Goal: Obtain resource: Download file/media

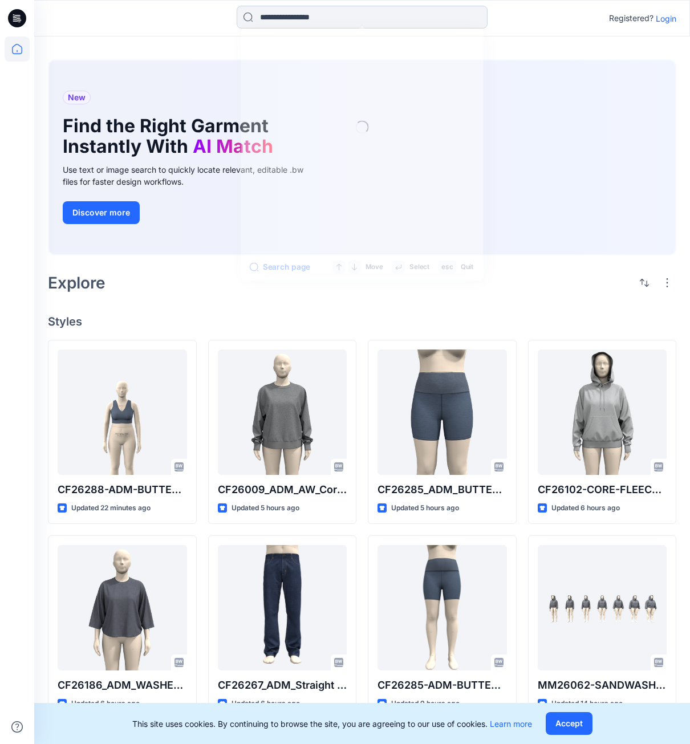
click at [338, 19] on input at bounding box center [362, 17] width 251 height 23
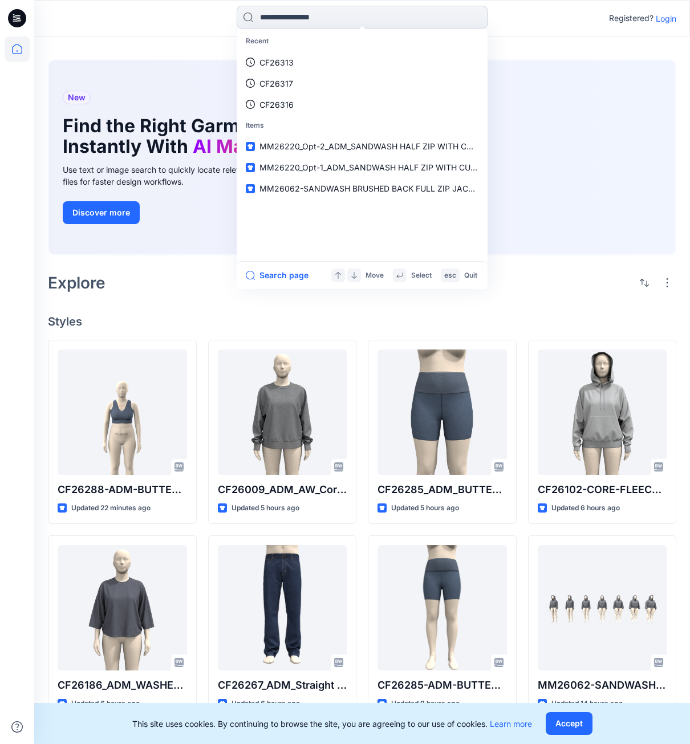
paste input "*******"
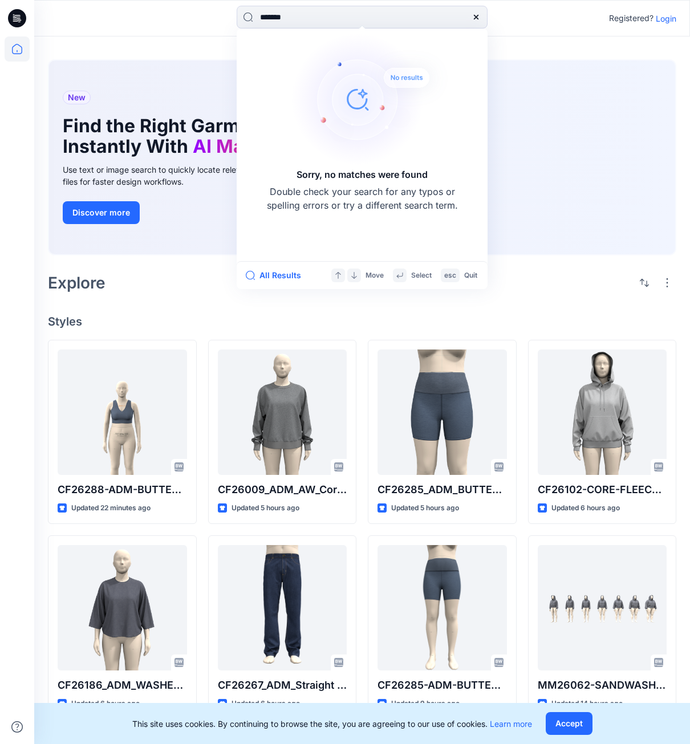
drag, startPoint x: 309, startPoint y: 18, endPoint x: 150, endPoint y: 13, distance: 158.6
click at [140, 11] on div "******* Sorry, no matches were found Double check your search for any typos or …" at bounding box center [361, 18] width 655 height 25
paste input
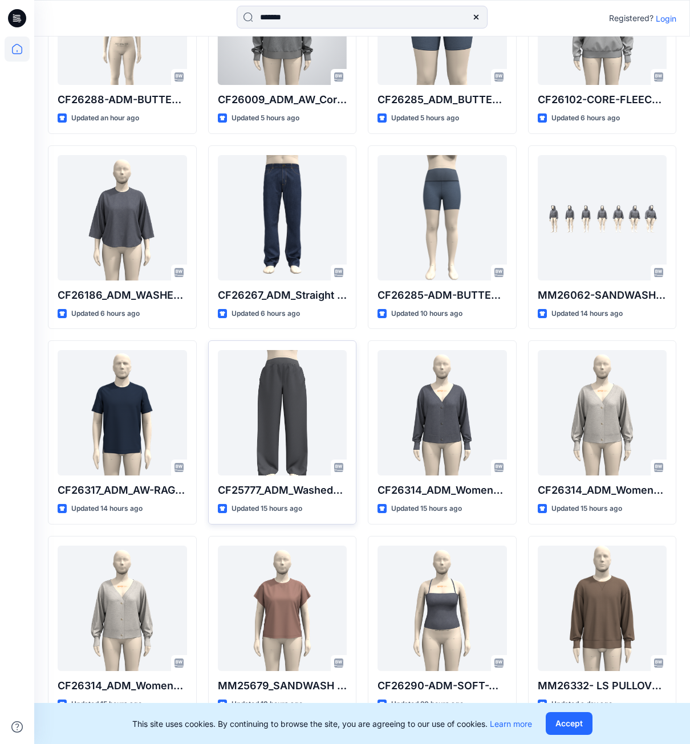
scroll to position [499, 0]
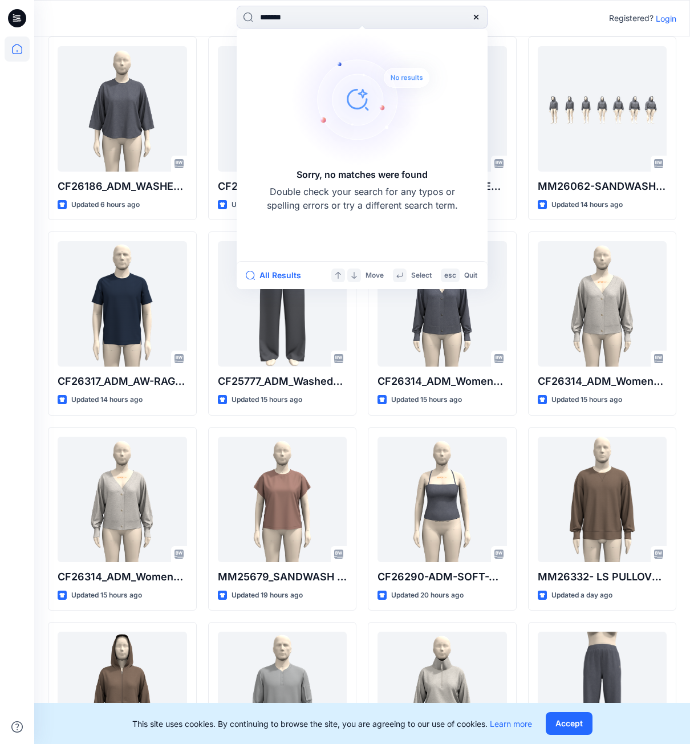
drag, startPoint x: 310, startPoint y: 15, endPoint x: 177, endPoint y: 17, distance: 133.5
click at [177, 17] on div "******* Sorry, no matches were found Double check your search for any typos or …" at bounding box center [361, 18] width 655 height 25
paste input
type input "*******"
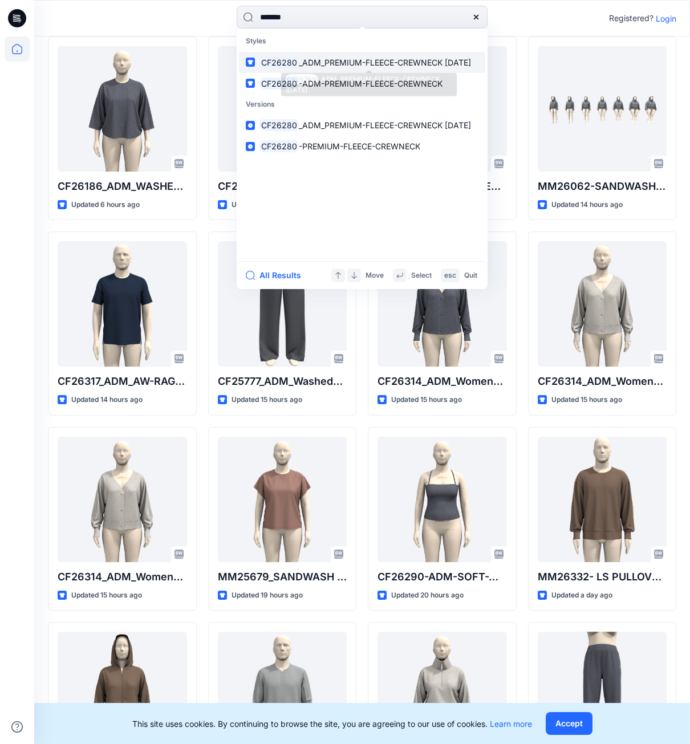
click at [312, 67] on p "CF26280 _ADM_PREMIUM-FLEECE-CREWNECK 11OCT25" at bounding box center [365, 62] width 212 height 12
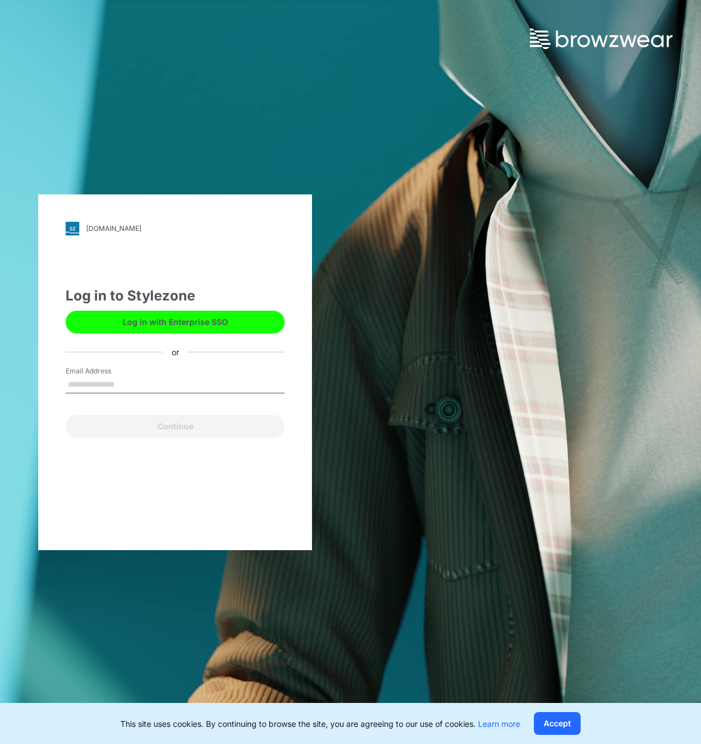
click at [221, 383] on input "Email Address" at bounding box center [175, 384] width 219 height 17
type input "**********"
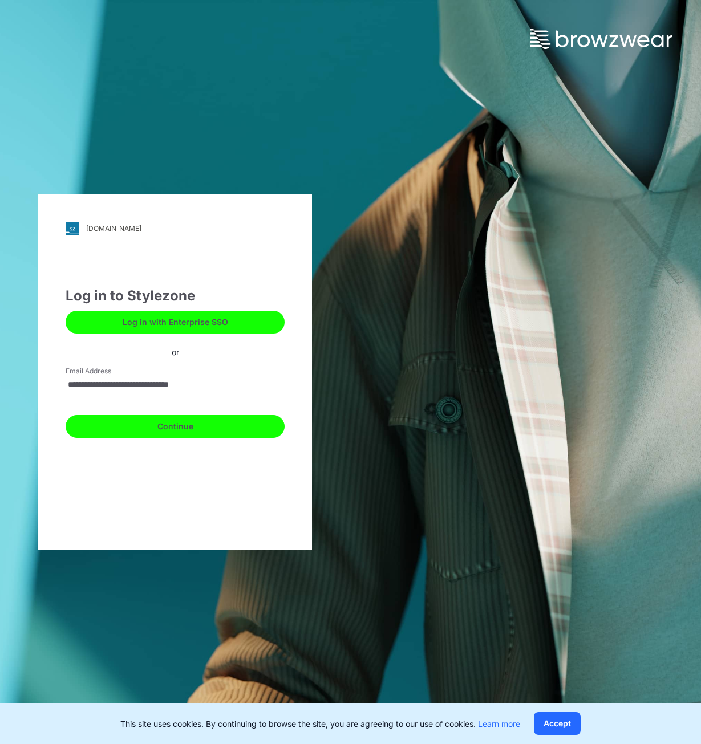
click at [116, 429] on button "Continue" at bounding box center [175, 426] width 219 height 23
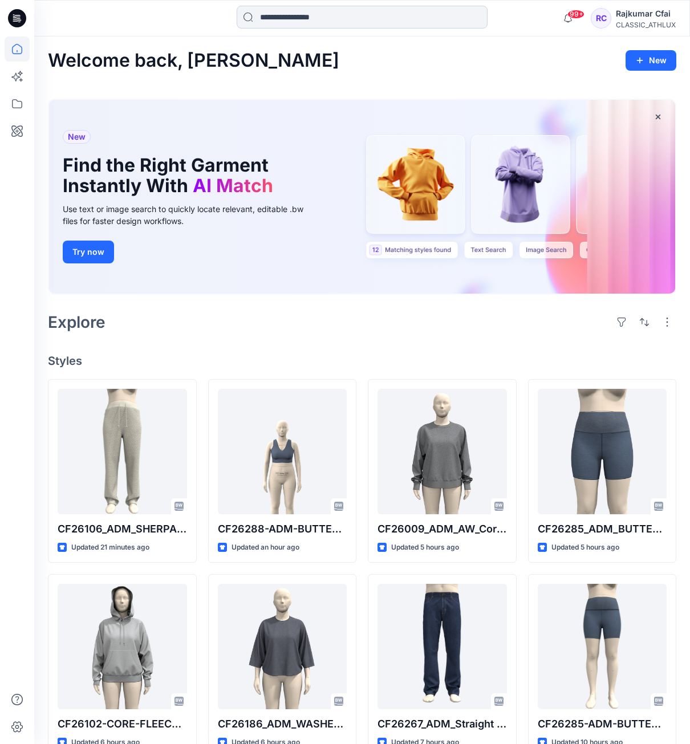
click at [296, 21] on input at bounding box center [362, 17] width 251 height 23
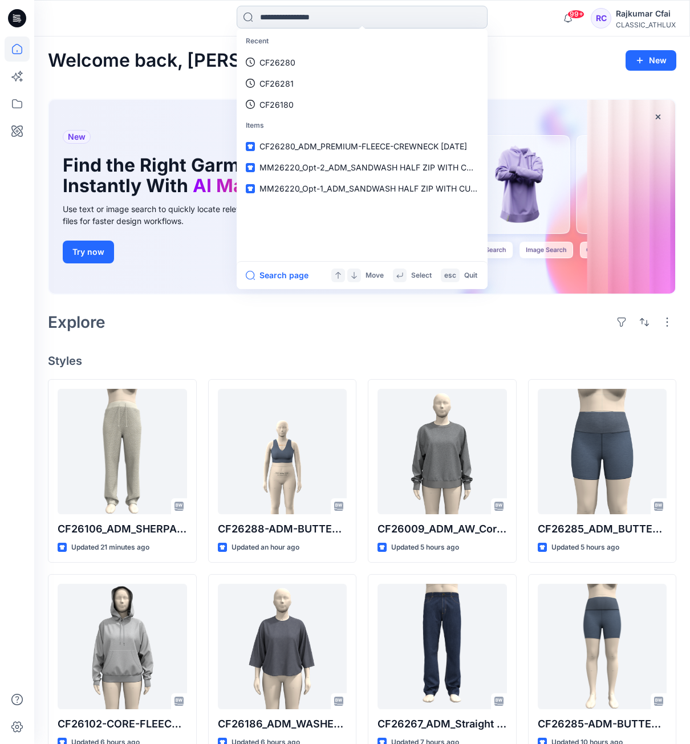
paste input "*******"
type input "*******"
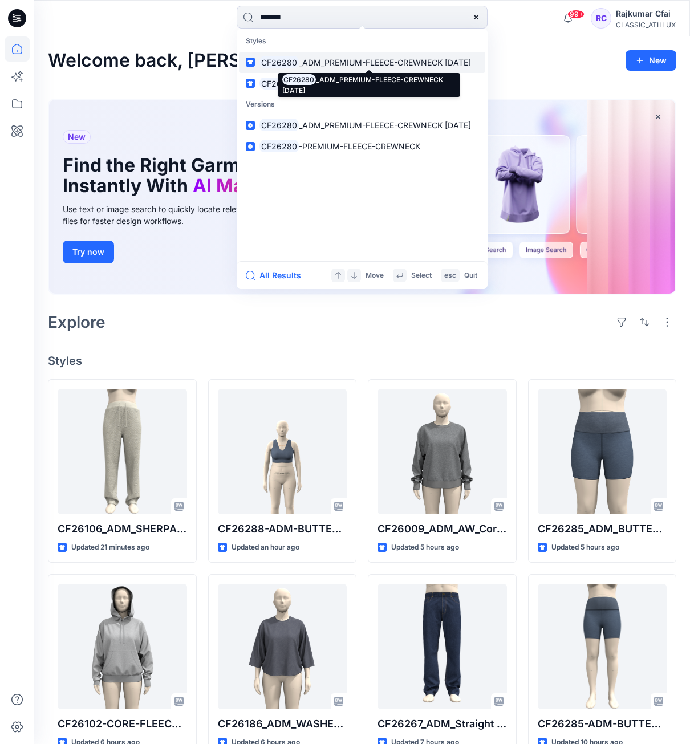
click at [276, 60] on mark "CF26280" at bounding box center [278, 62] width 39 height 13
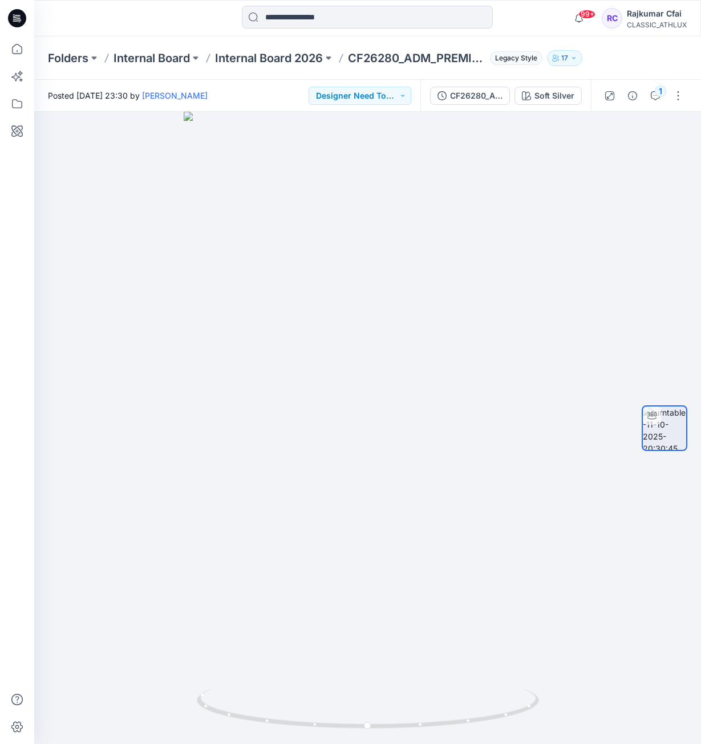
click at [14, 13] on icon at bounding box center [17, 18] width 18 height 18
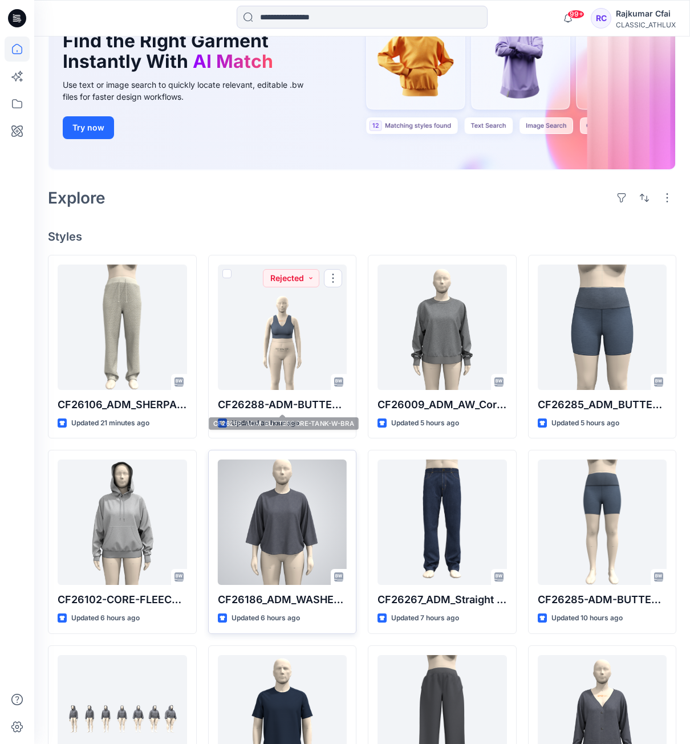
scroll to position [214, 0]
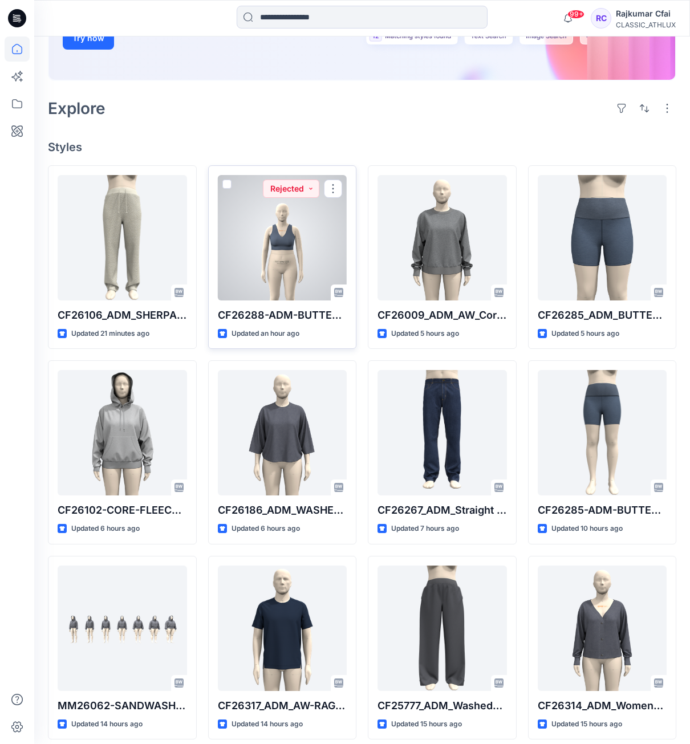
click at [289, 244] on div at bounding box center [282, 237] width 129 height 125
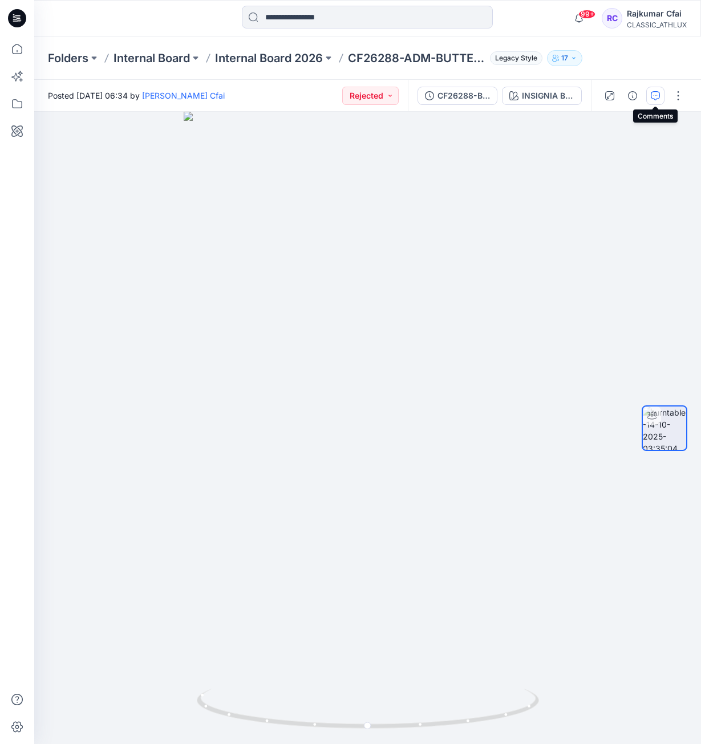
click at [654, 96] on icon "button" at bounding box center [655, 95] width 9 height 9
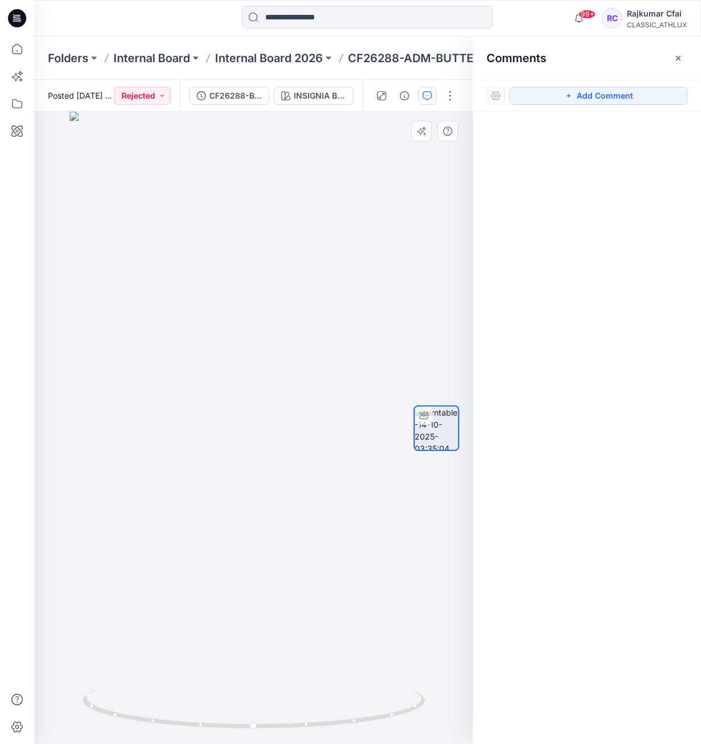
click at [219, 180] on div at bounding box center [253, 428] width 439 height 632
drag, startPoint x: 397, startPoint y: 567, endPoint x: 249, endPoint y: 567, distance: 147.7
click at [249, 567] on div "INSIGNIA BLUE/ BLUE MOOD HEATHER Loading... Material Properties Loading... 1" at bounding box center [253, 428] width 439 height 632
drag, startPoint x: 309, startPoint y: 692, endPoint x: 241, endPoint y: 300, distance: 398.2
click at [334, 636] on div at bounding box center [253, 428] width 439 height 632
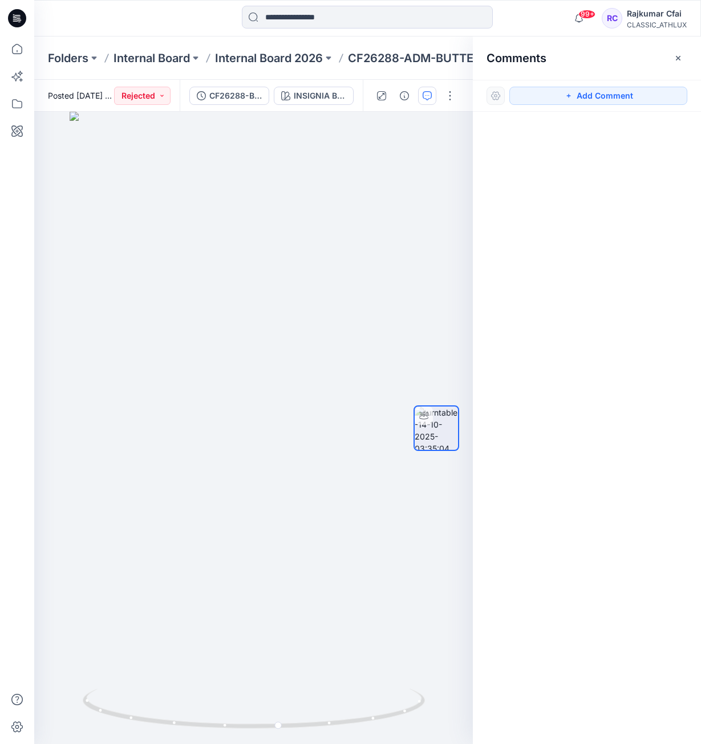
click at [17, 22] on icon at bounding box center [17, 18] width 18 height 18
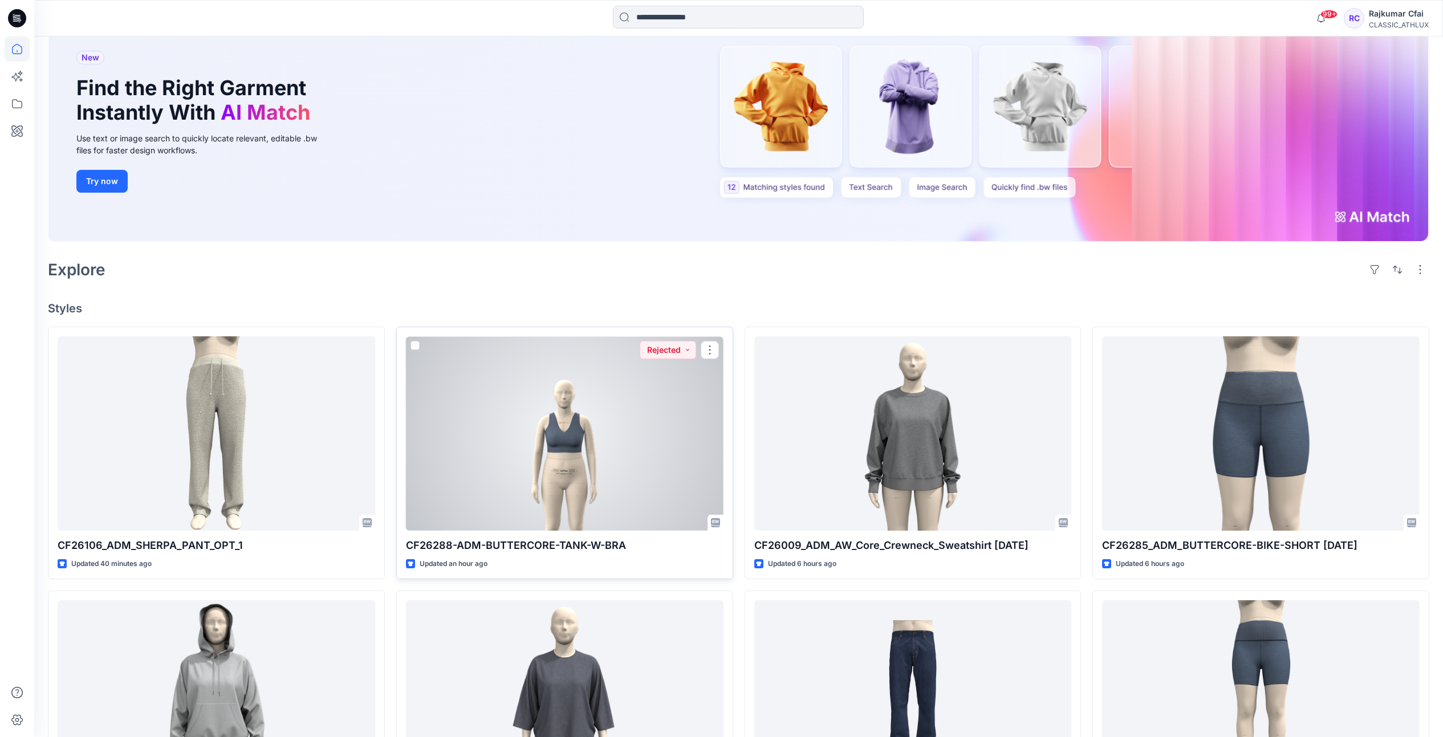
scroll to position [121, 0]
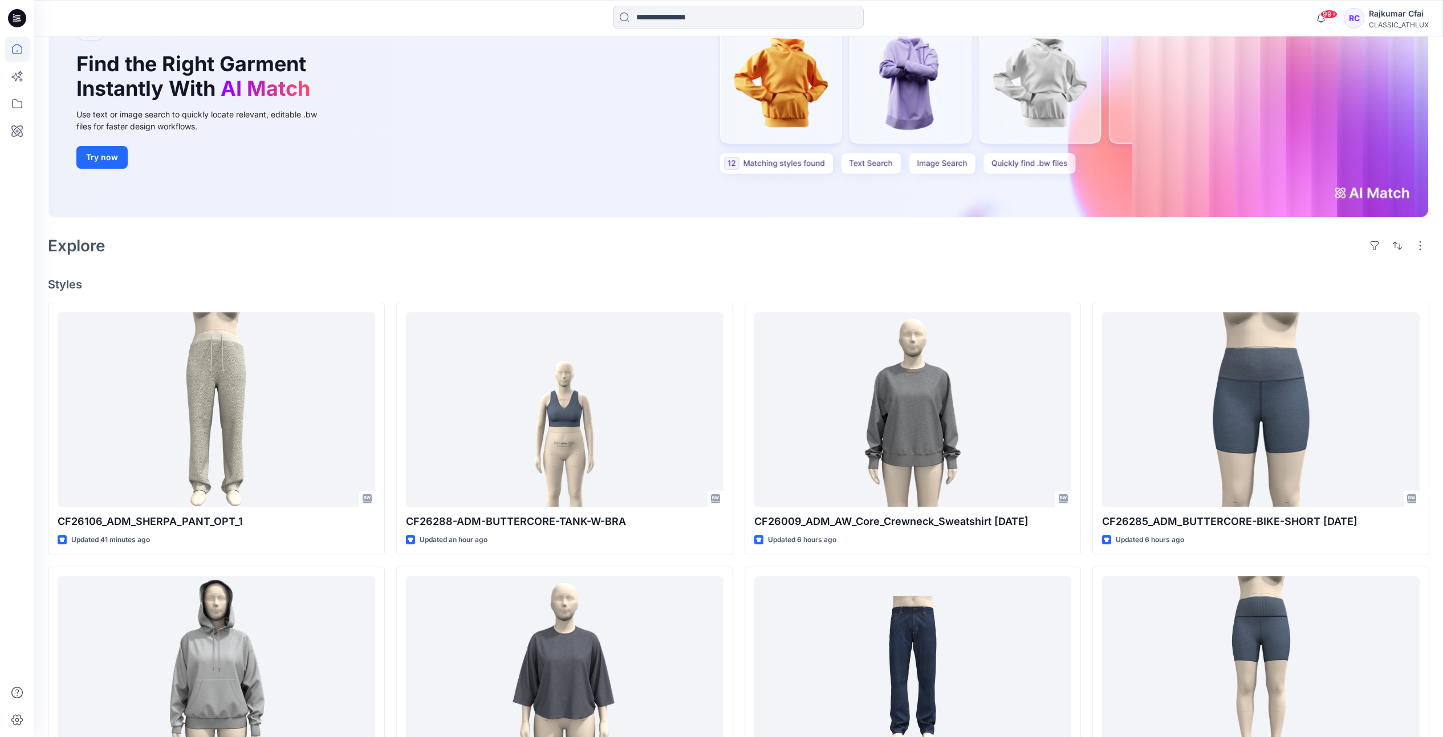
click at [427, 253] on div "Explore" at bounding box center [739, 245] width 1382 height 27
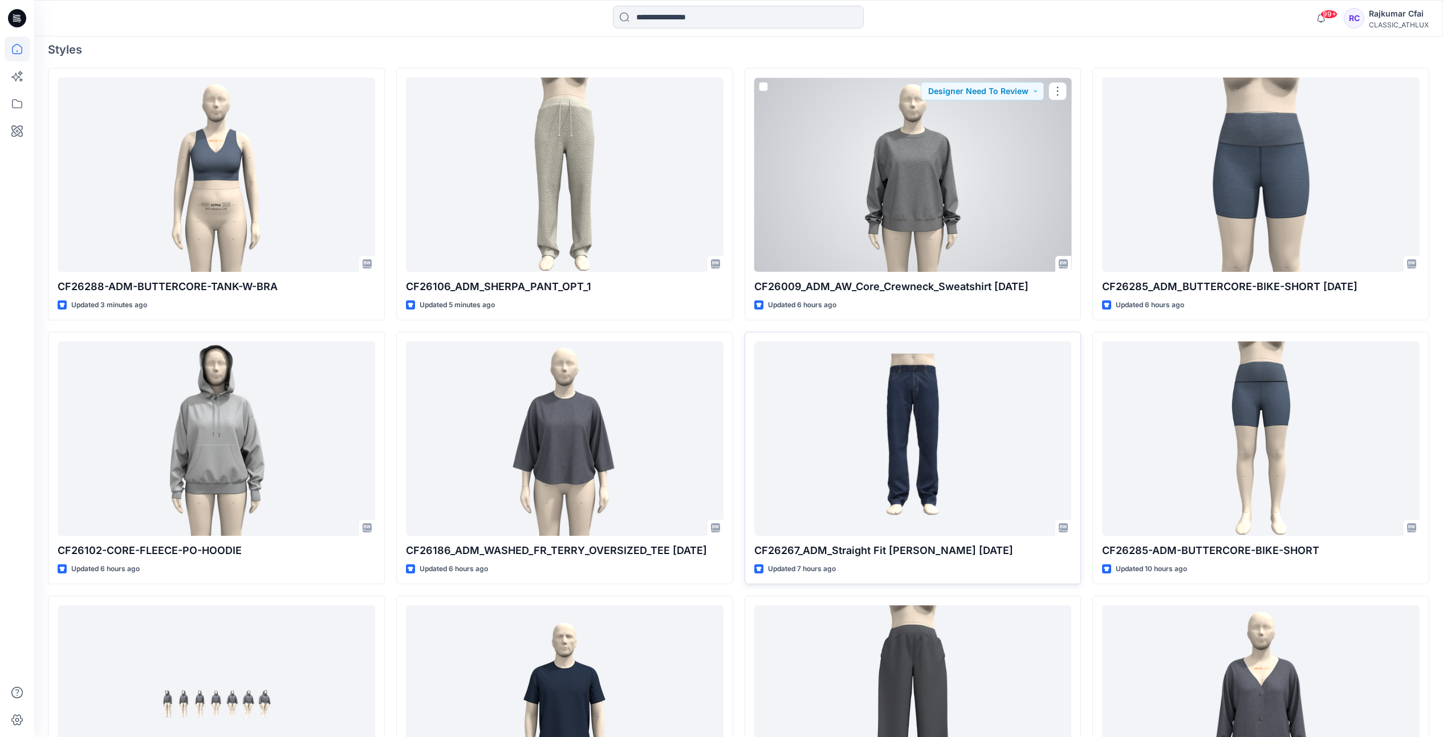
scroll to position [428, 0]
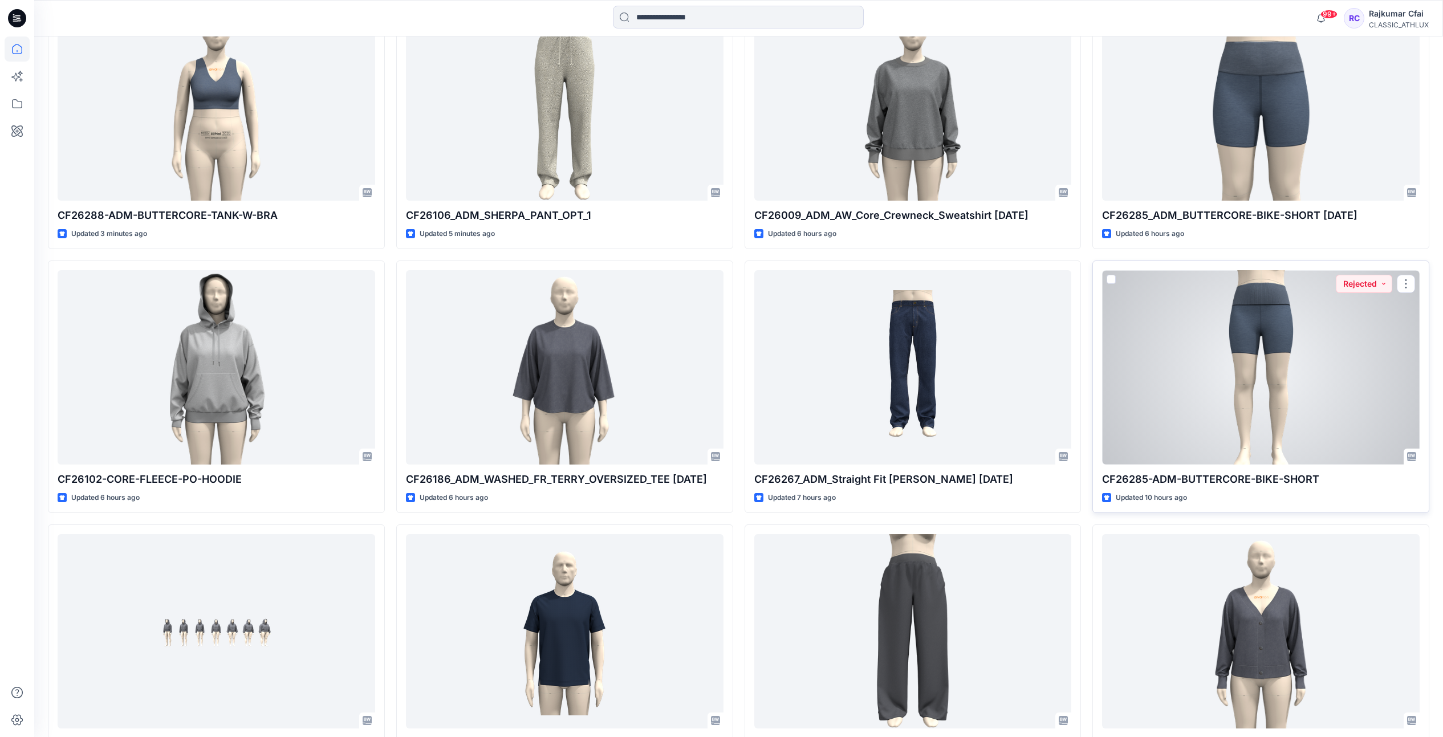
click at [1288, 374] on div at bounding box center [1261, 367] width 318 height 194
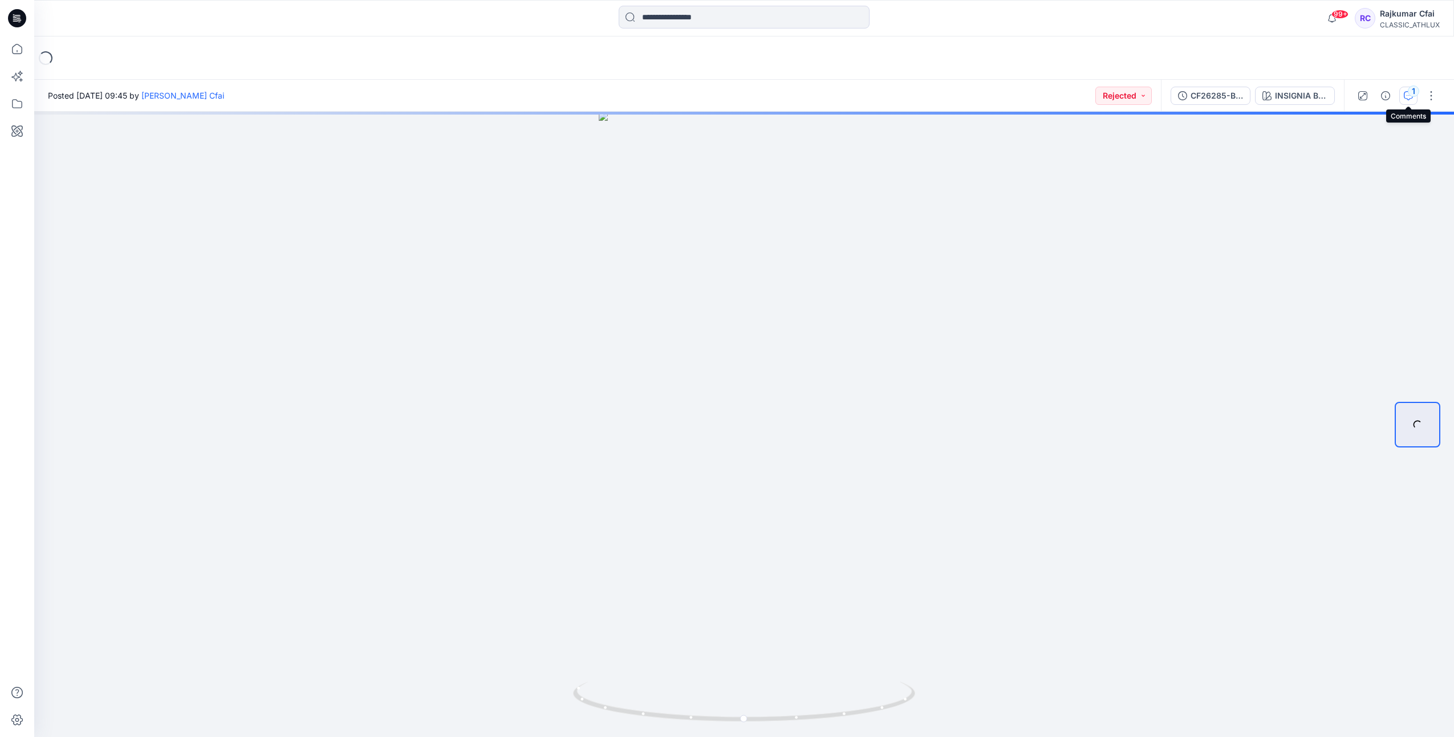
click at [1413, 95] on div "1" at bounding box center [1413, 91] width 11 height 11
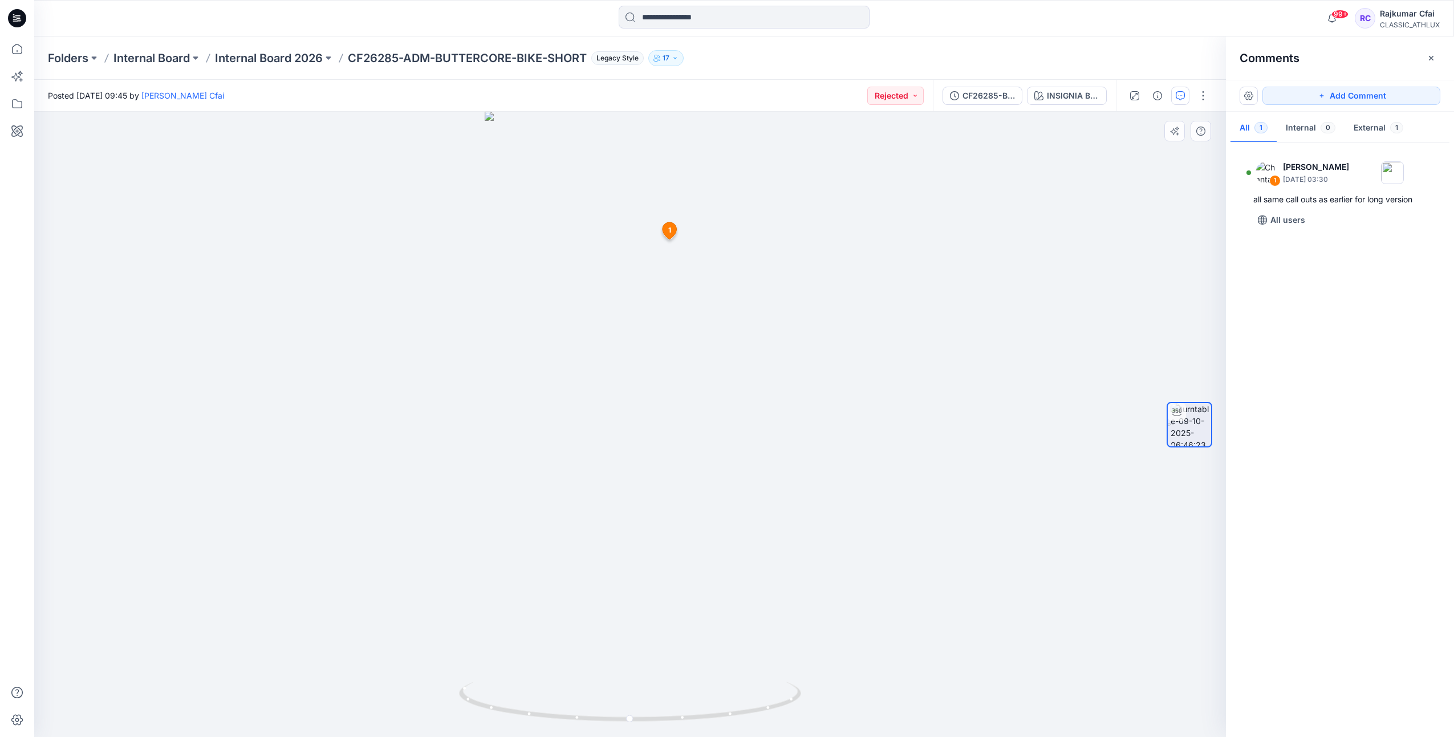
click at [667, 226] on icon at bounding box center [670, 230] width 14 height 17
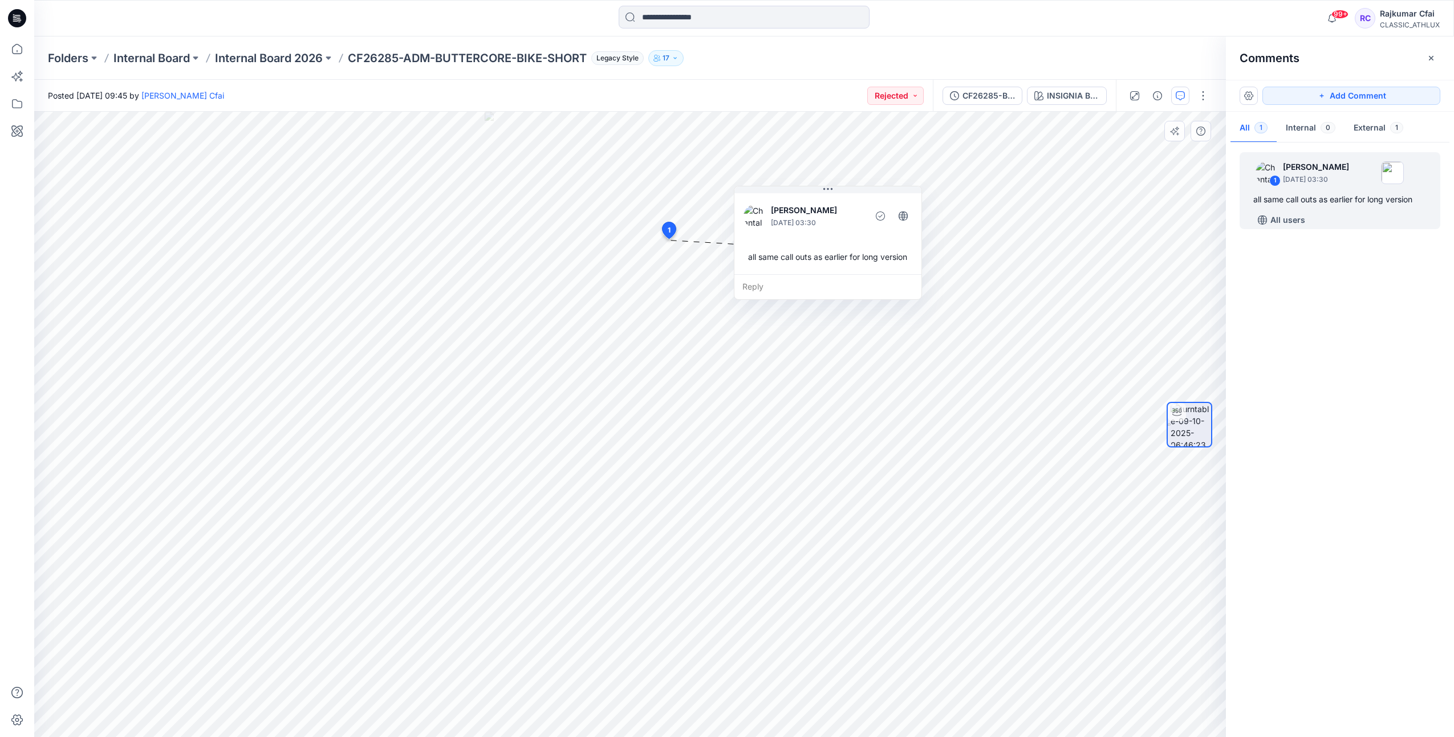
drag, startPoint x: 820, startPoint y: 259, endPoint x: 829, endPoint y: 239, distance: 21.9
click at [829, 239] on div "Chantal Athlux October 14, 2025 03:30 all same call outs as earlier for long ve…" at bounding box center [828, 232] width 187 height 83
click at [22, 17] on icon at bounding box center [17, 18] width 18 height 18
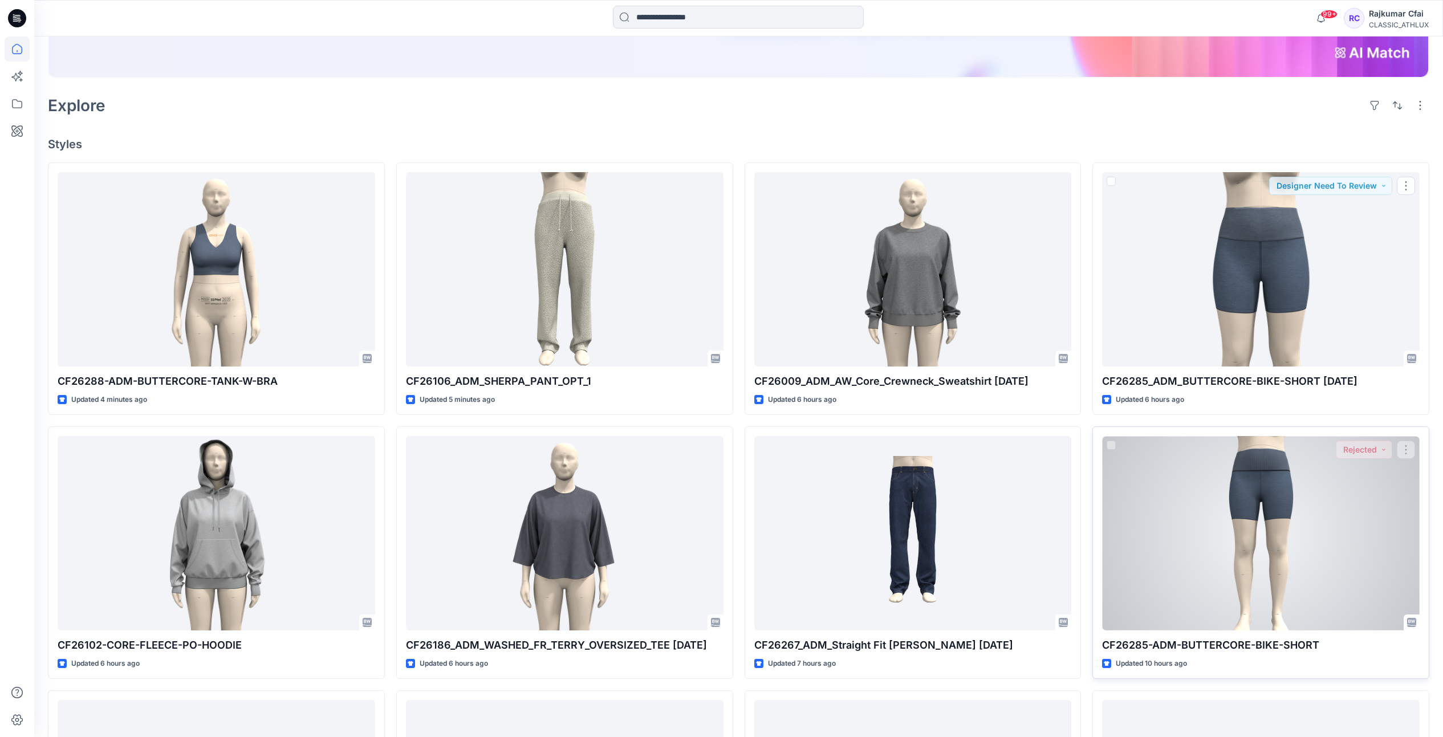
scroll to position [356, 0]
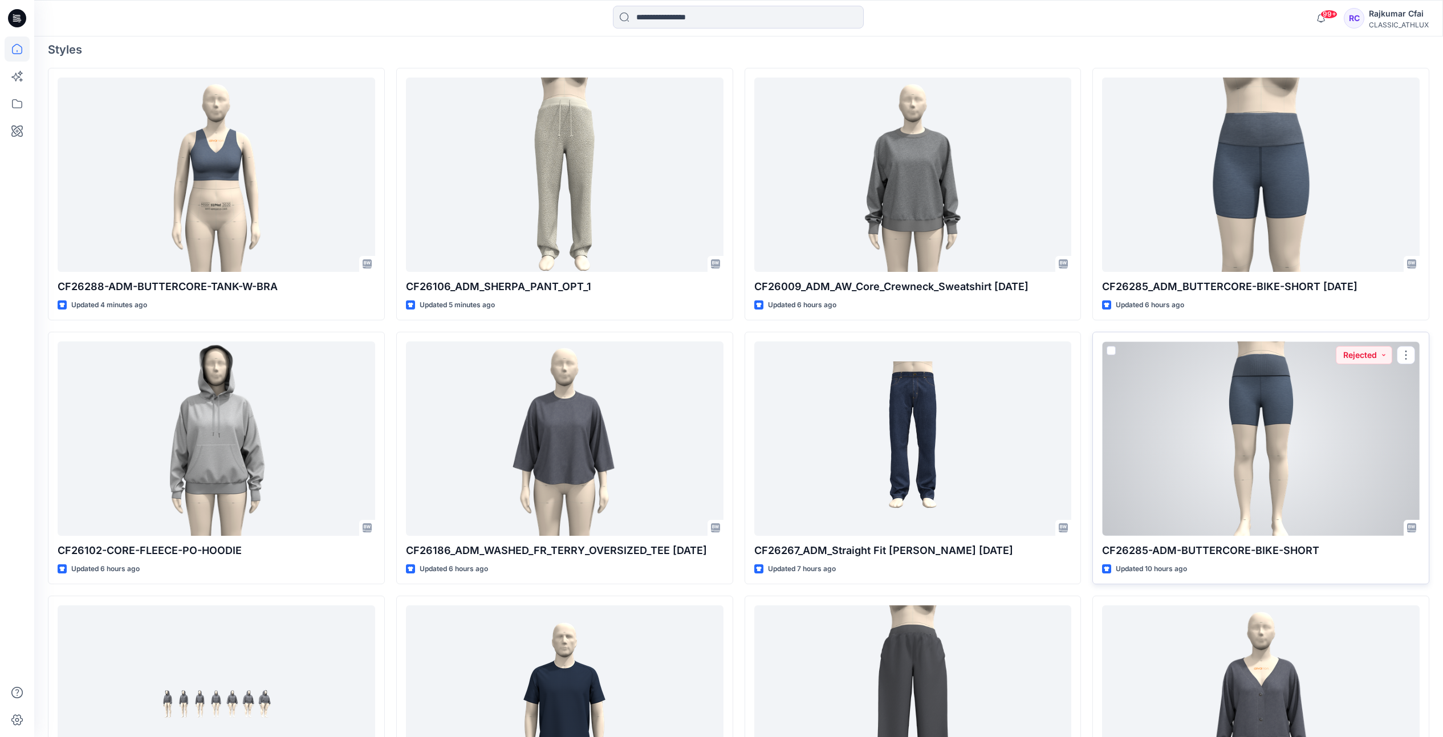
click at [1289, 358] on div at bounding box center [1261, 439] width 318 height 194
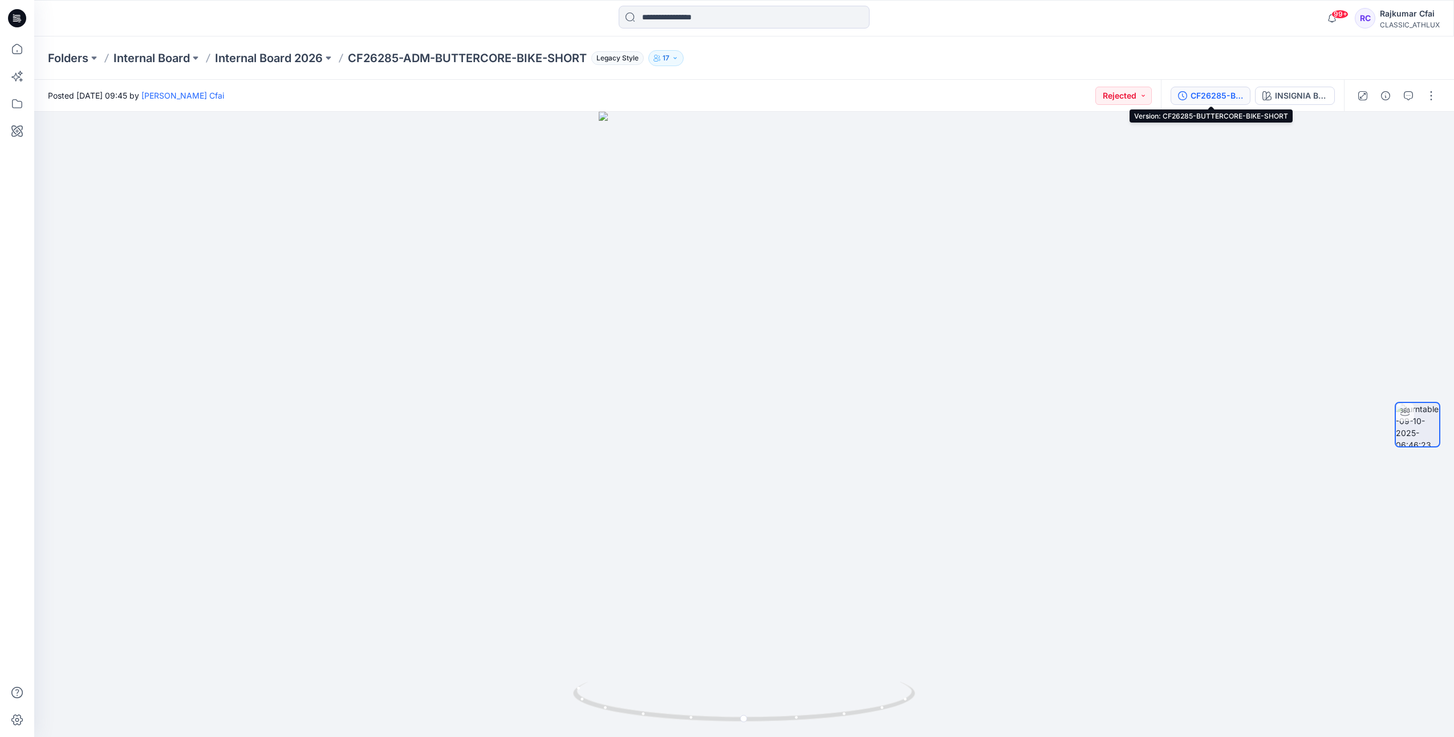
click at [1212, 94] on div "CF26285-BUTTERCORE-BIKE-SHORT" at bounding box center [1217, 96] width 52 height 13
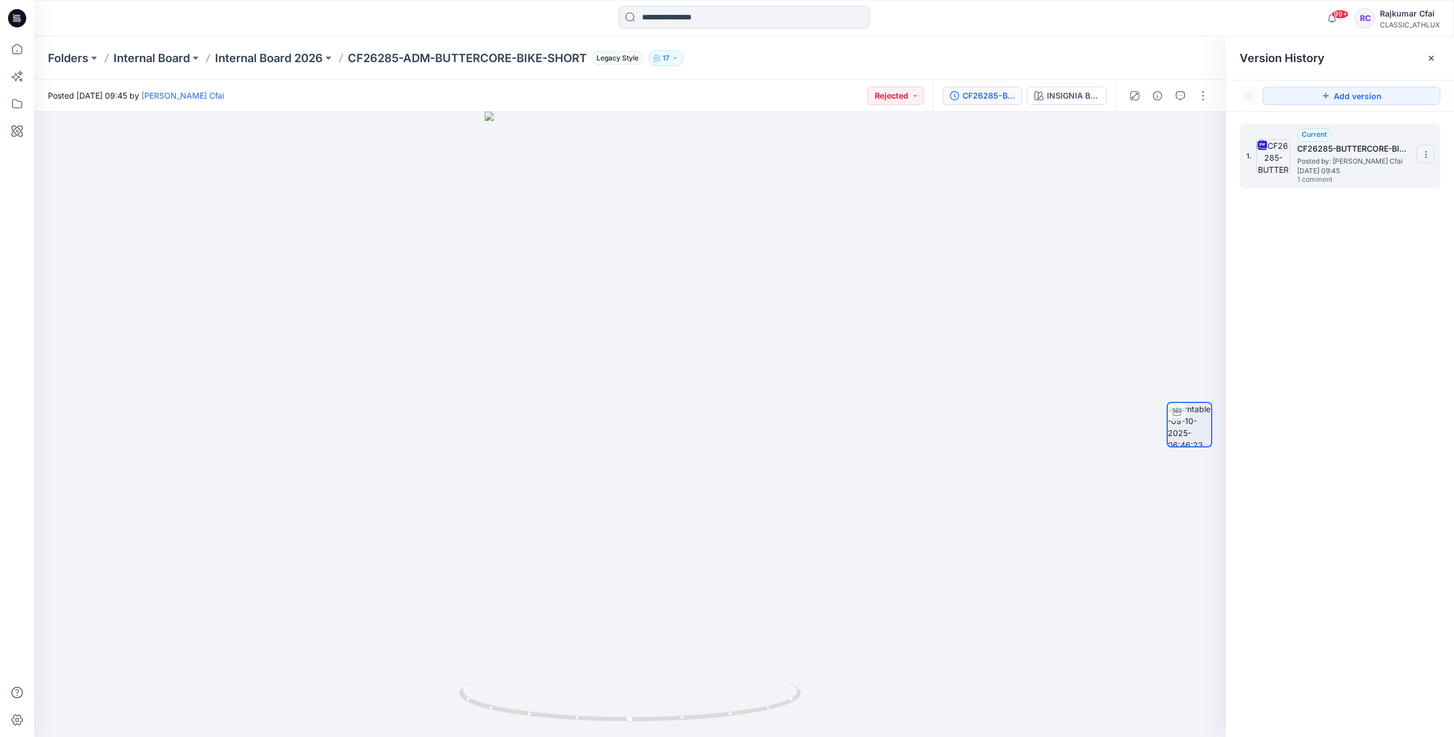
click at [1425, 151] on icon at bounding box center [1426, 154] width 9 height 9
click at [1332, 175] on span "Download Source BW File" at bounding box center [1369, 177] width 96 height 14
click at [6, 22] on div at bounding box center [17, 18] width 37 height 37
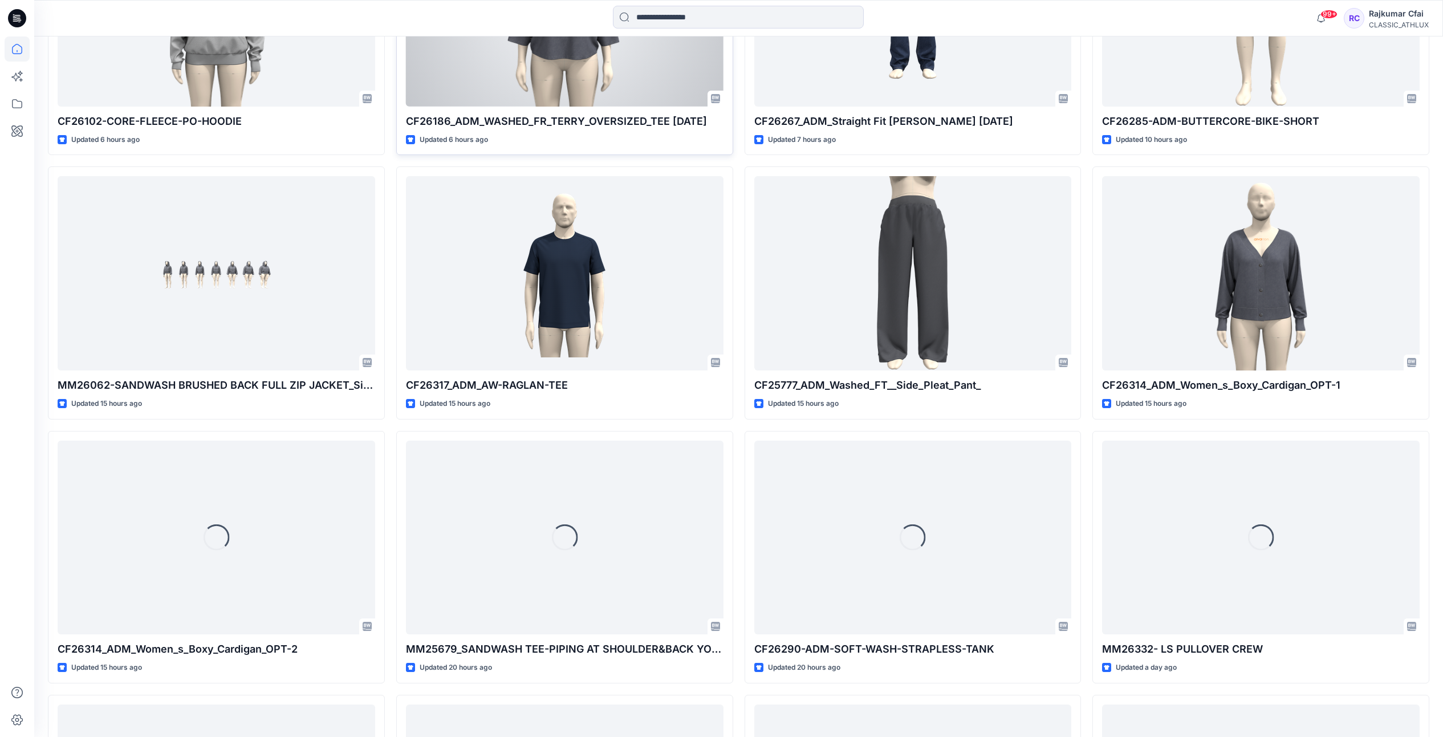
scroll to position [879, 0]
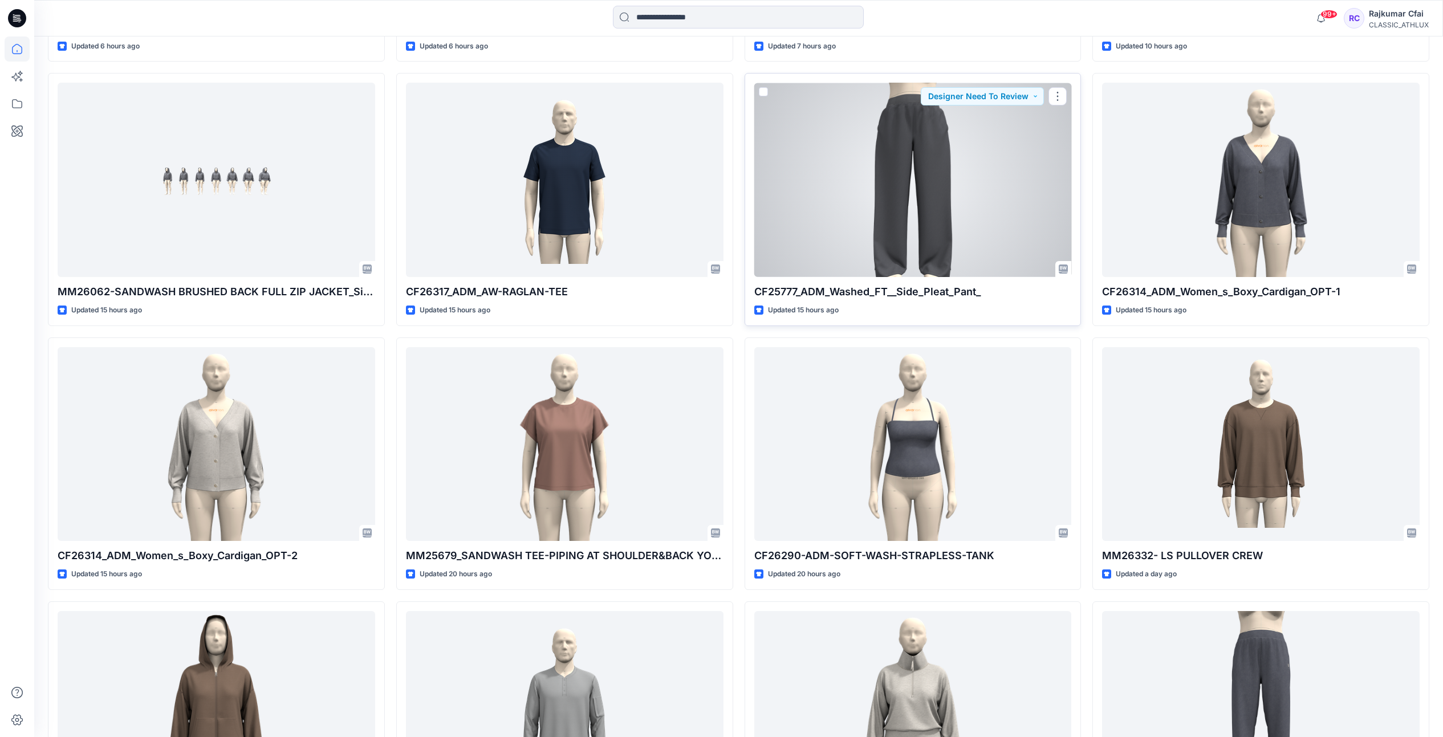
click at [897, 165] on div at bounding box center [914, 180] width 318 height 194
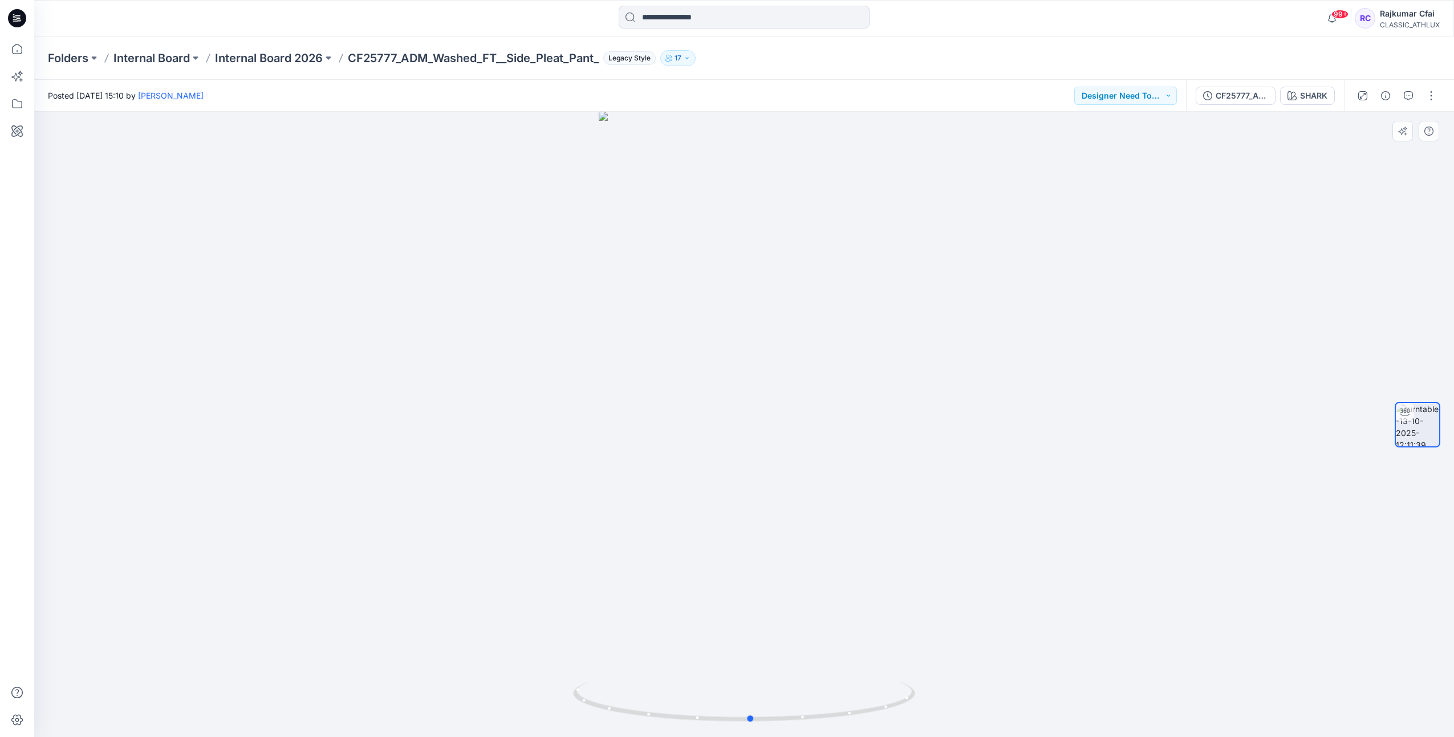
drag, startPoint x: 839, startPoint y: 718, endPoint x: 1104, endPoint y: 384, distance: 426.3
click at [853, 699] on icon at bounding box center [745, 703] width 345 height 43
click at [1236, 104] on div "CF25777_ADM_Washed_FT__Side_Pleat_Pant_ SHARK" at bounding box center [1265, 96] width 158 height 32
click at [1237, 102] on button "CF25777_ADM_Washed_FT__Side_Pleat_Pant_" at bounding box center [1236, 96] width 80 height 18
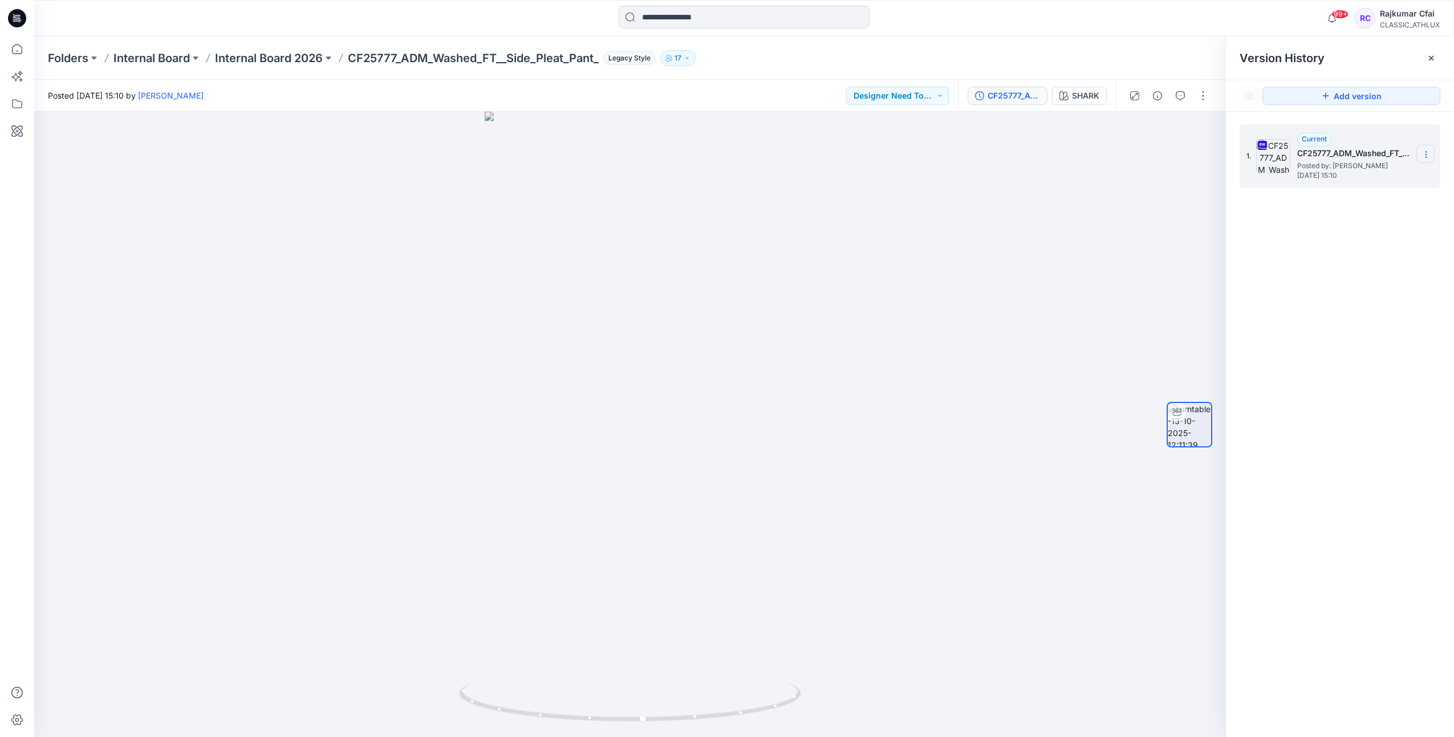
click at [1425, 152] on icon at bounding box center [1426, 154] width 9 height 9
click at [1331, 180] on span "Download Source BW File" at bounding box center [1369, 177] width 96 height 14
click at [10, 14] on icon at bounding box center [17, 18] width 18 height 18
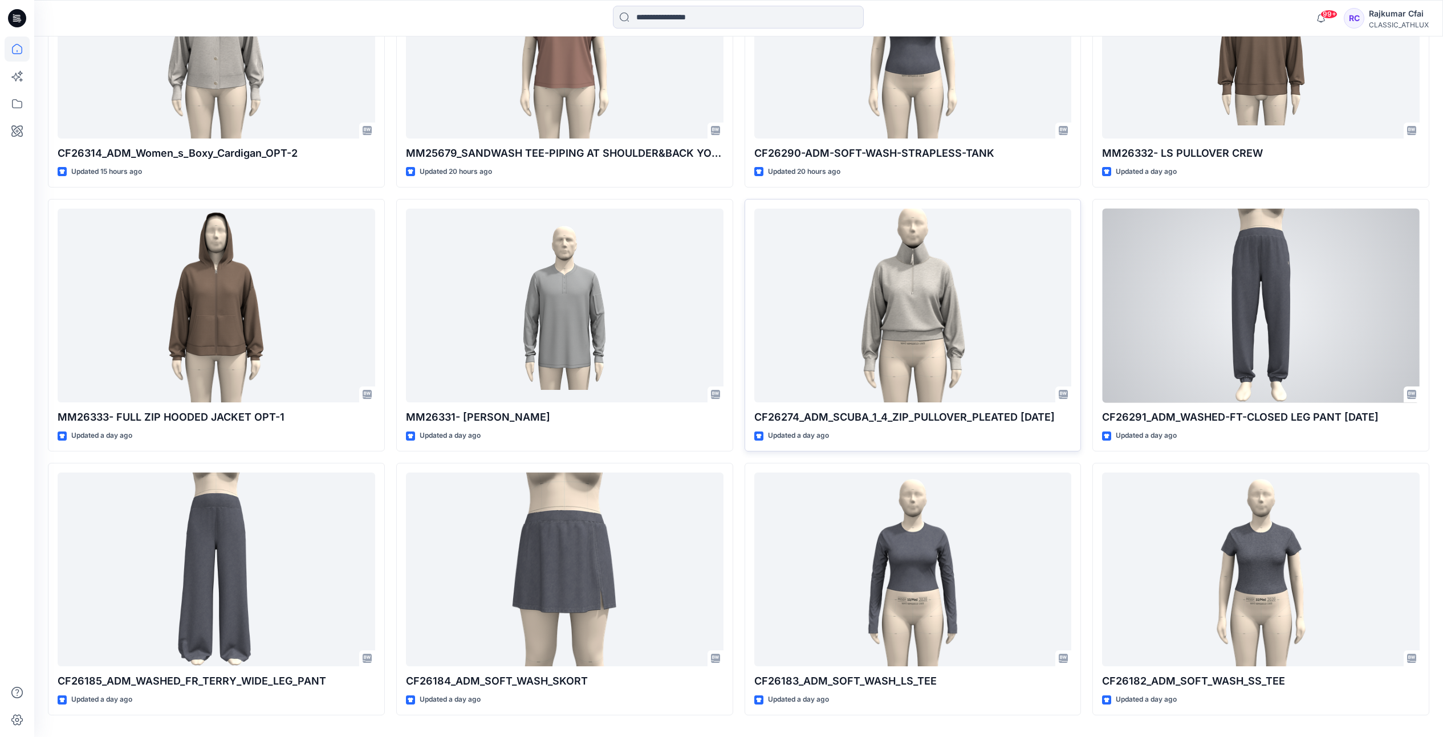
scroll to position [1283, 0]
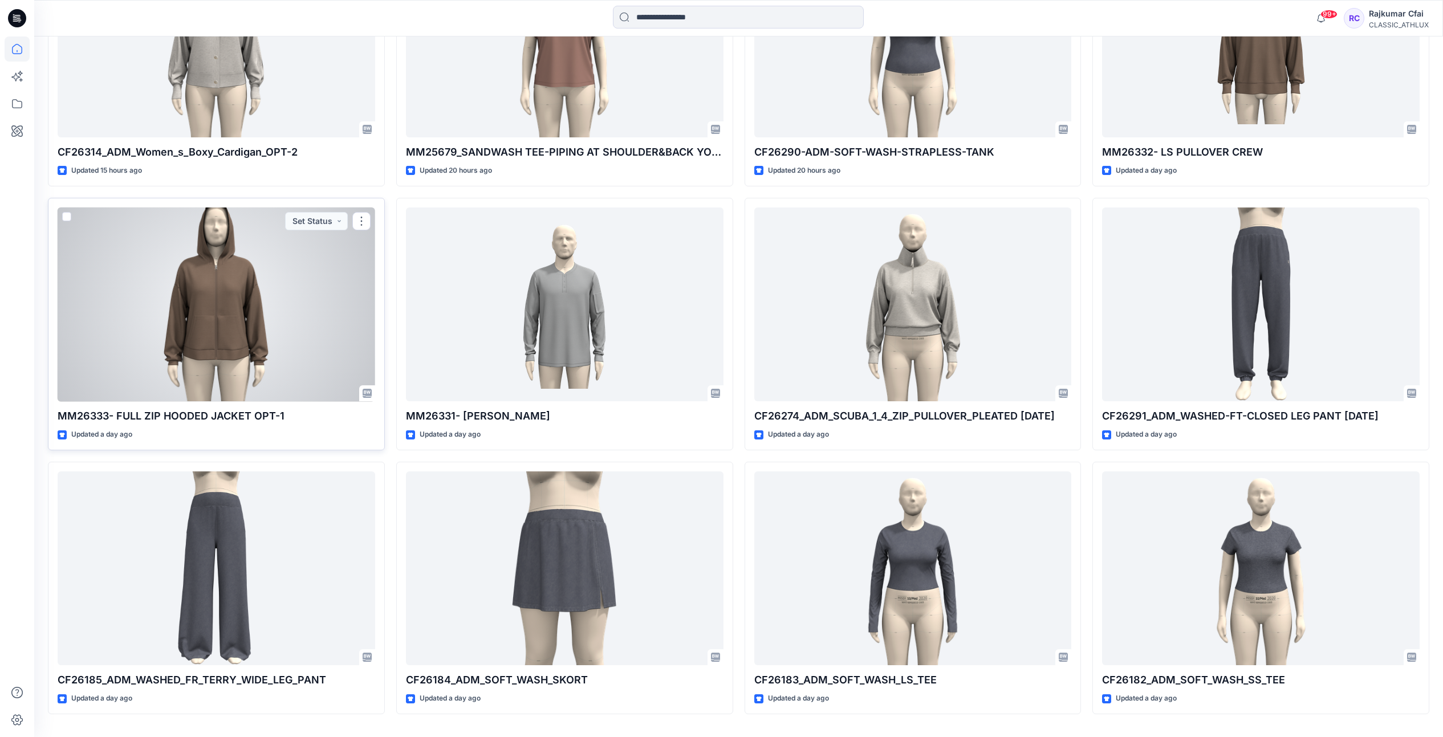
click at [305, 291] on div at bounding box center [217, 305] width 318 height 194
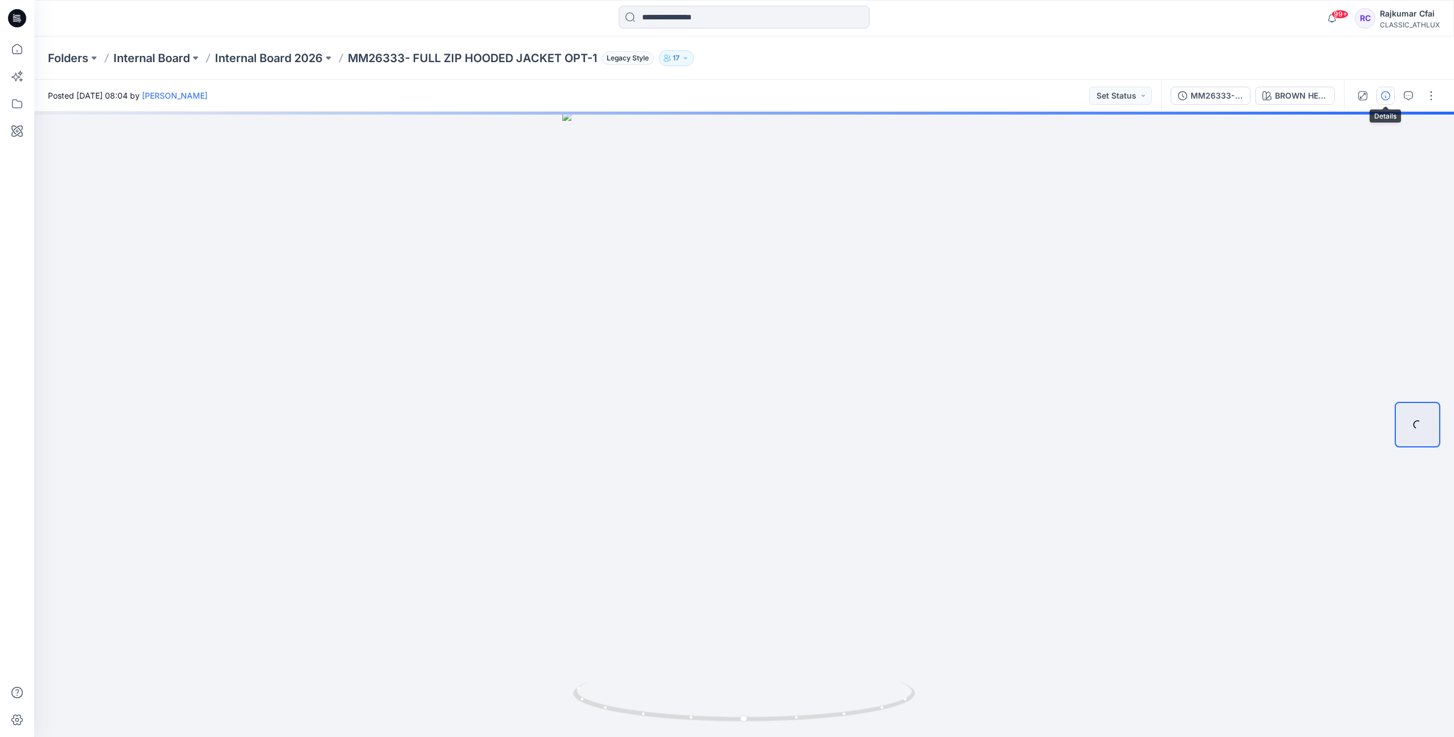
click at [1389, 96] on icon "button" at bounding box center [1385, 95] width 9 height 9
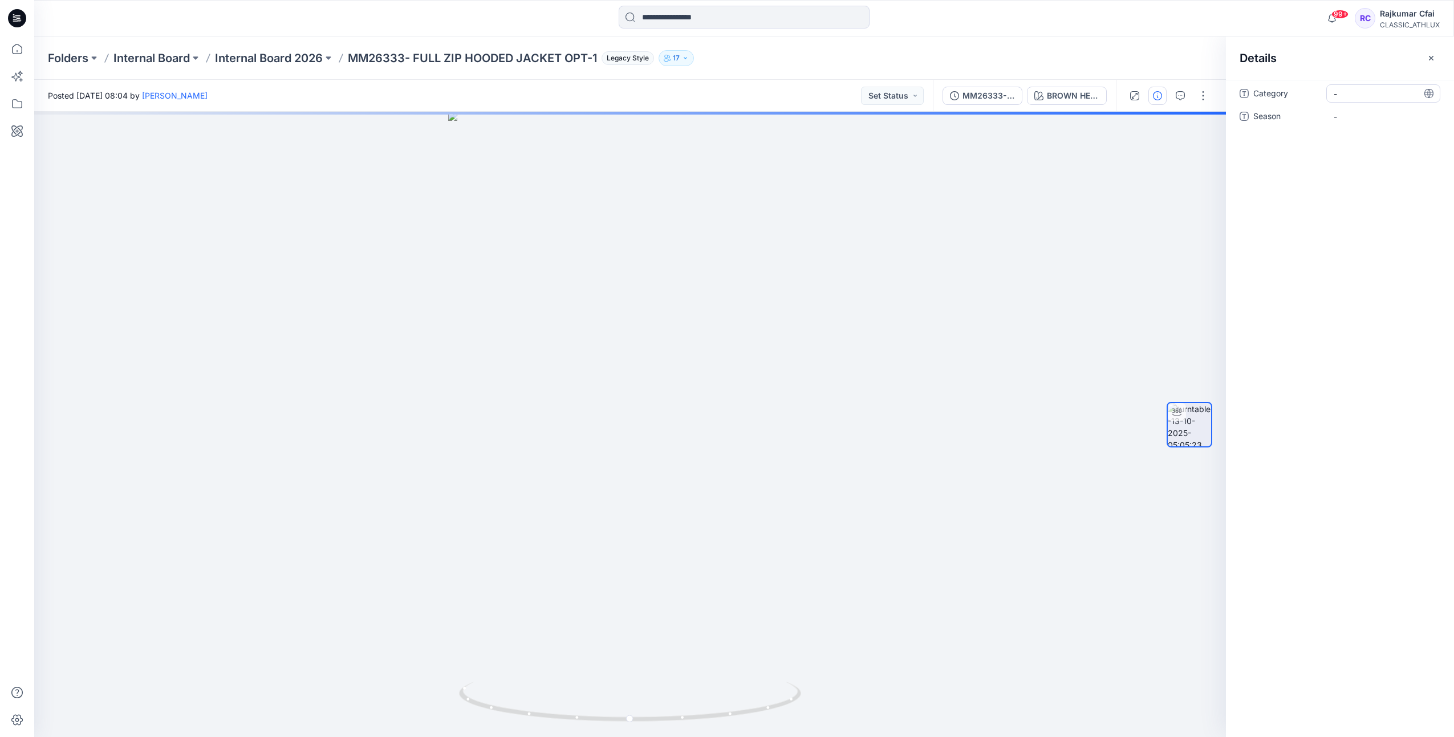
click at [1378, 98] on span "-" at bounding box center [1383, 94] width 99 height 12
type textarea "**********"
click at [1345, 118] on span "-" at bounding box center [1383, 117] width 99 height 12
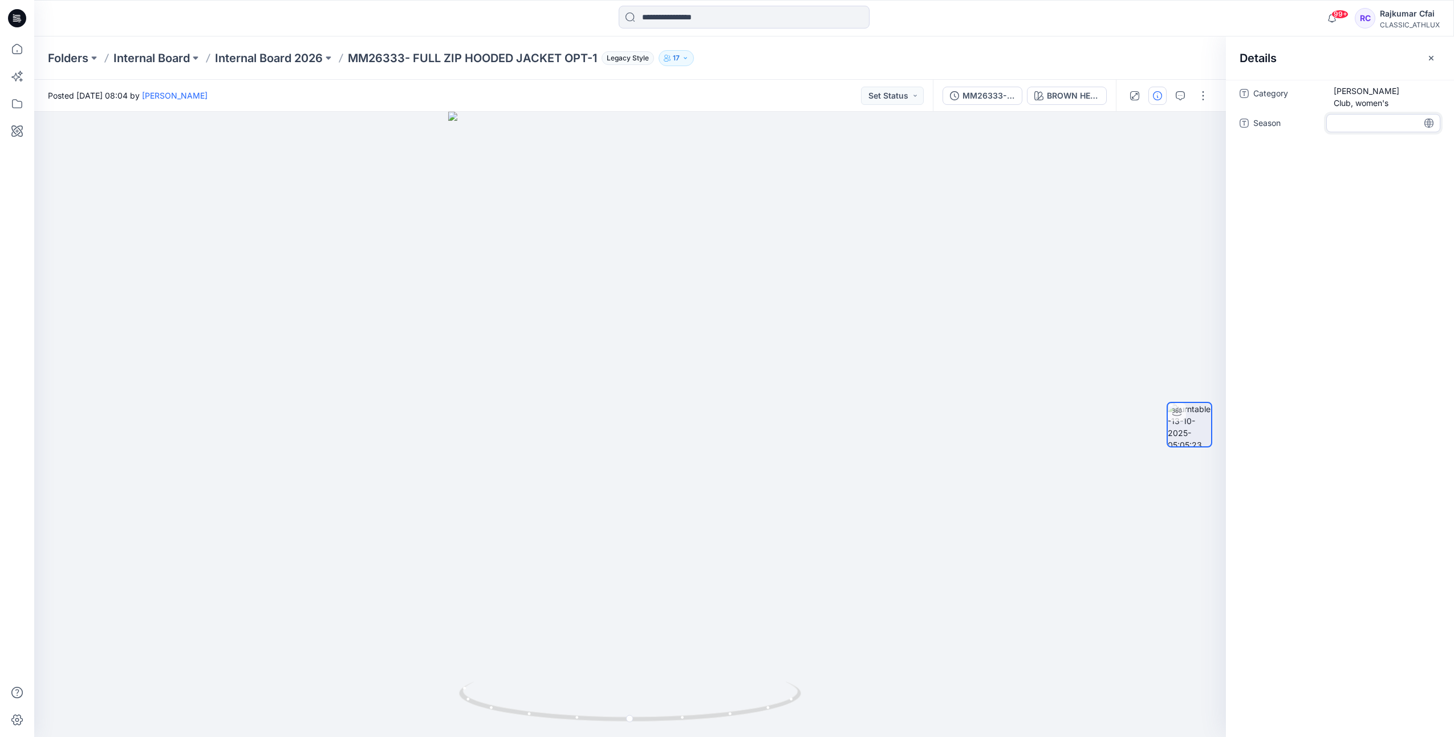
type textarea "*"
type textarea "*******"
click at [16, 21] on icon at bounding box center [15, 21] width 5 height 1
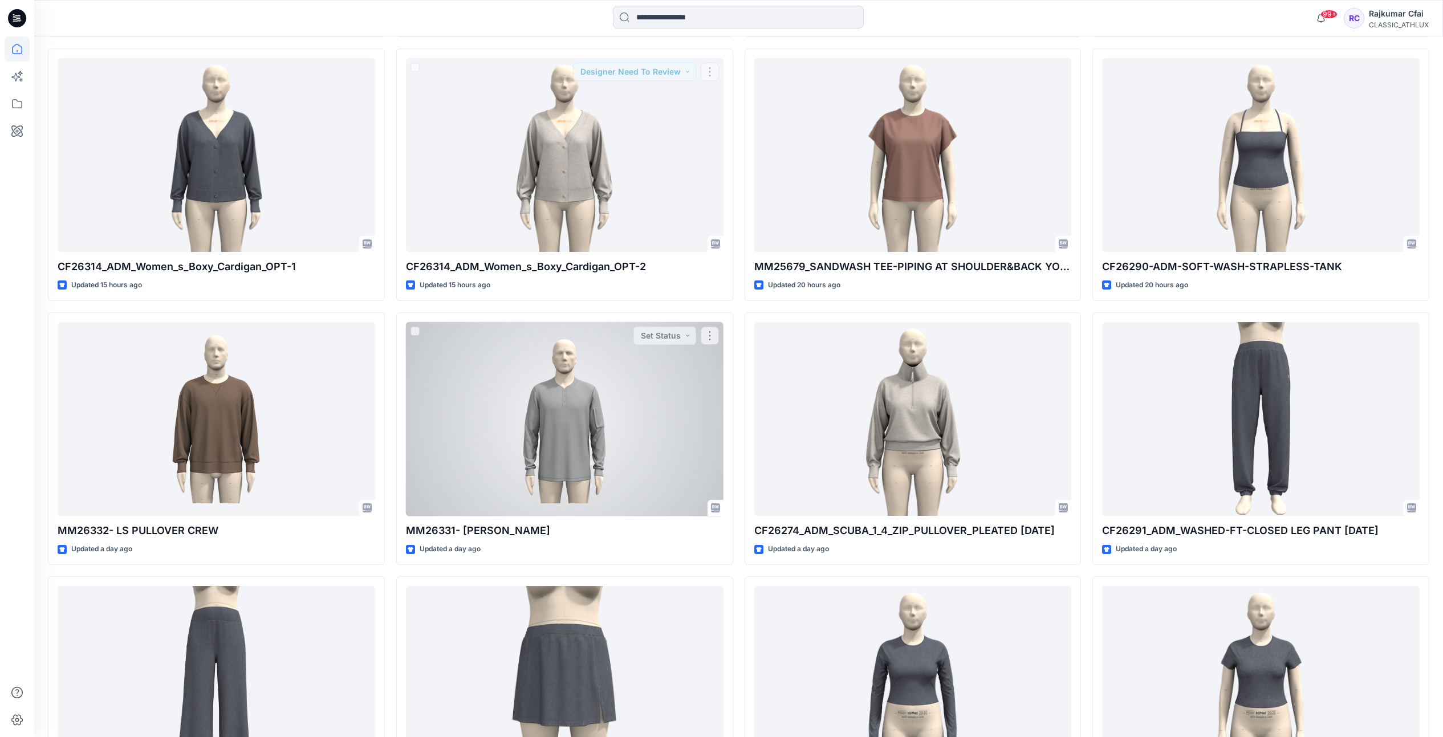
scroll to position [1283, 0]
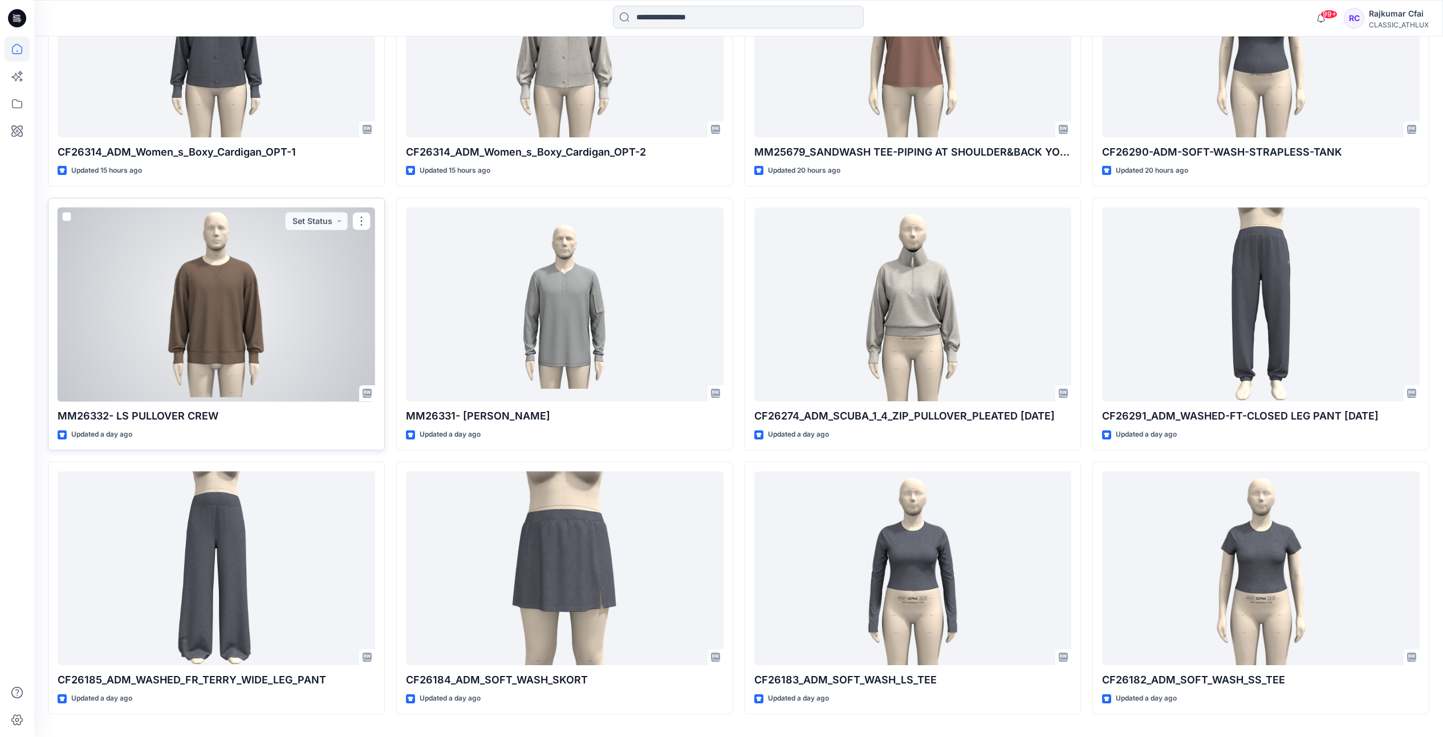
click at [244, 280] on div at bounding box center [217, 305] width 318 height 194
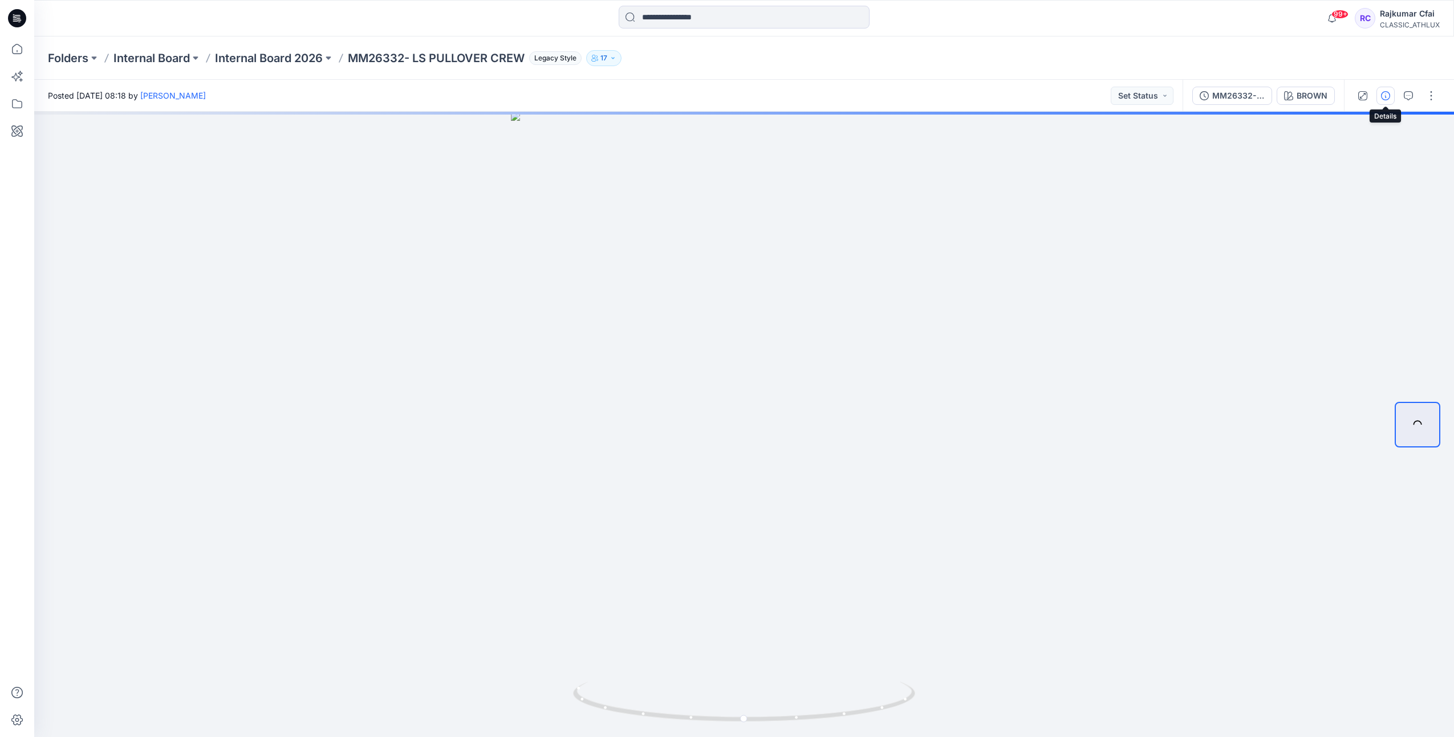
click at [1384, 93] on icon "button" at bounding box center [1385, 95] width 9 height 9
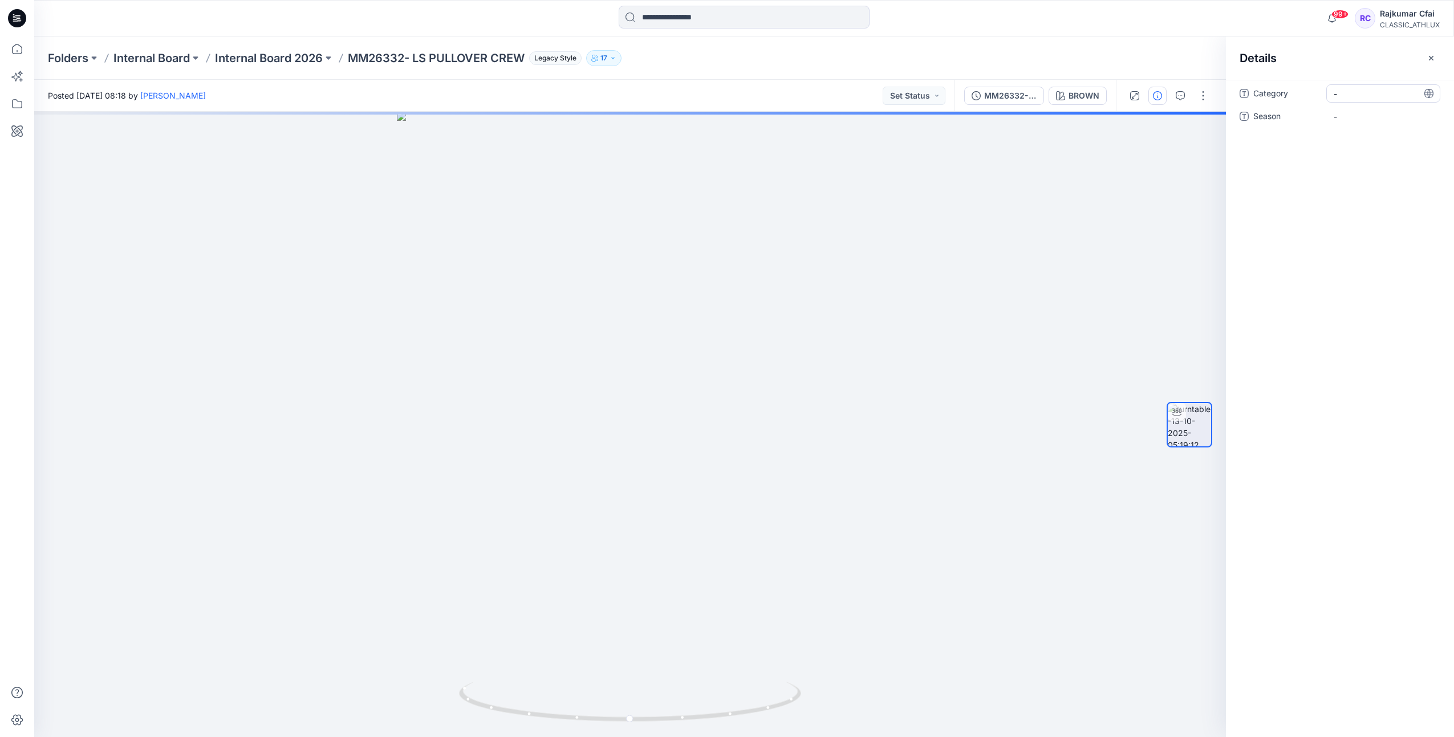
click at [1371, 96] on span "-" at bounding box center [1383, 94] width 99 height 12
type textarea "**********"
click at [1350, 111] on span "-" at bounding box center [1383, 117] width 99 height 12
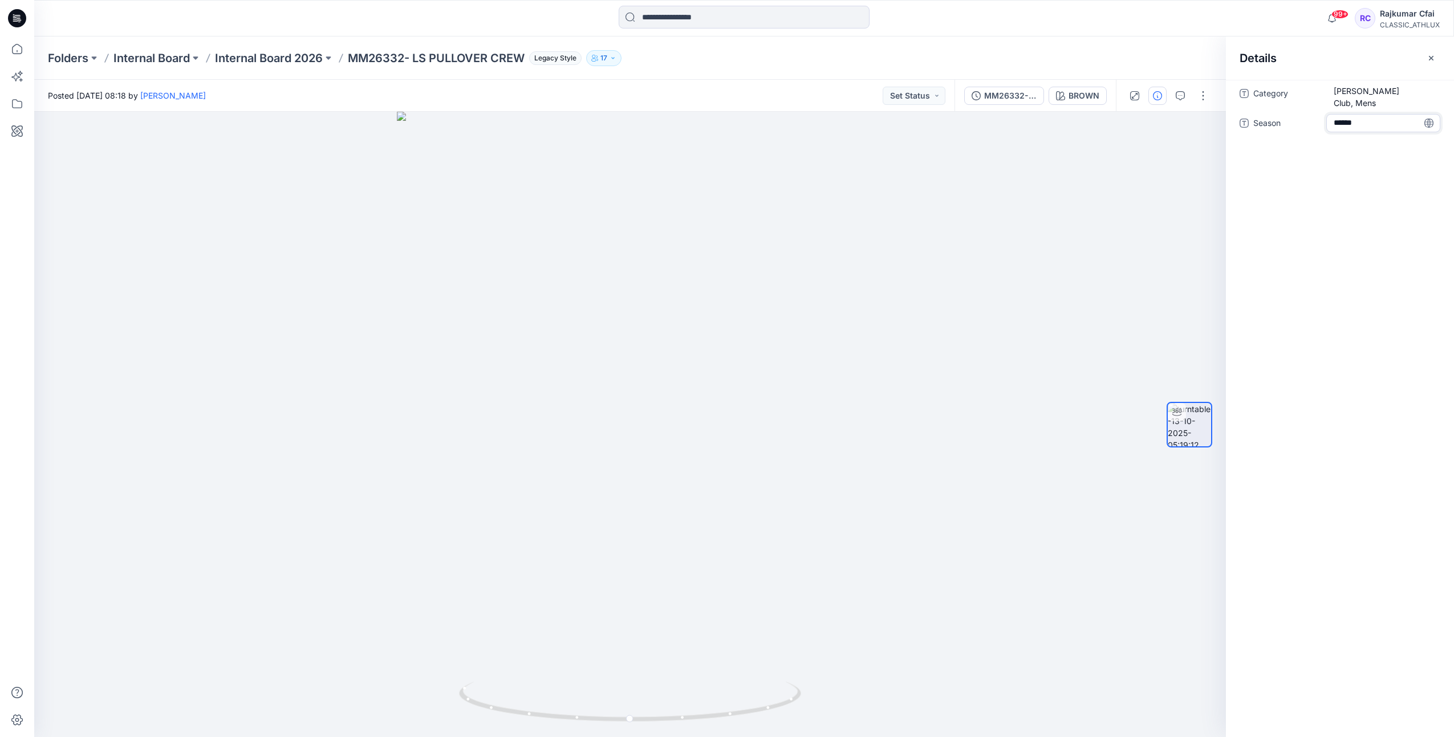
type textarea "*******"
click at [939, 95] on button "Set Status" at bounding box center [914, 96] width 63 height 18
click at [907, 227] on p "Designer Need To Review" at bounding box center [898, 224] width 64 height 15
click at [19, 18] on icon at bounding box center [17, 18] width 18 height 18
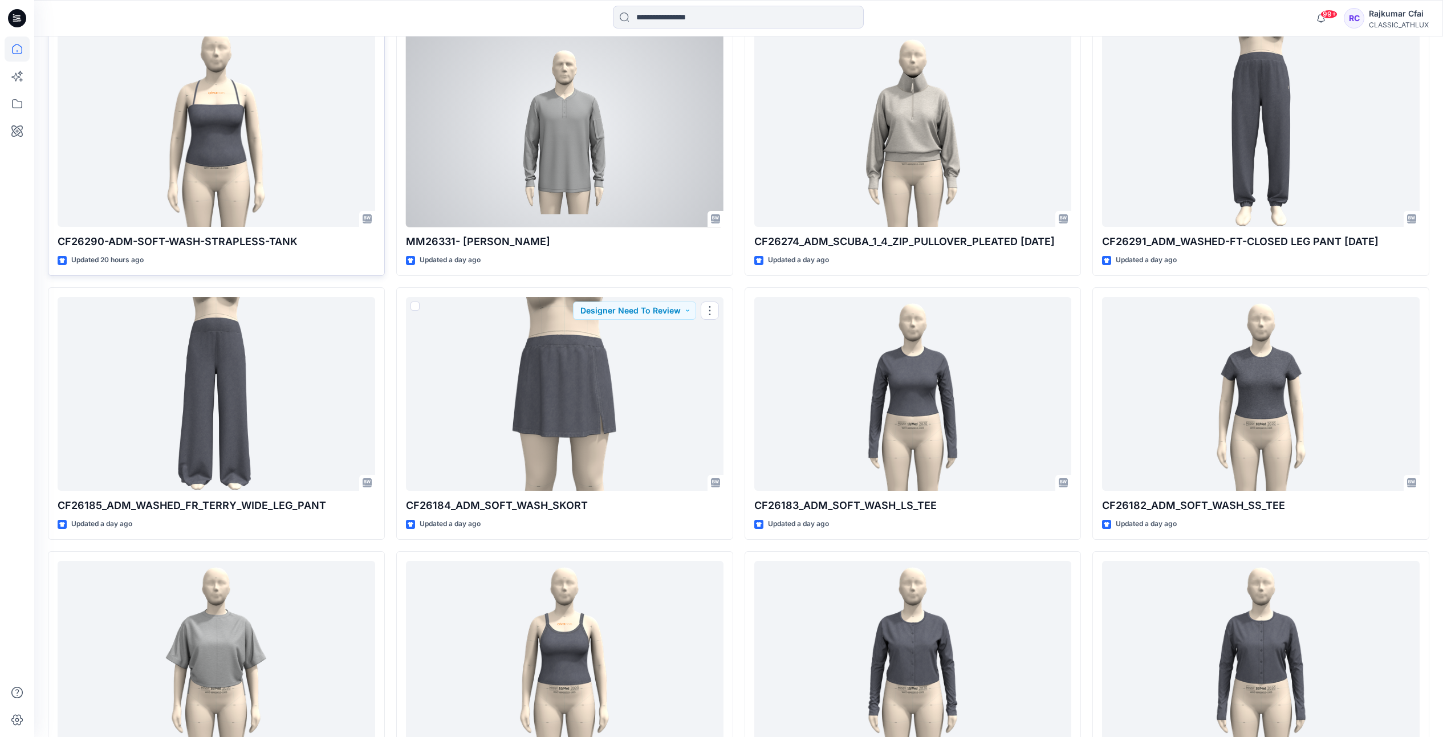
scroll to position [1386, 0]
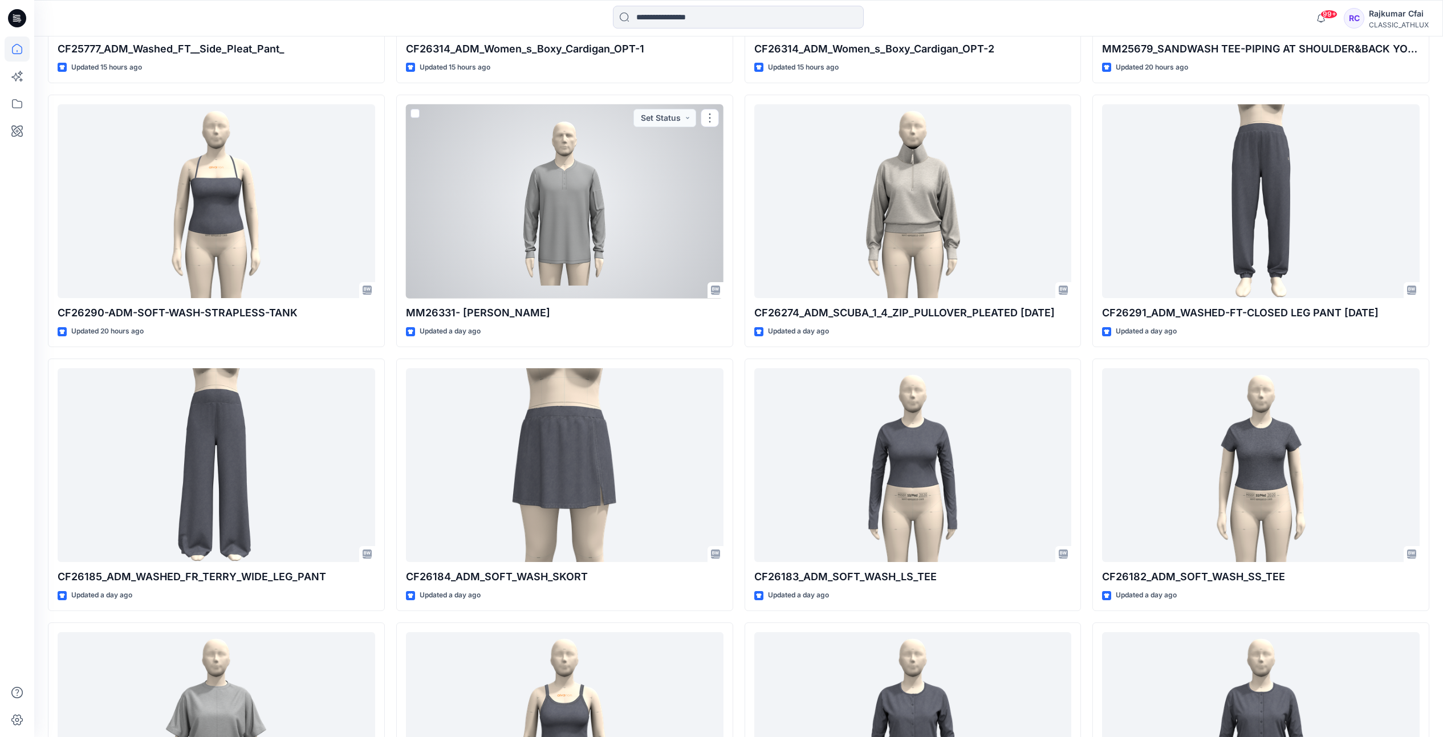
drag, startPoint x: 661, startPoint y: 190, endPoint x: 684, endPoint y: 150, distance: 46.8
click at [661, 190] on div at bounding box center [565, 201] width 318 height 194
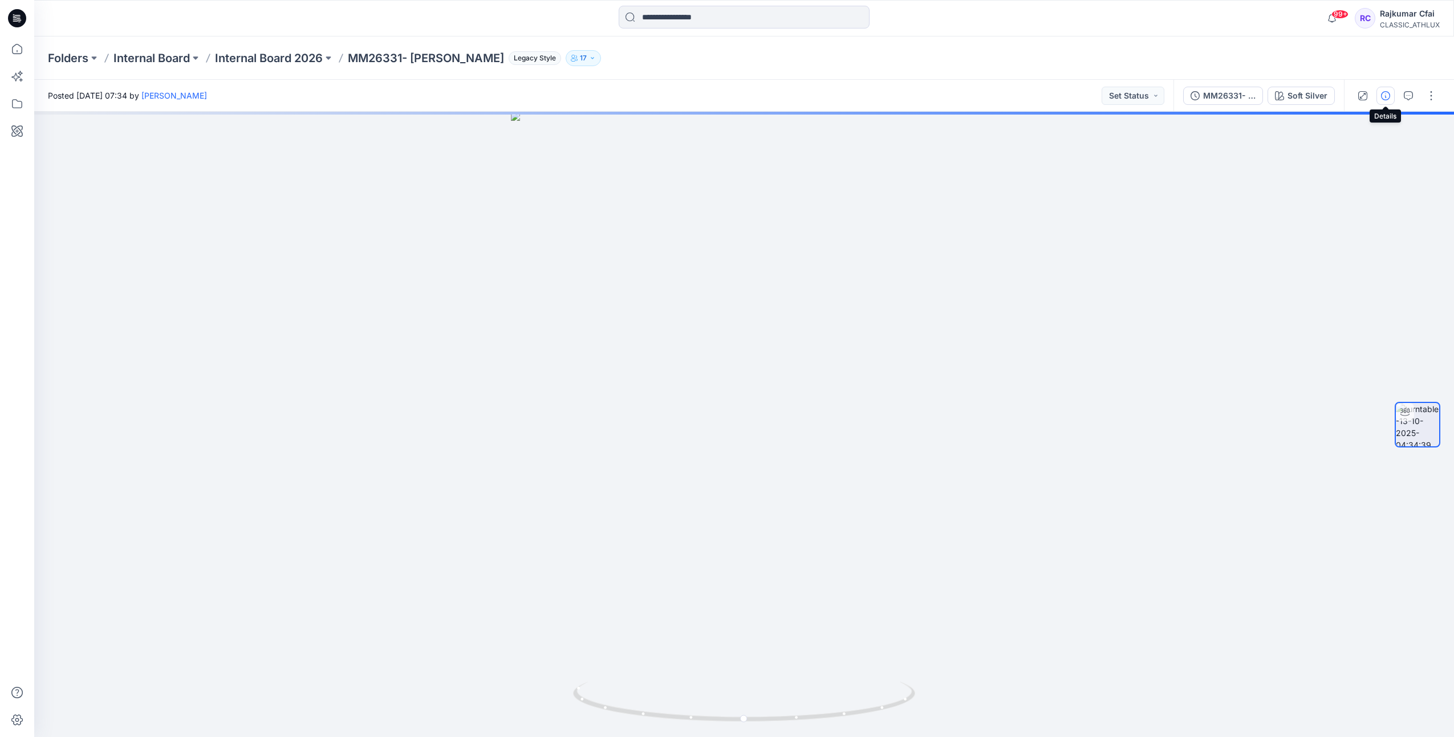
click at [1385, 95] on icon "button" at bounding box center [1385, 95] width 9 height 9
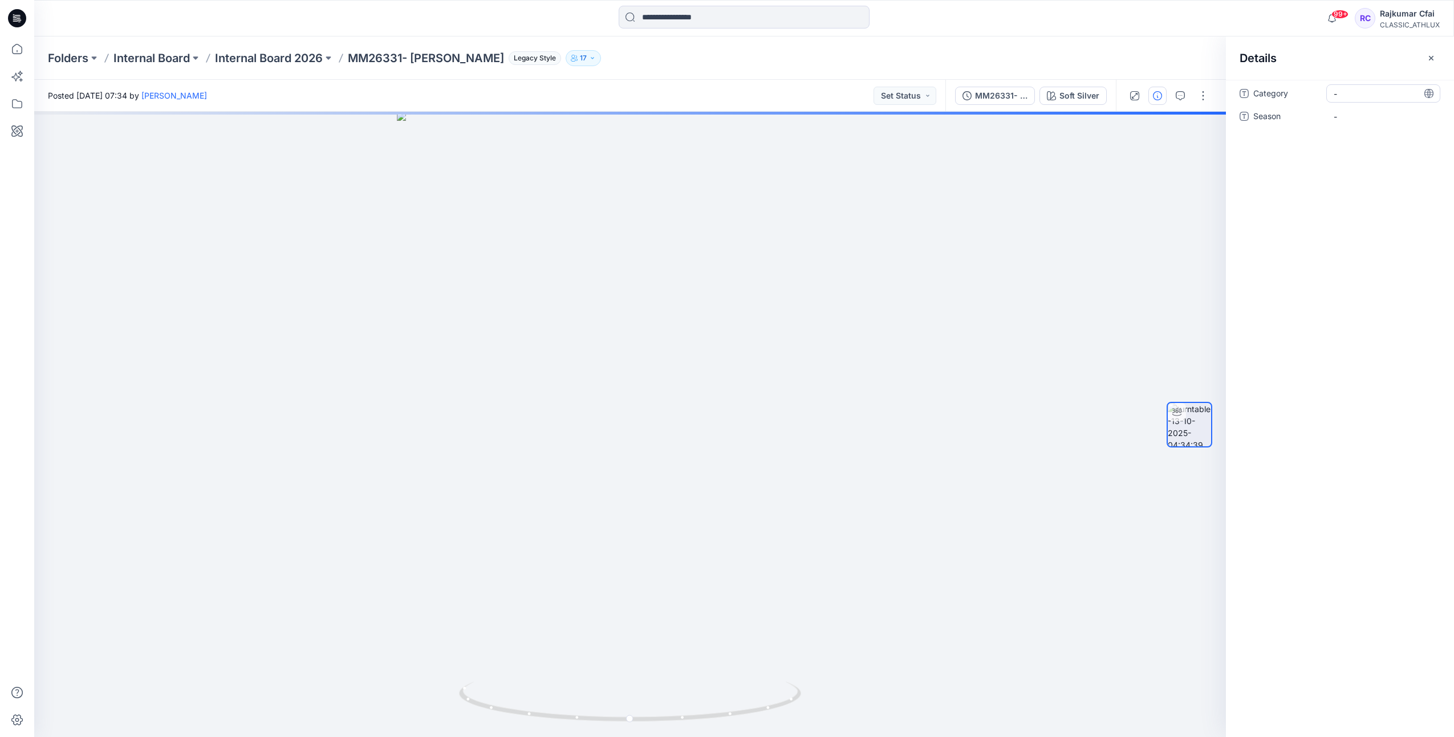
click at [1376, 100] on div "-" at bounding box center [1384, 93] width 114 height 18
type textarea "*"
type textarea "**********"
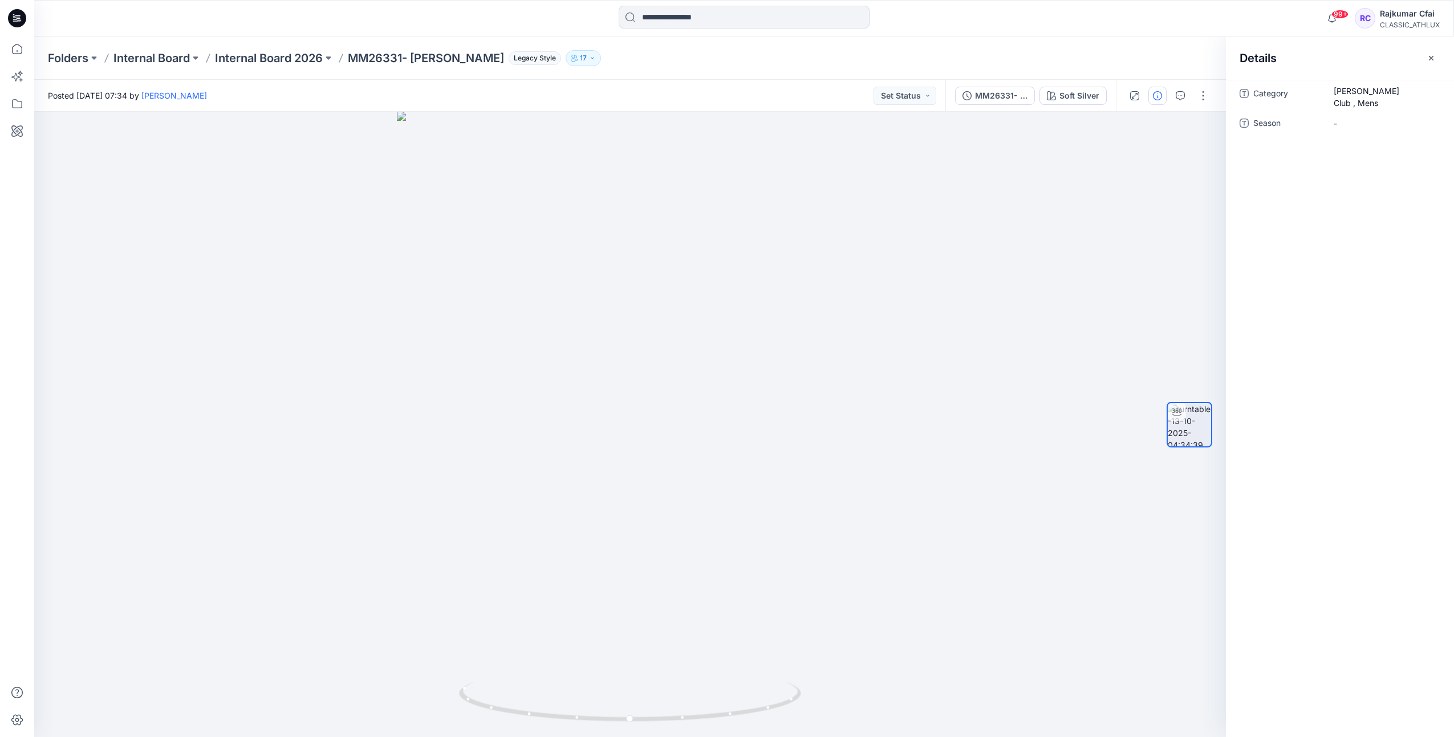
click at [1358, 127] on div "Category Sams Club , Mens Season -" at bounding box center [1340, 115] width 201 height 62
click at [1352, 117] on span "-" at bounding box center [1383, 123] width 99 height 12
type textarea "*******"
click at [18, 15] on icon at bounding box center [18, 15] width 6 height 1
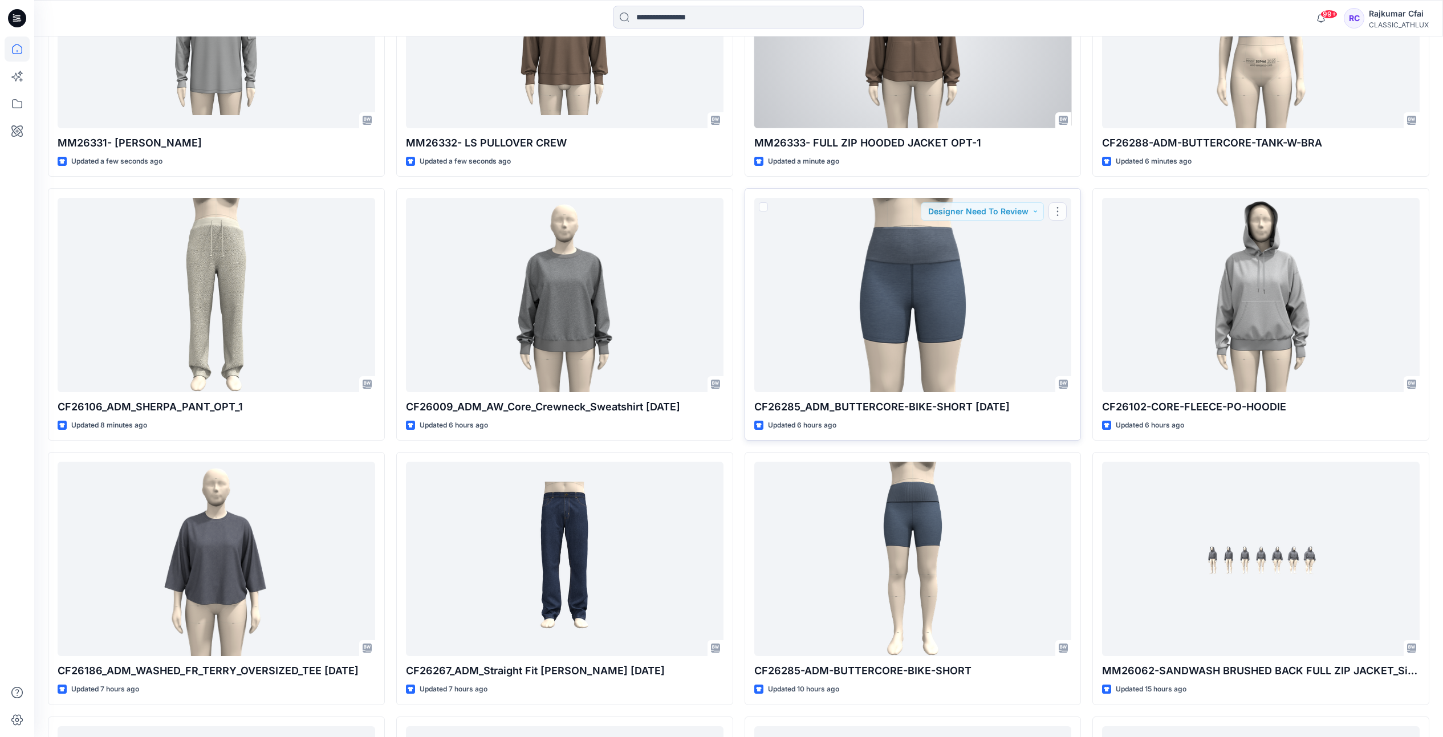
scroll to position [499, 0]
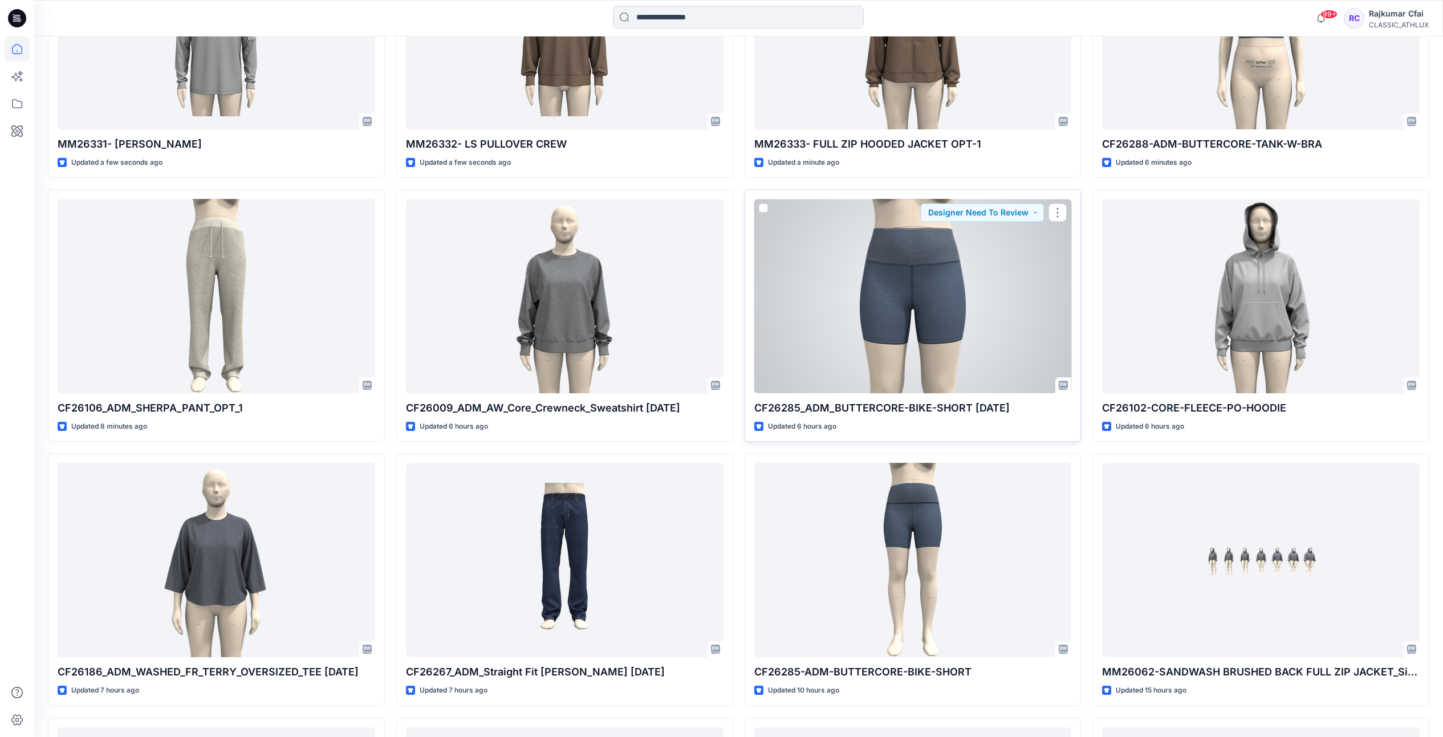
click at [932, 297] on div at bounding box center [914, 296] width 318 height 194
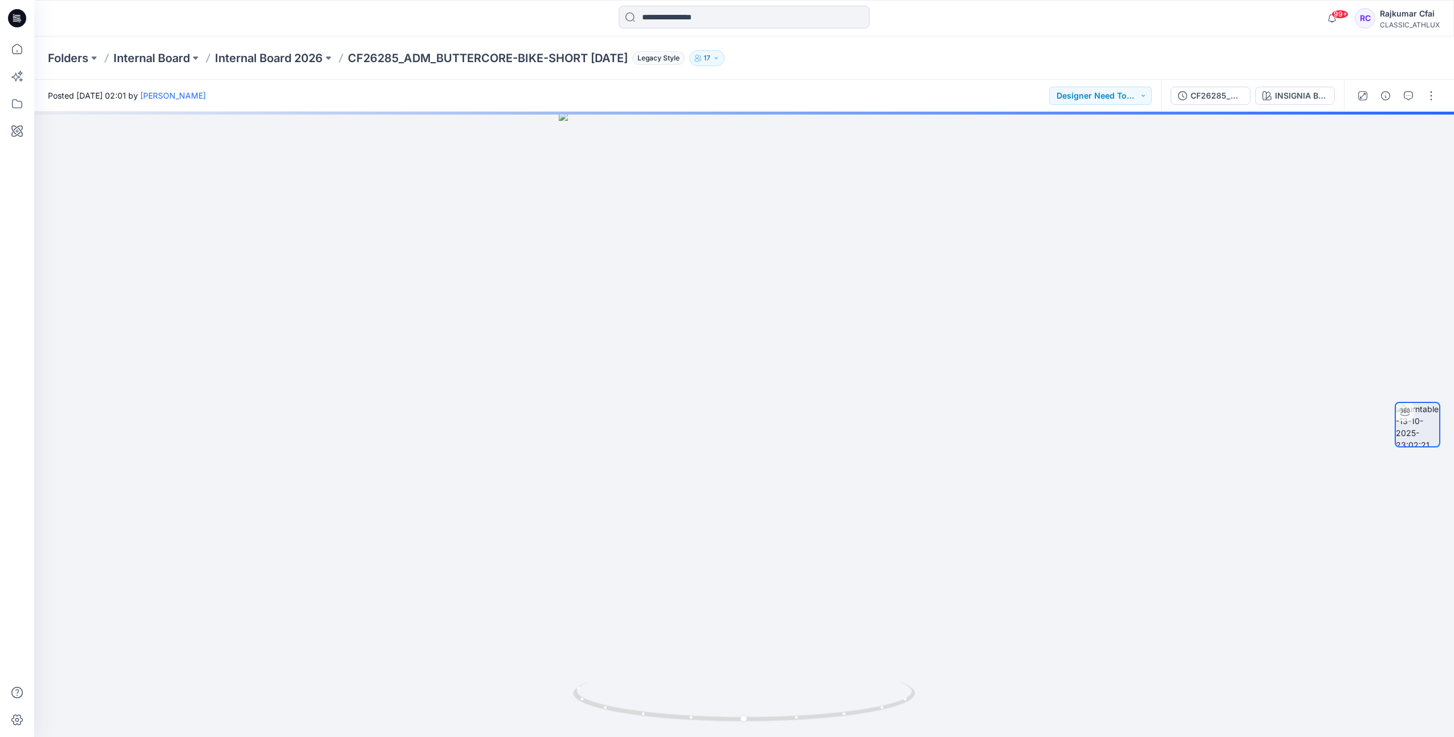
click at [17, 17] on icon at bounding box center [17, 17] width 5 height 1
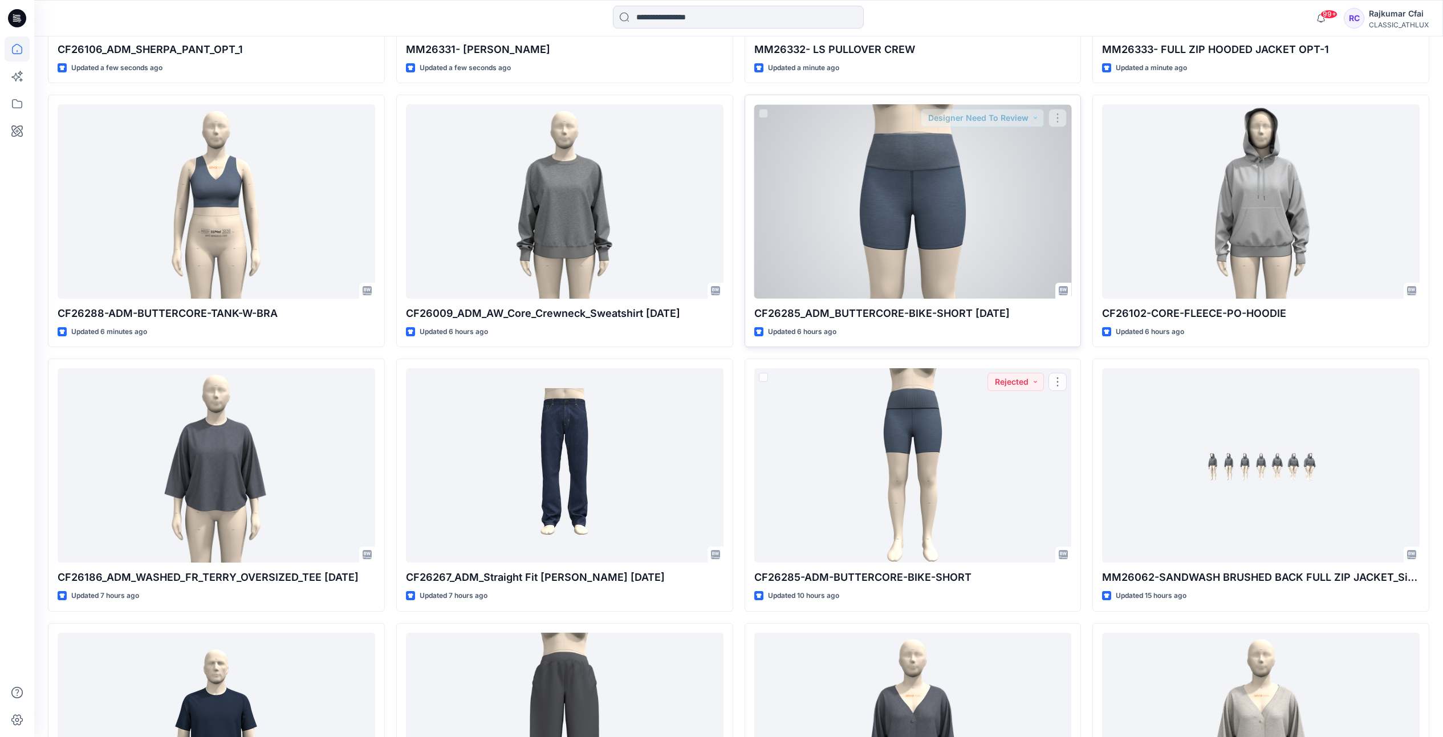
scroll to position [591, 0]
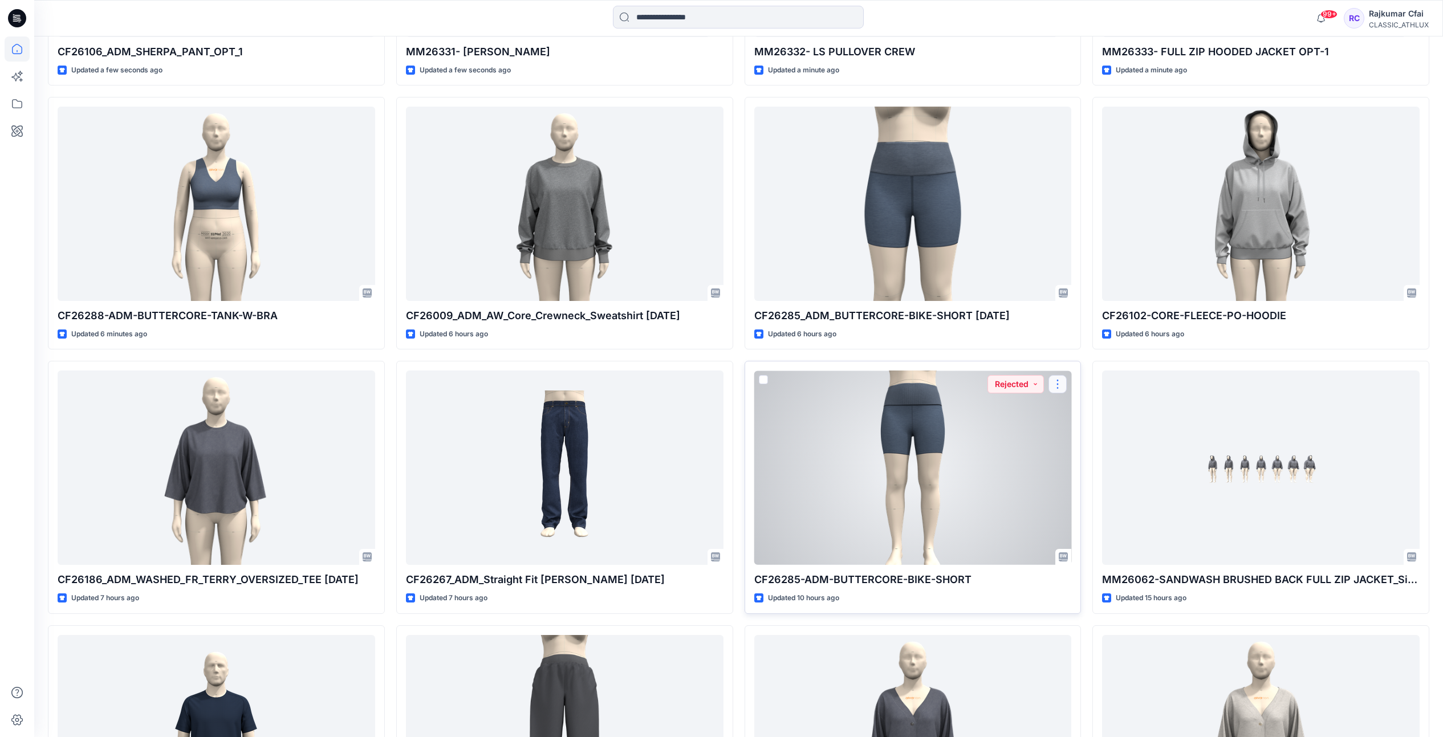
click at [1055, 387] on button "button" at bounding box center [1058, 384] width 18 height 18
click at [960, 457] on div at bounding box center [914, 468] width 318 height 194
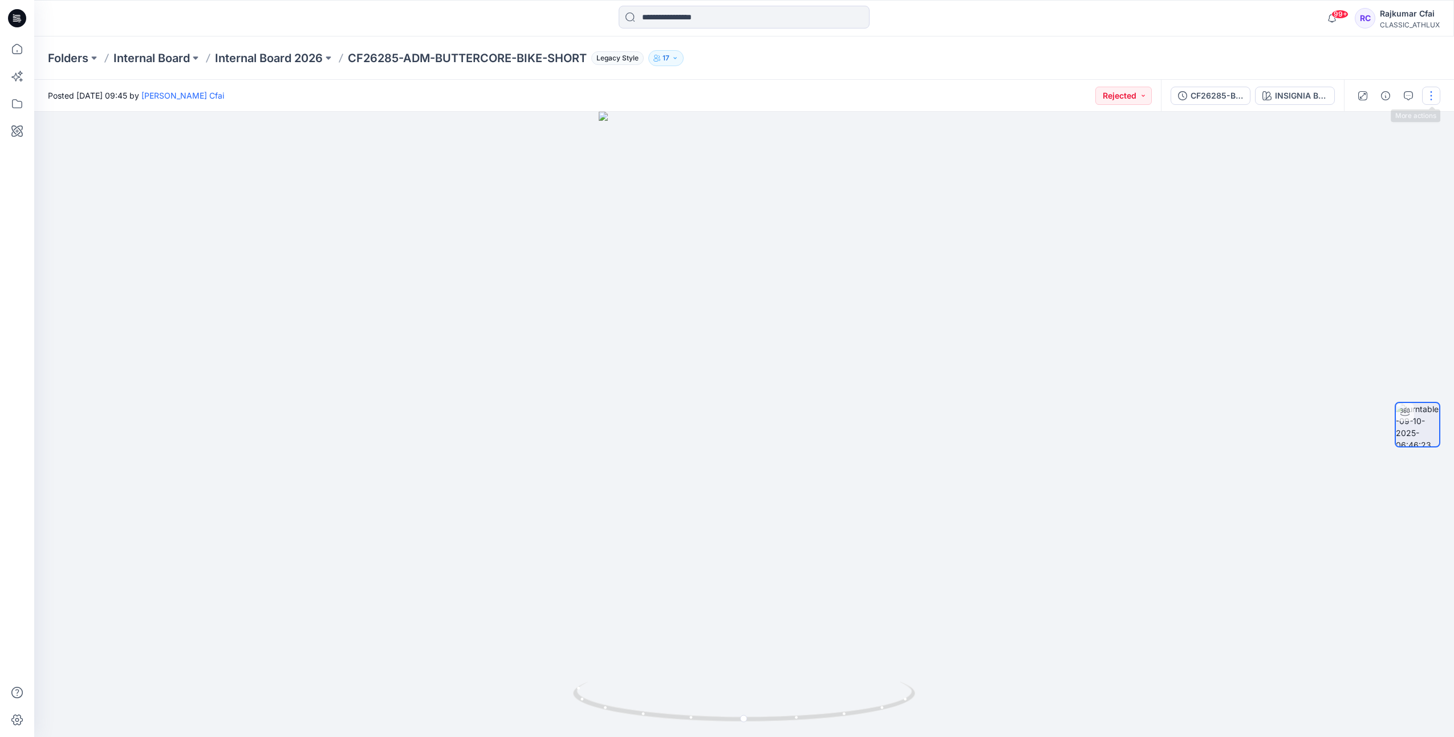
click at [1440, 94] on button "button" at bounding box center [1431, 96] width 18 height 18
click at [1433, 95] on button "button" at bounding box center [1431, 96] width 18 height 18
click at [1433, 96] on button "button" at bounding box center [1431, 96] width 18 height 18
click at [1357, 157] on p "Edit" at bounding box center [1359, 159] width 14 height 12
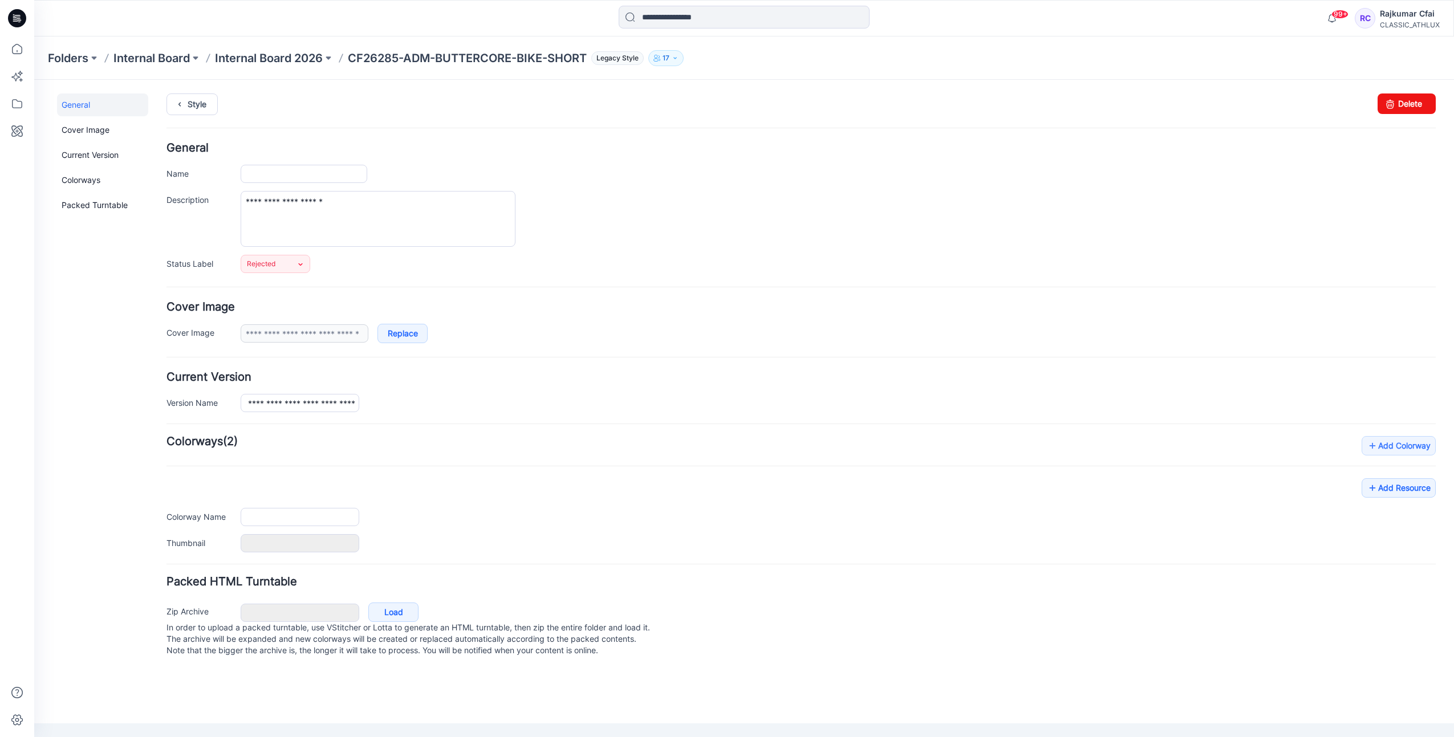
type input "**********"
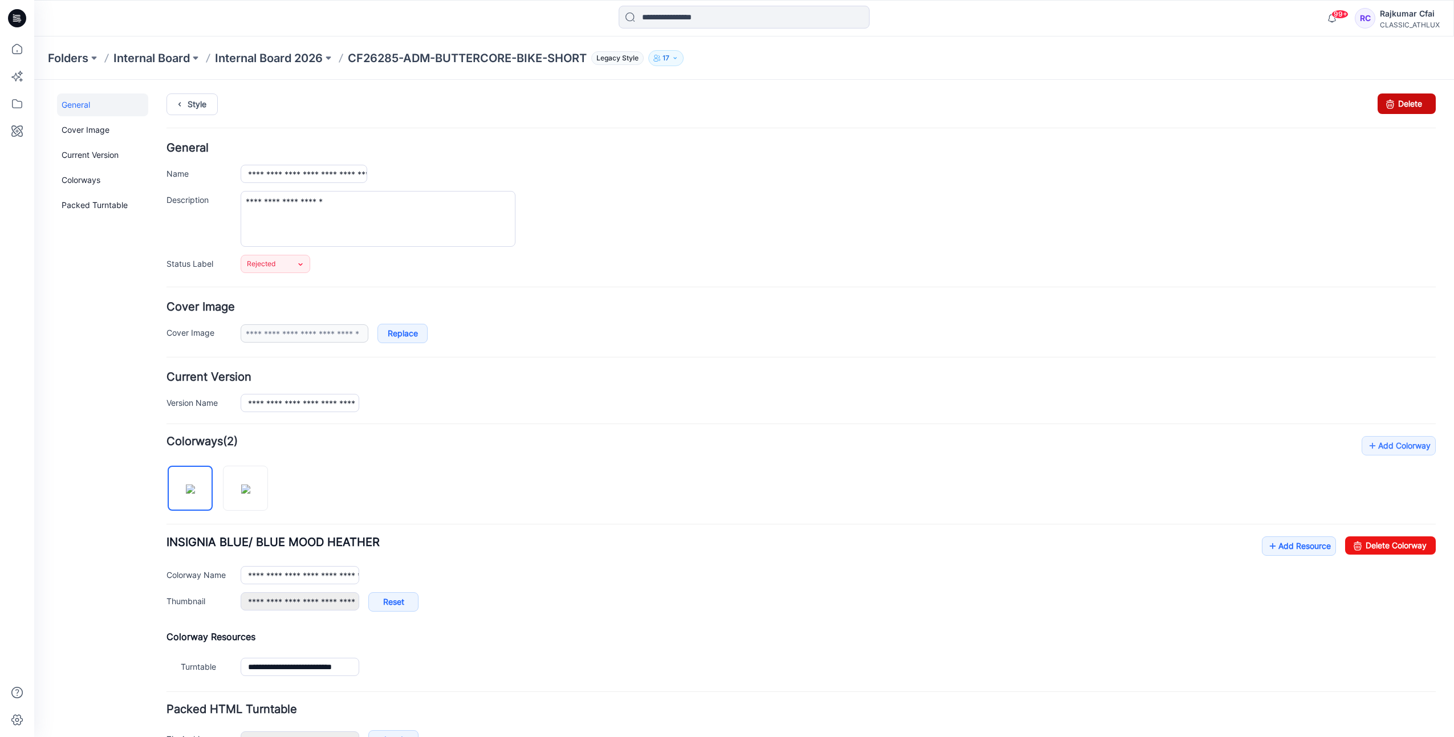
click at [1390, 107] on link "Delete" at bounding box center [1407, 104] width 58 height 21
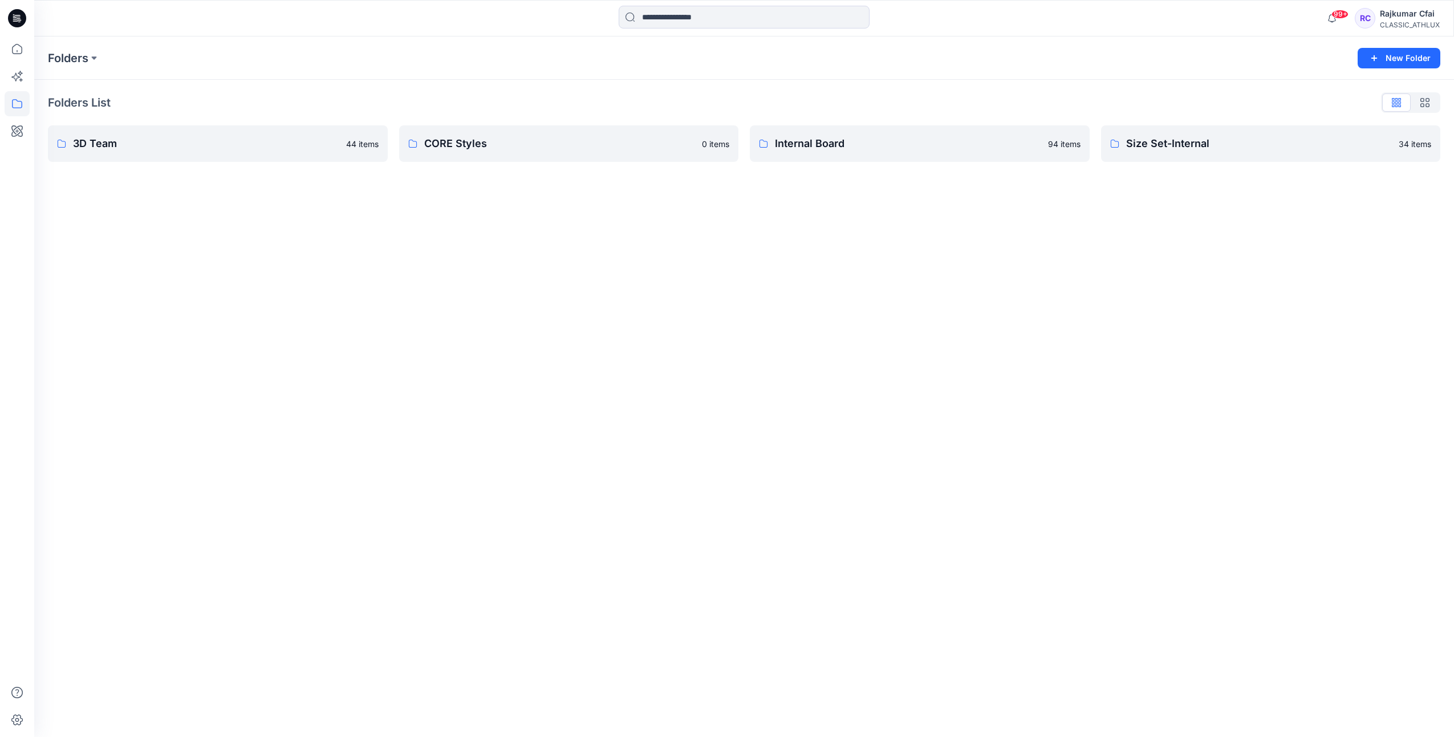
click at [13, 13] on icon at bounding box center [17, 18] width 18 height 18
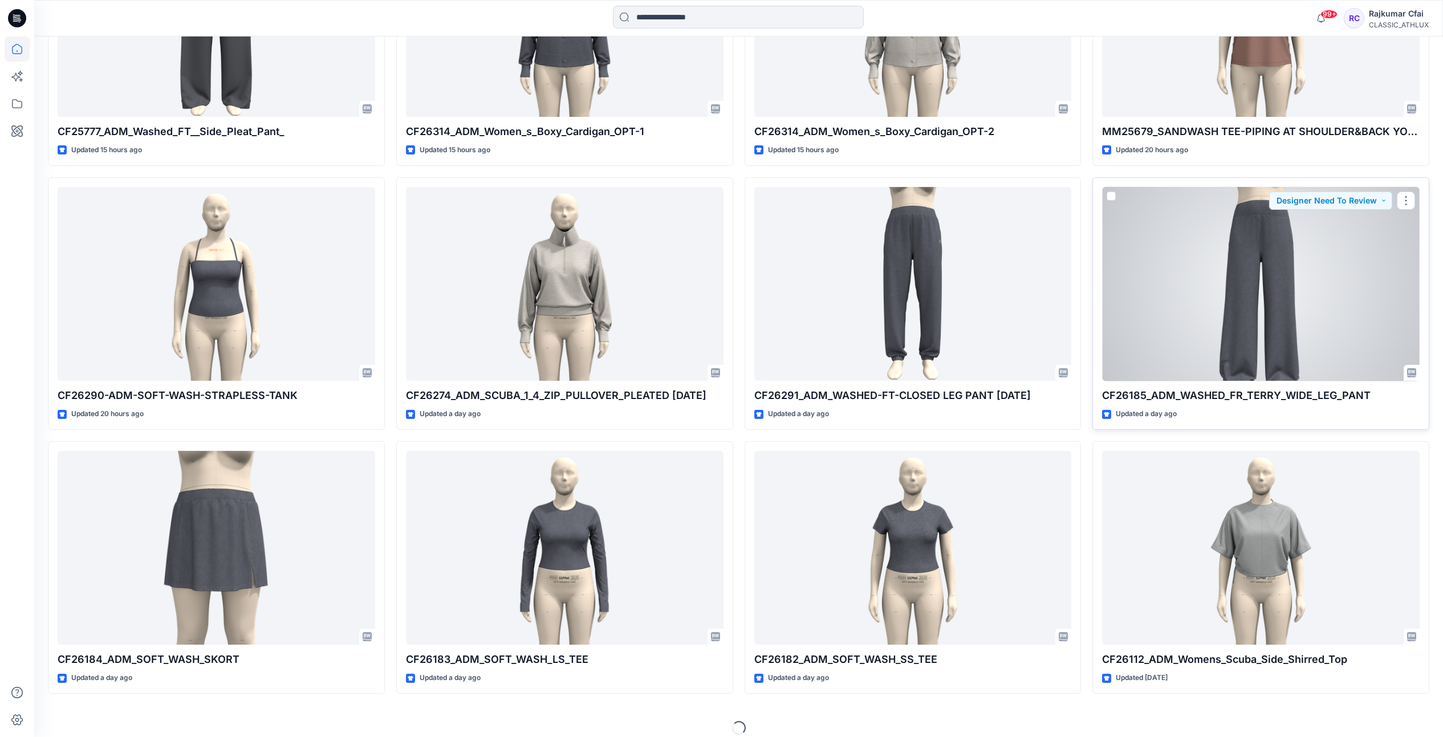
scroll to position [1315, 0]
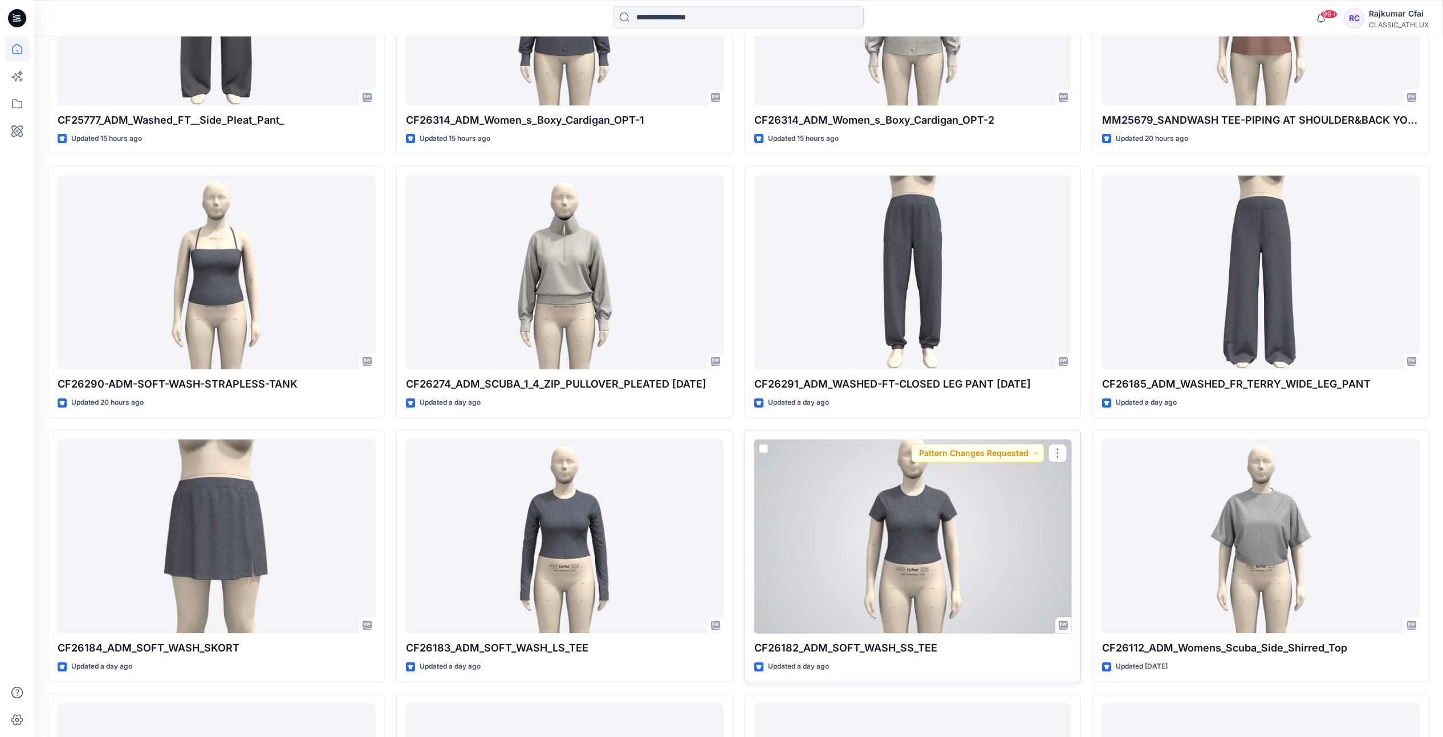
click at [948, 527] on div at bounding box center [914, 537] width 318 height 194
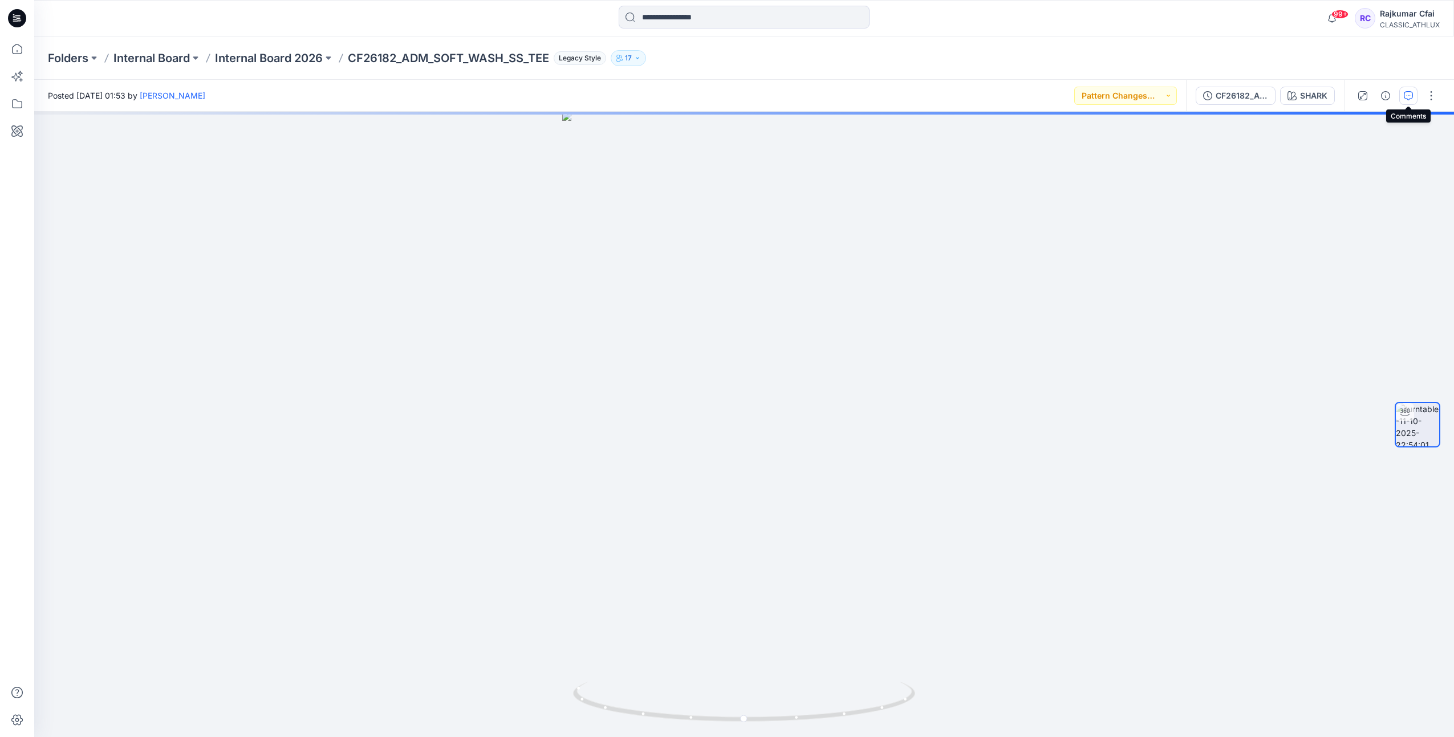
click at [1413, 92] on icon "button" at bounding box center [1408, 95] width 9 height 9
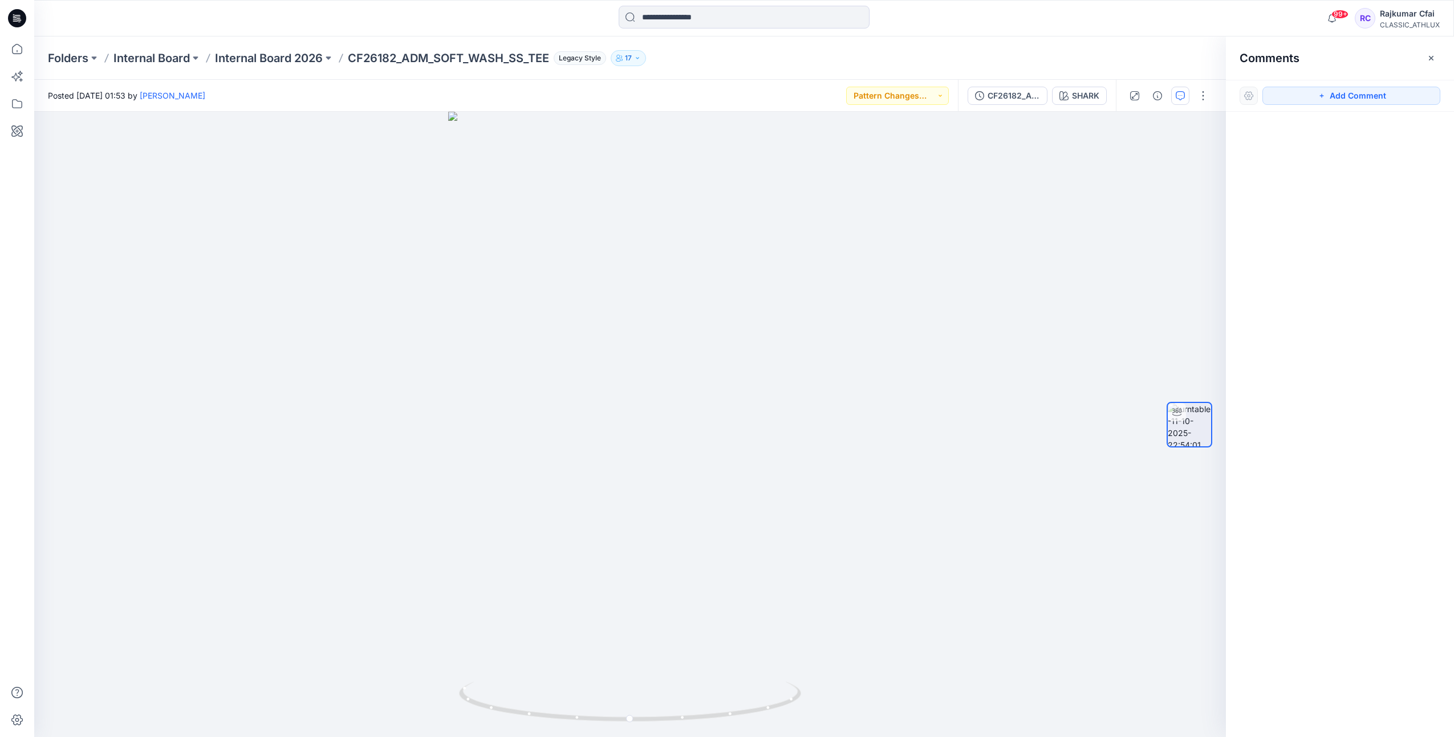
click at [17, 18] on icon at bounding box center [17, 18] width 18 height 18
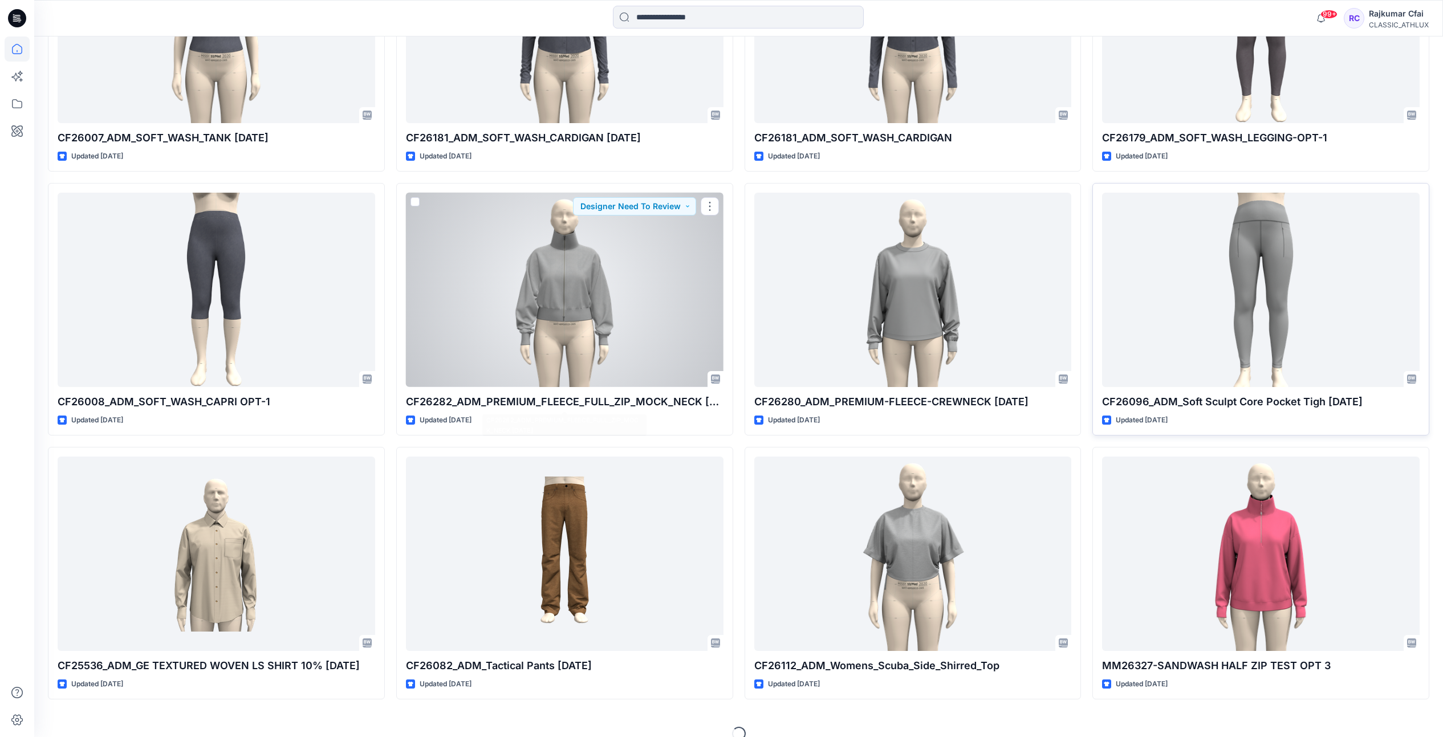
scroll to position [2107, 0]
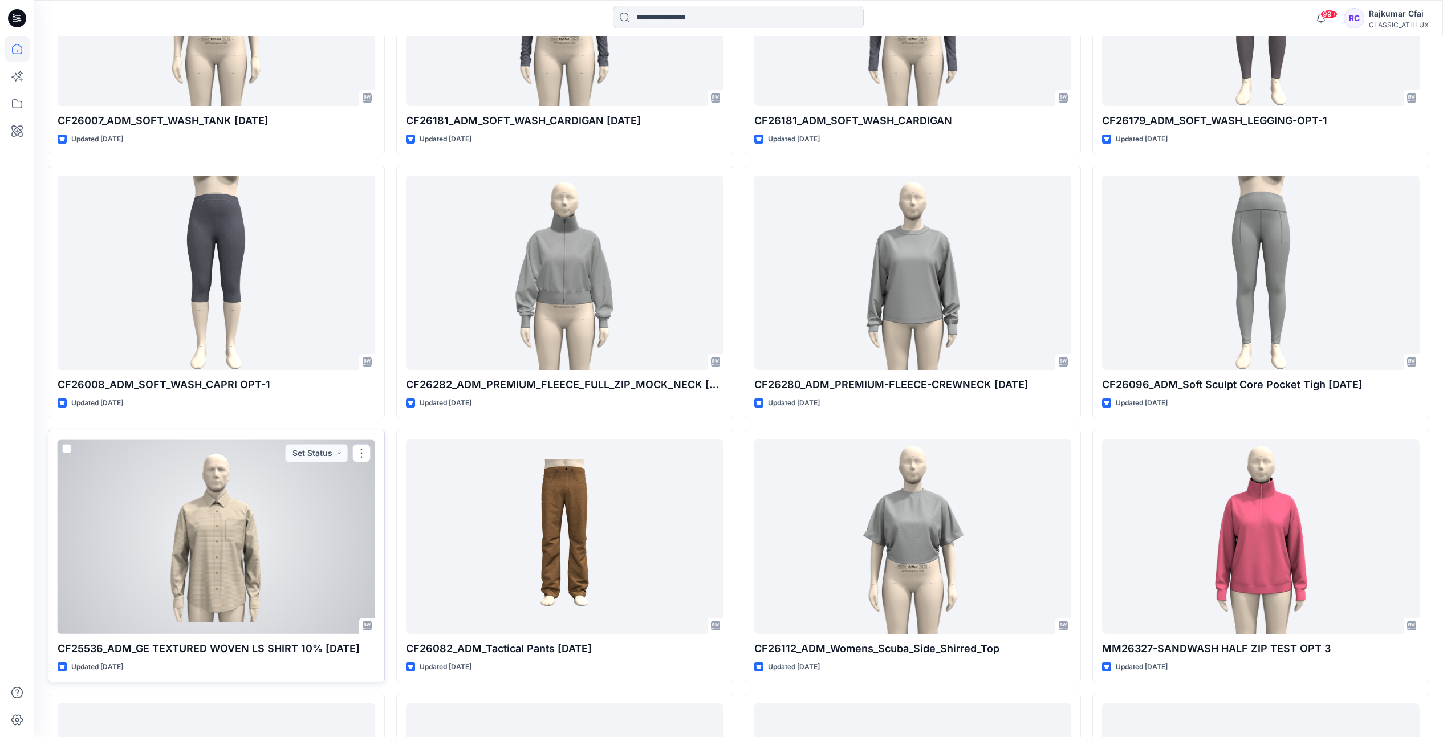
click at [331, 538] on div at bounding box center [217, 537] width 318 height 194
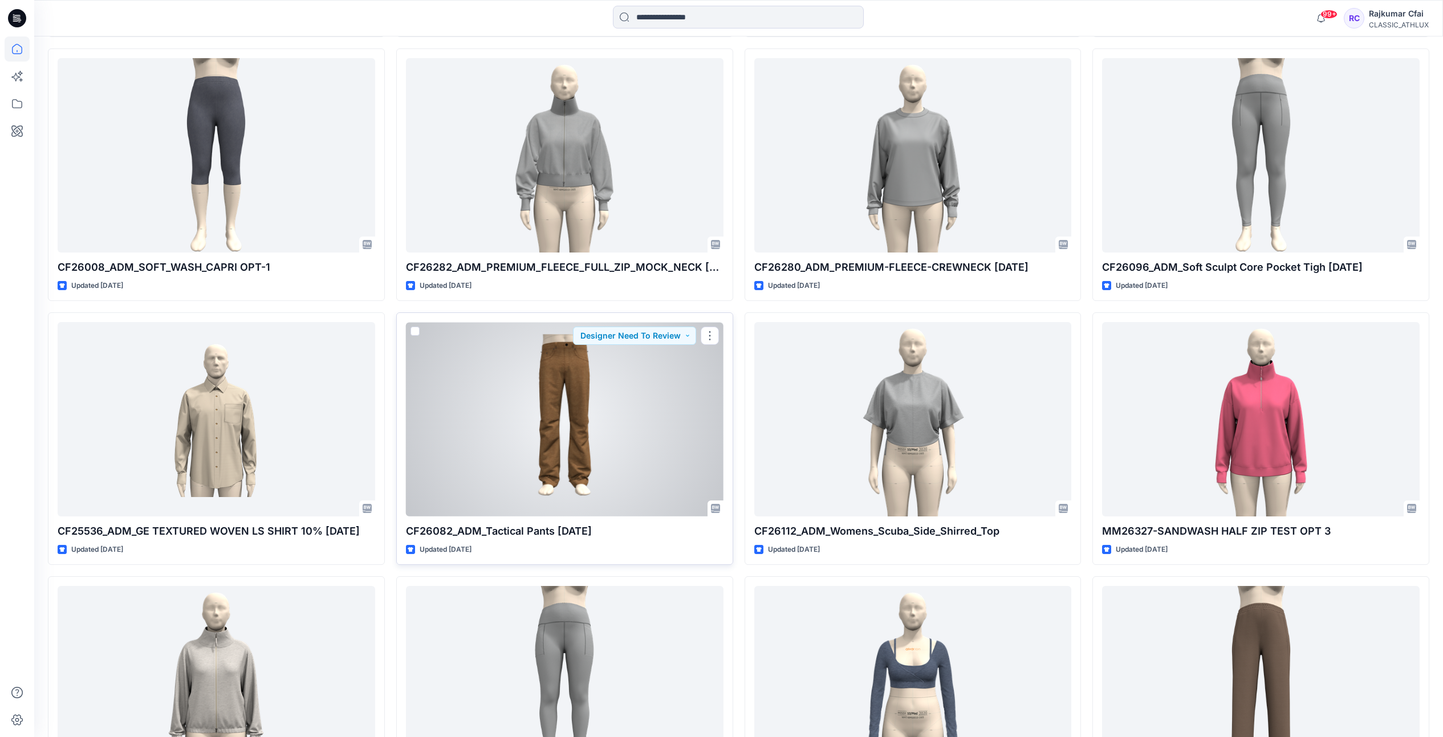
scroll to position [2392, 0]
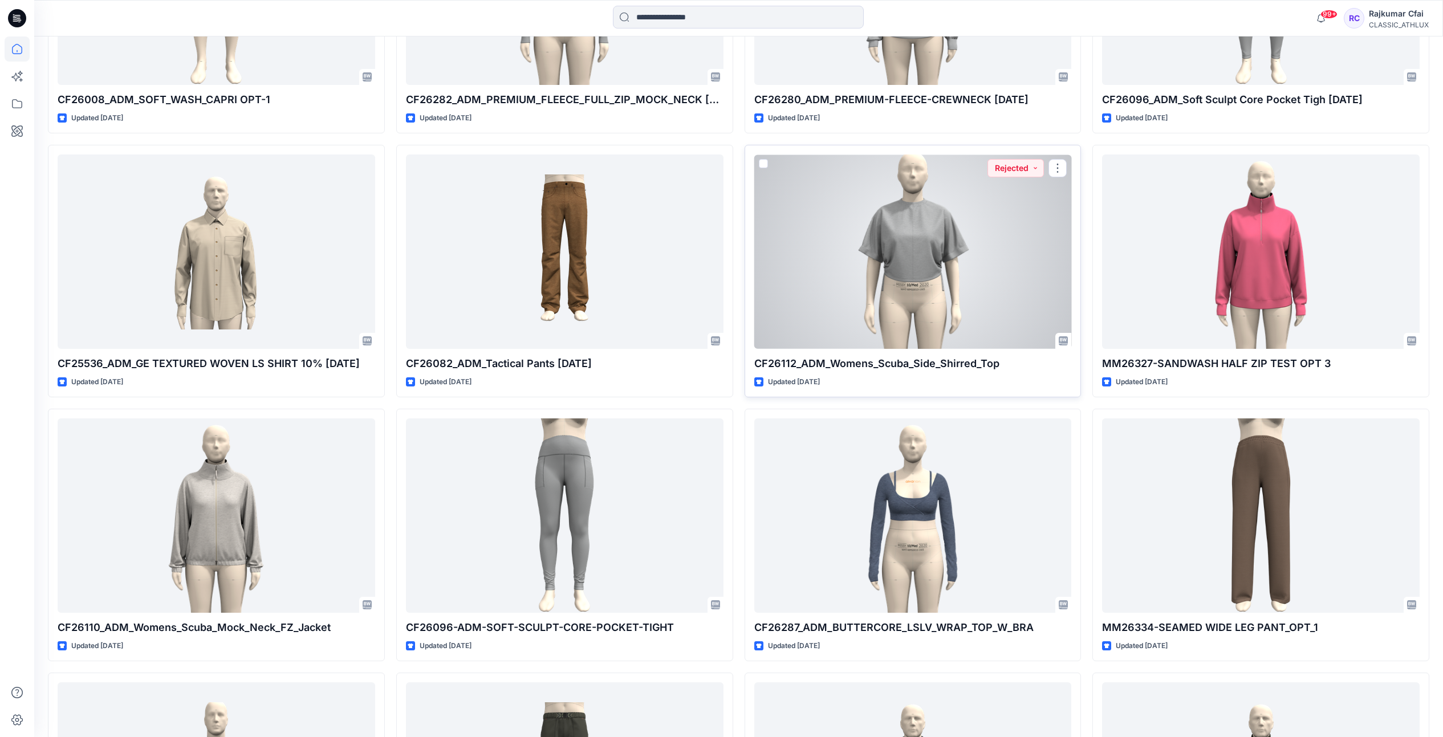
click at [917, 293] on div at bounding box center [914, 252] width 318 height 194
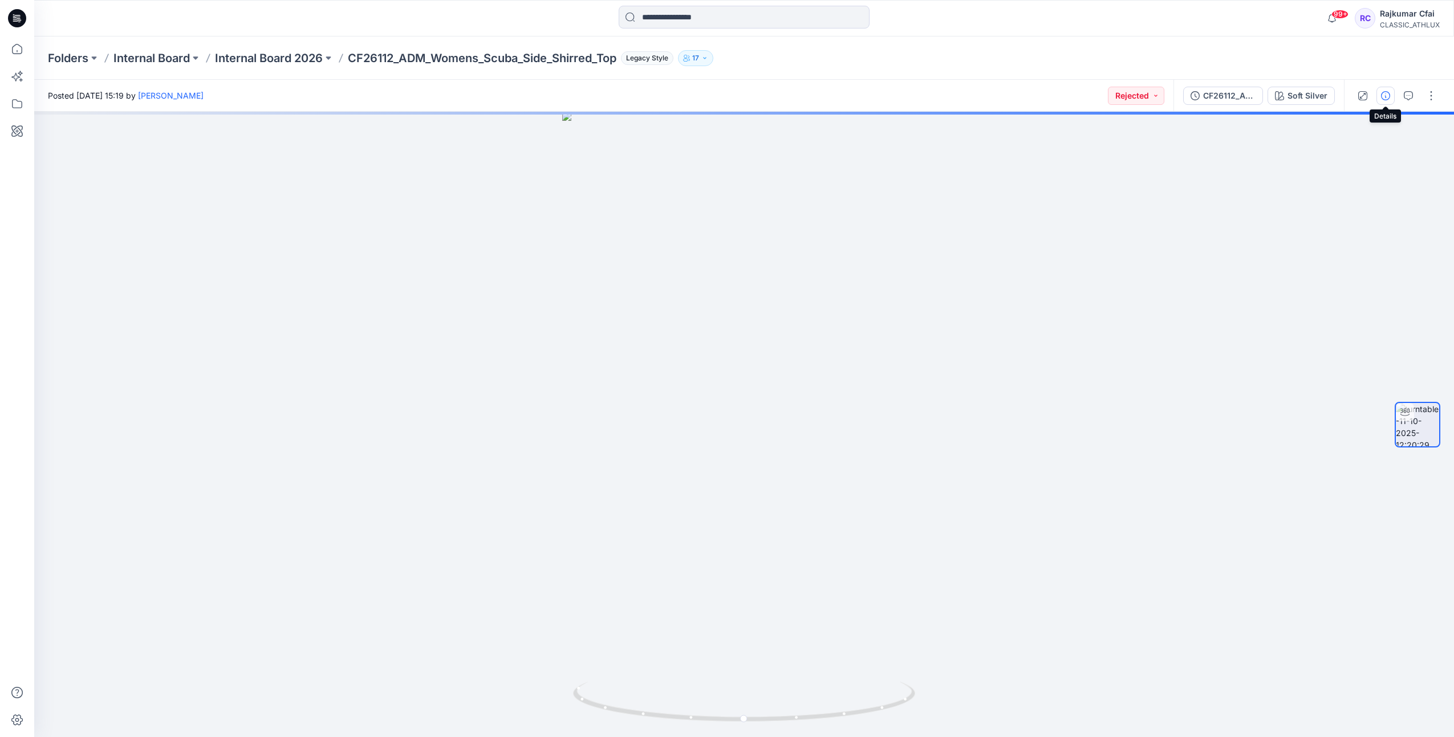
click at [1392, 95] on button "button" at bounding box center [1386, 96] width 18 height 18
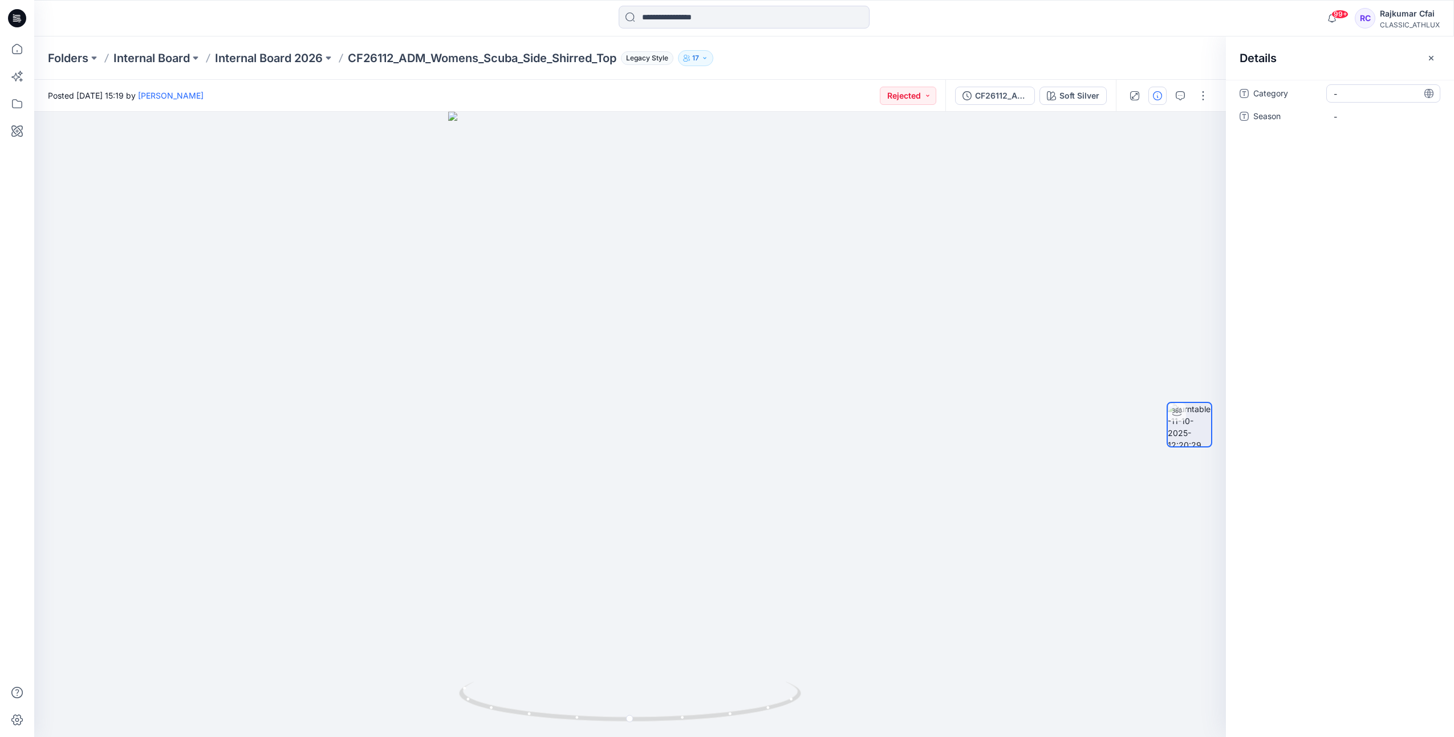
click at [1352, 98] on span "-" at bounding box center [1383, 94] width 99 height 12
type textarea "**********"
click at [1357, 113] on span "-" at bounding box center [1383, 117] width 99 height 12
type textarea "*****"
click at [14, 18] on icon at bounding box center [17, 18] width 18 height 18
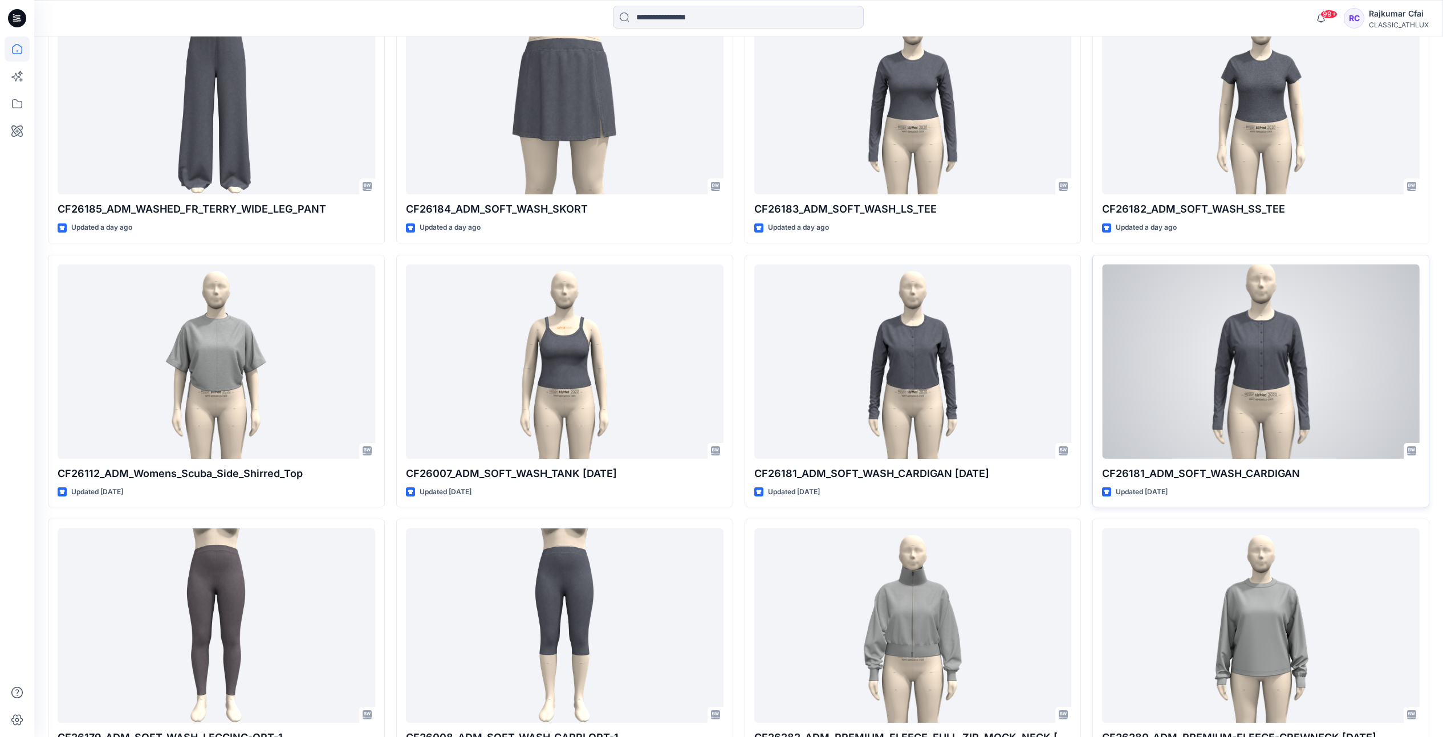
scroll to position [1782, 0]
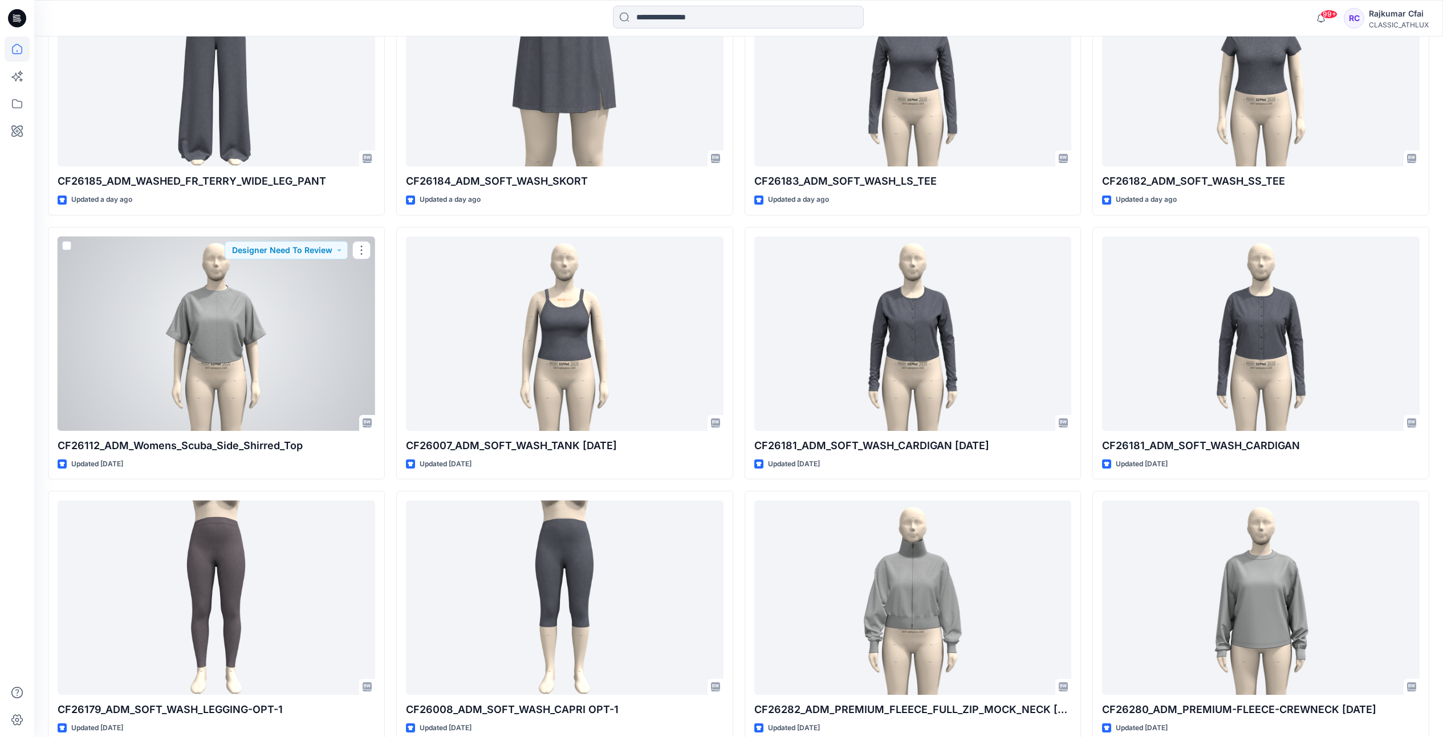
click at [193, 347] on div at bounding box center [217, 334] width 318 height 194
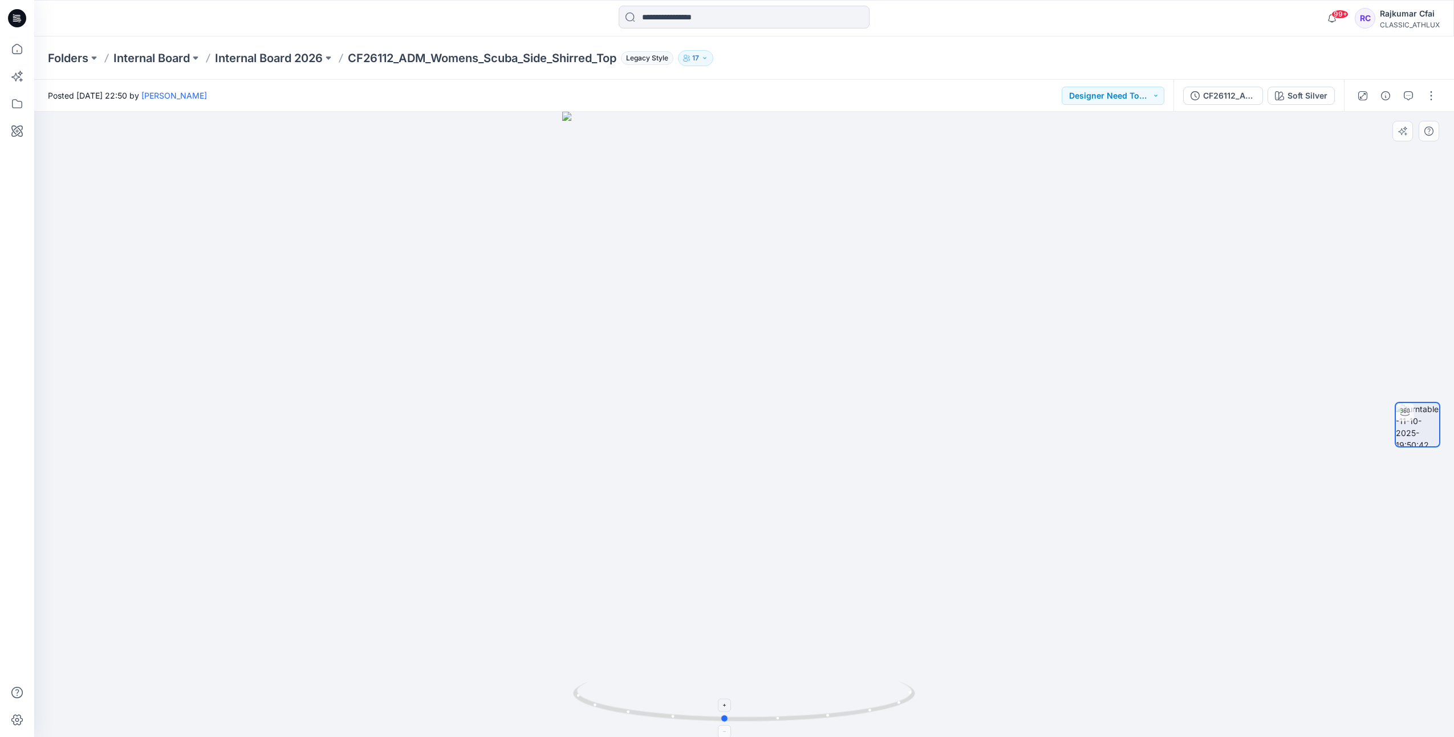
drag, startPoint x: 810, startPoint y: 722, endPoint x: 305, endPoint y: 59, distance: 833.7
click at [794, 706] on icon at bounding box center [745, 703] width 345 height 43
click at [9, 21] on icon at bounding box center [17, 18] width 18 height 18
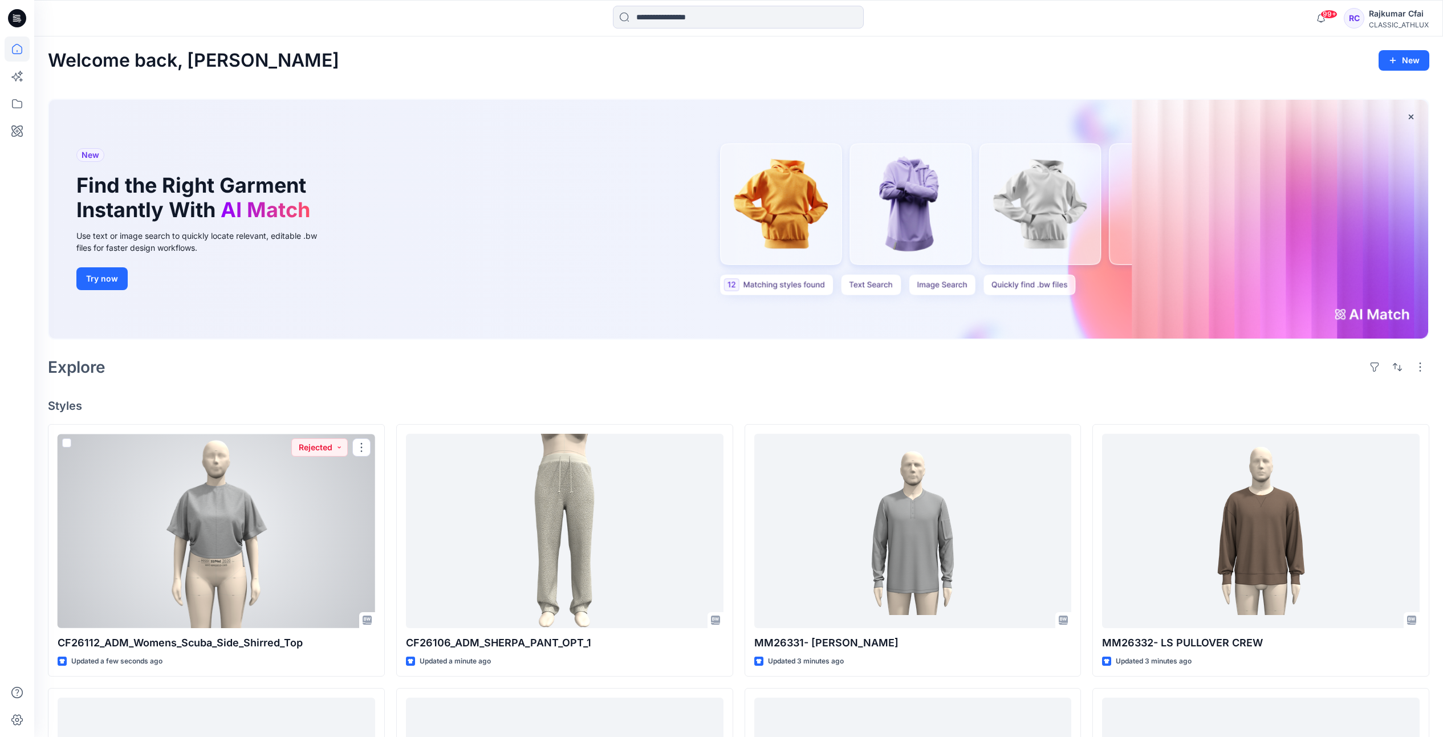
click at [344, 510] on div at bounding box center [217, 531] width 318 height 194
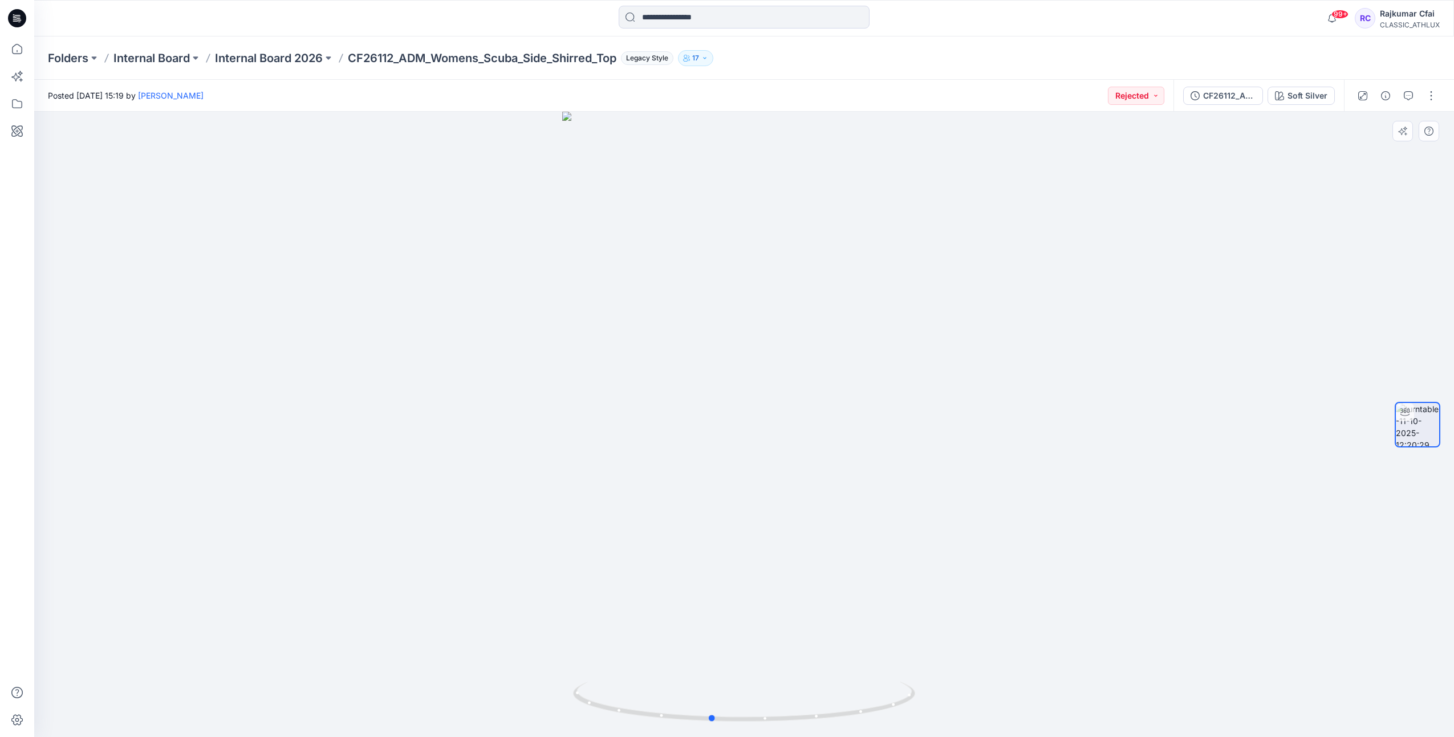
drag, startPoint x: 1012, startPoint y: 575, endPoint x: 1052, endPoint y: 536, distance: 55.7
click at [1040, 552] on div at bounding box center [744, 425] width 1420 height 626
click at [1432, 95] on button "button" at bounding box center [1431, 96] width 18 height 18
click at [1349, 163] on button "Edit" at bounding box center [1383, 158] width 105 height 21
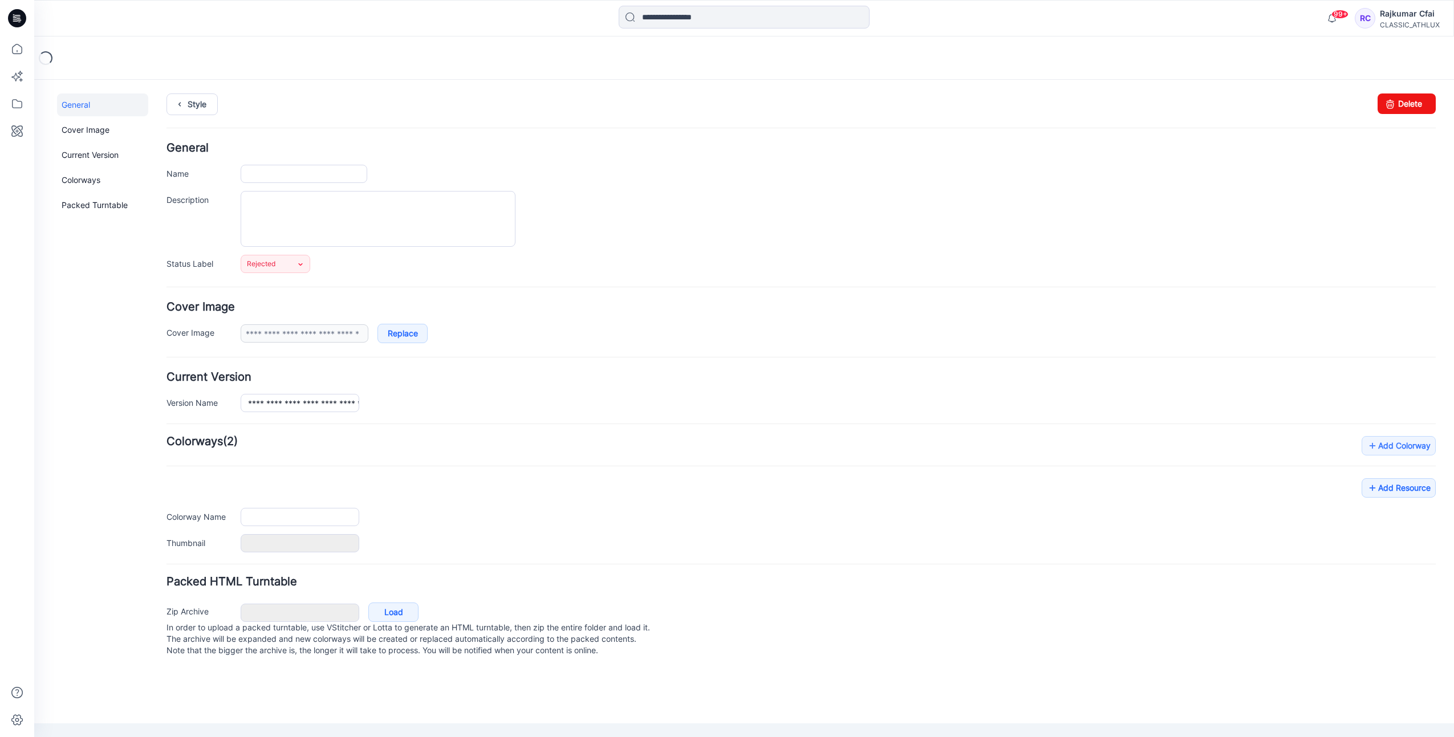
type input "**********"
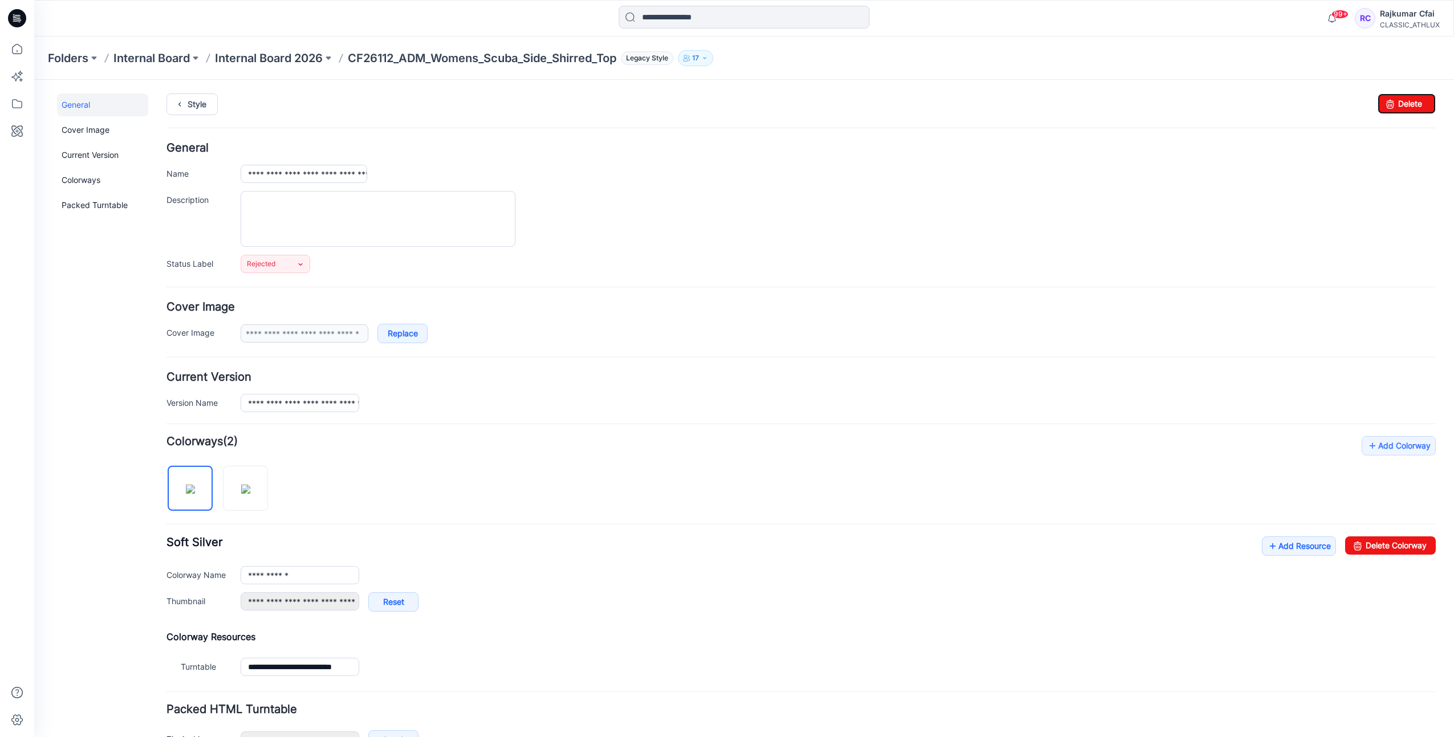
drag, startPoint x: 1398, startPoint y: 105, endPoint x: 808, endPoint y: 84, distance: 590.7
click at [1398, 105] on link "Delete" at bounding box center [1407, 104] width 58 height 21
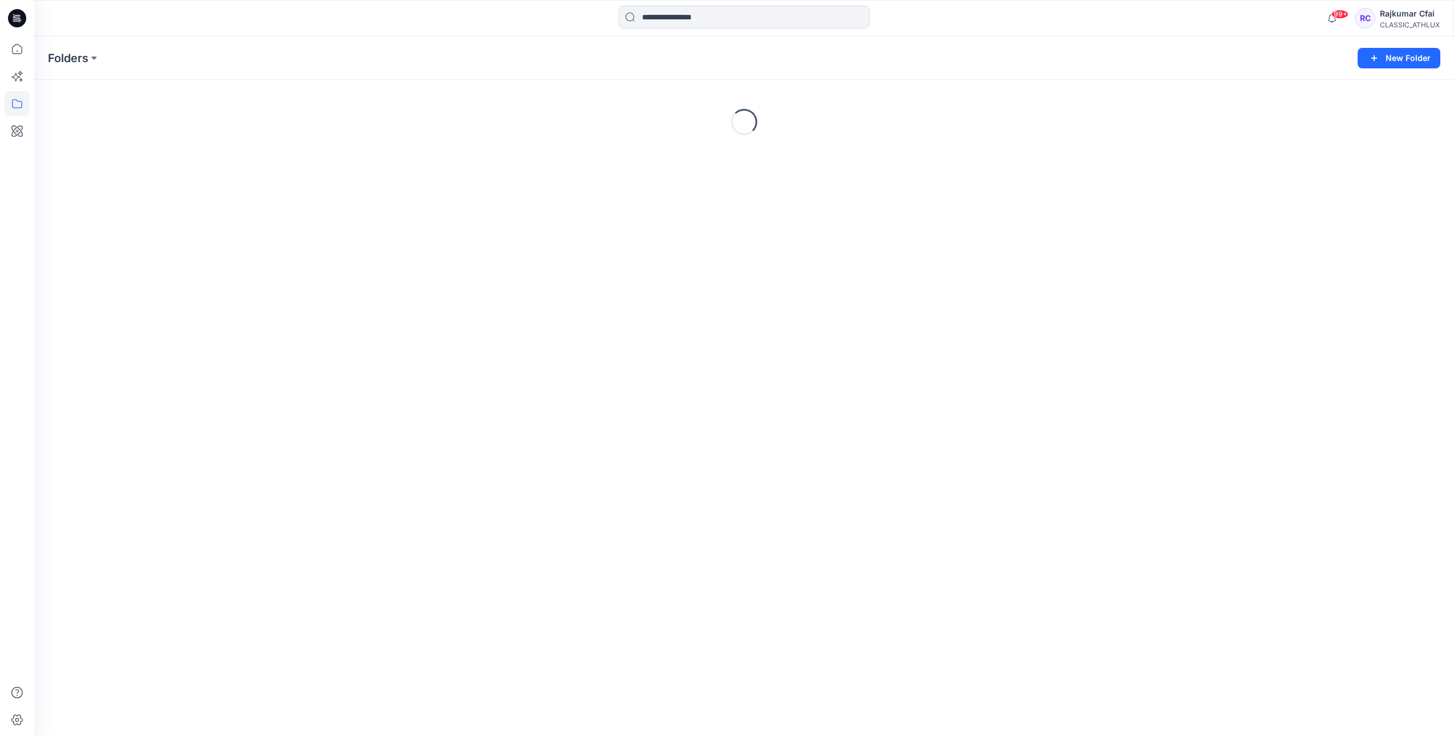
click at [15, 18] on icon at bounding box center [14, 18] width 3 height 1
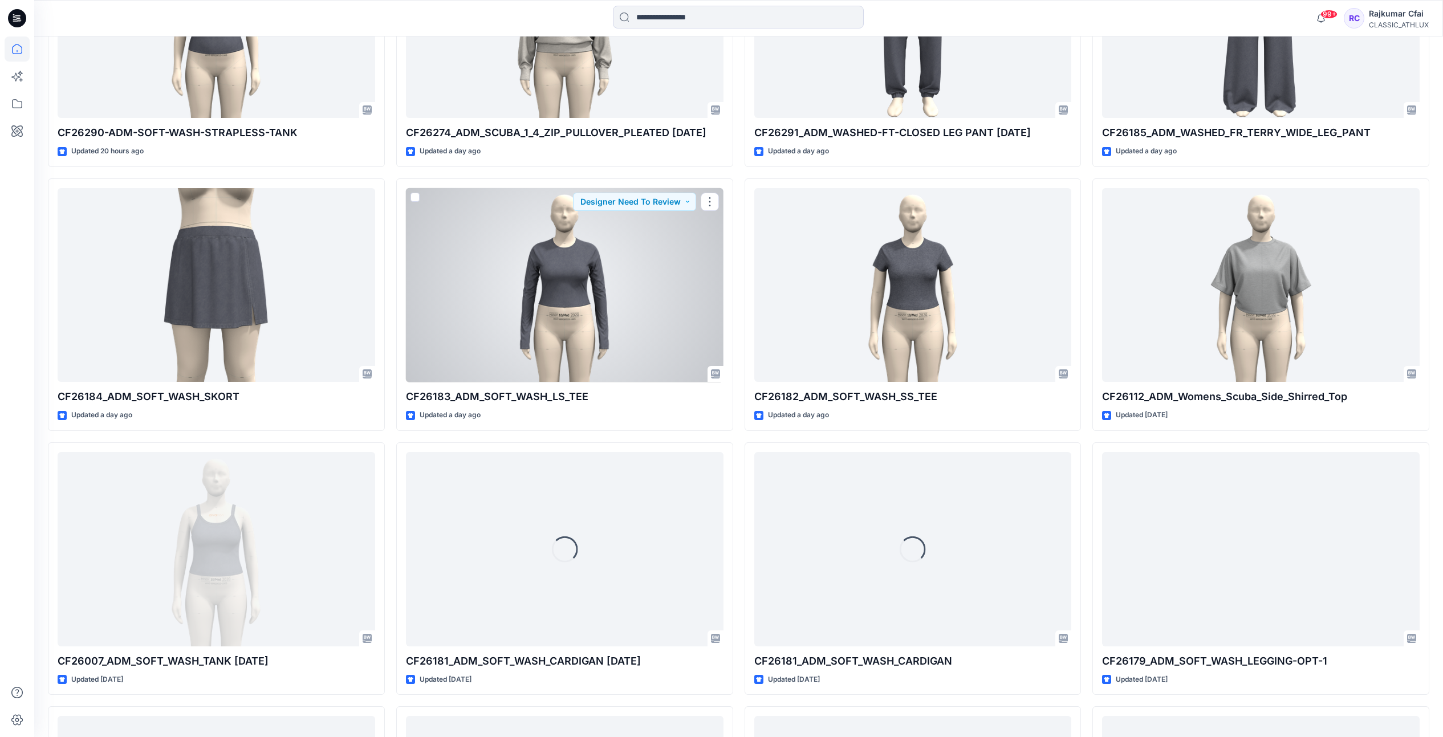
scroll to position [1600, 0]
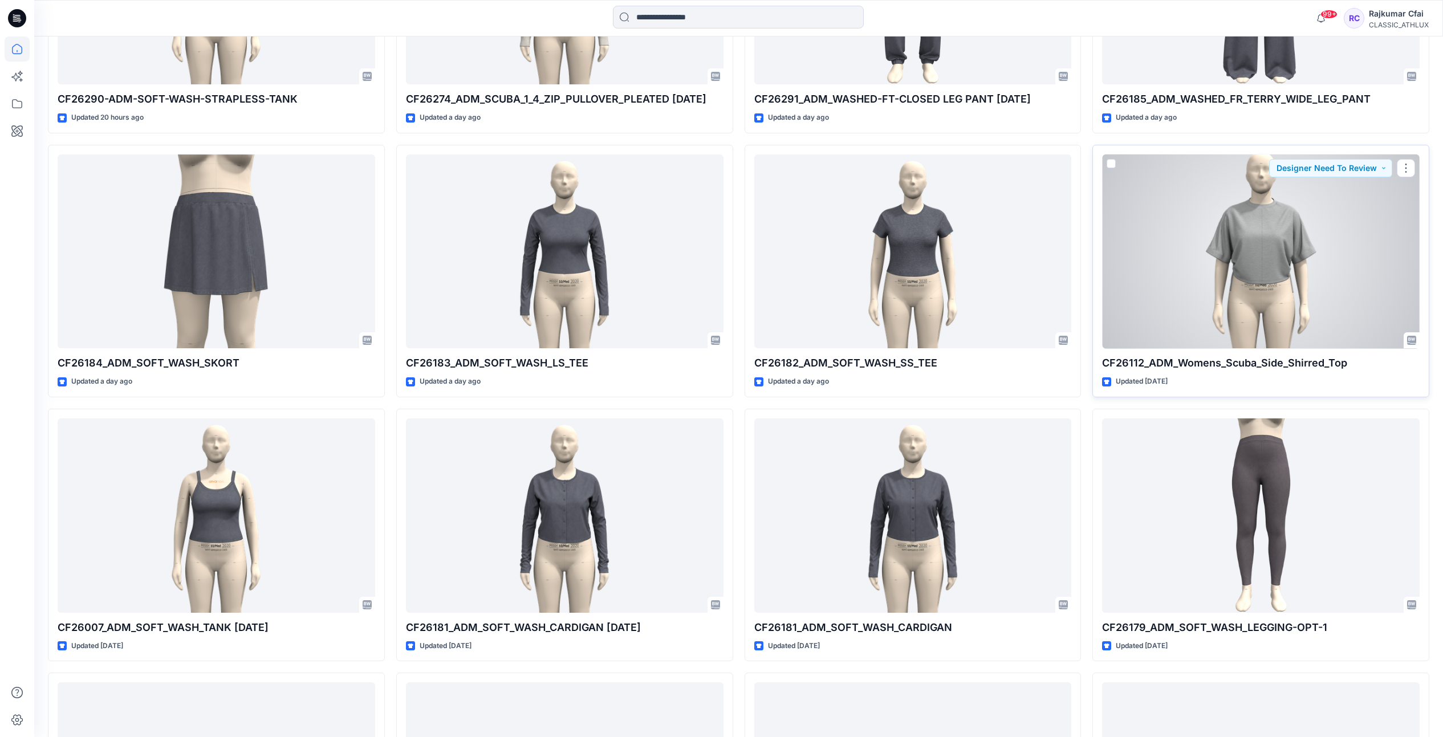
click at [1210, 231] on div at bounding box center [1261, 252] width 318 height 194
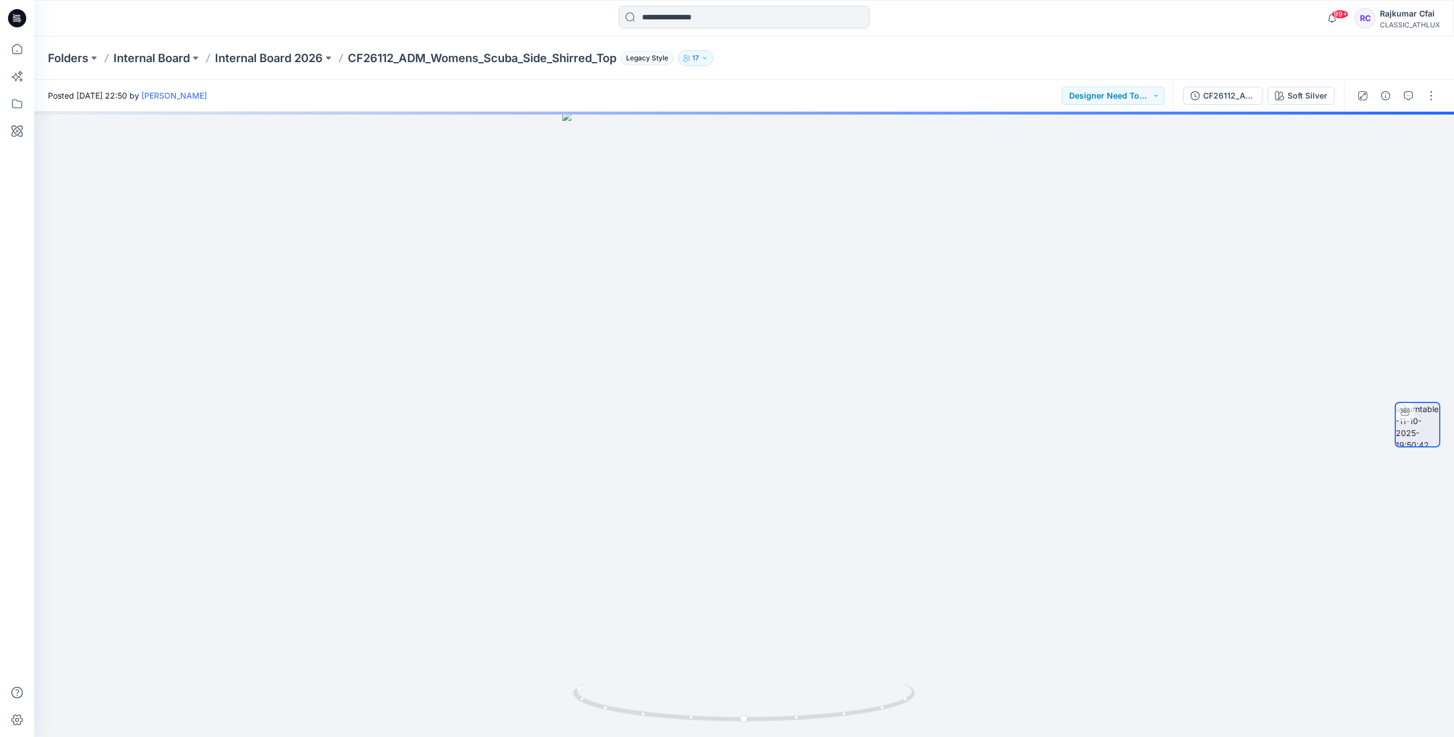
click at [21, 23] on icon at bounding box center [17, 18] width 18 height 18
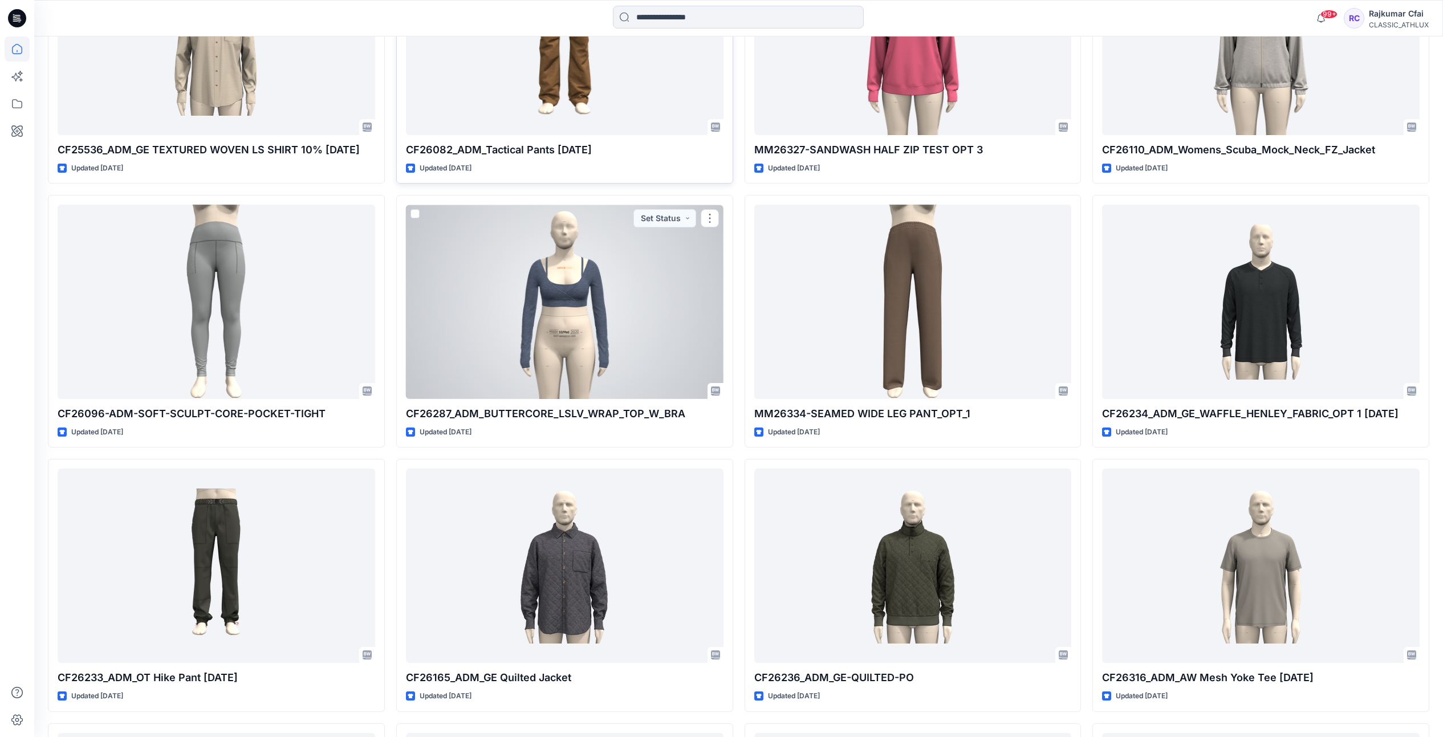
scroll to position [2678, 0]
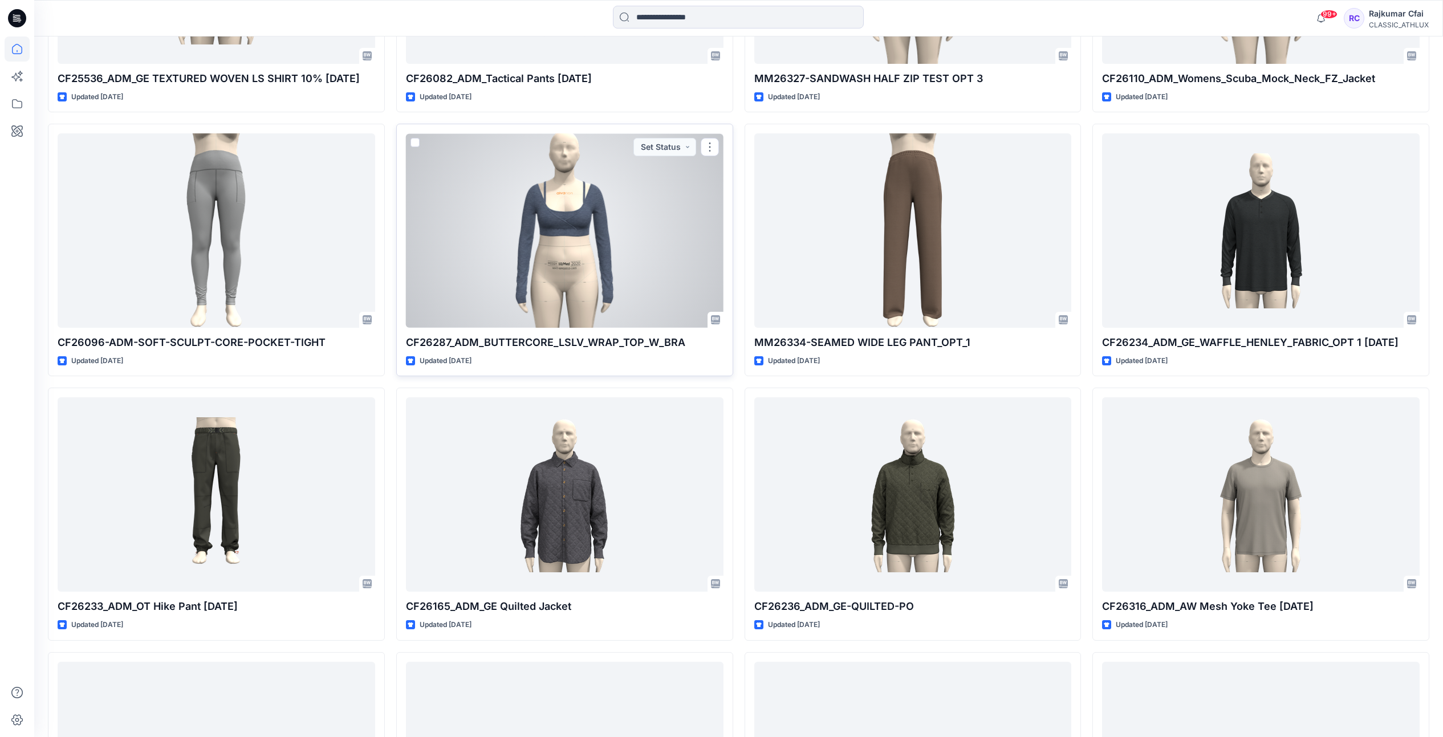
click at [641, 208] on div at bounding box center [565, 230] width 318 height 194
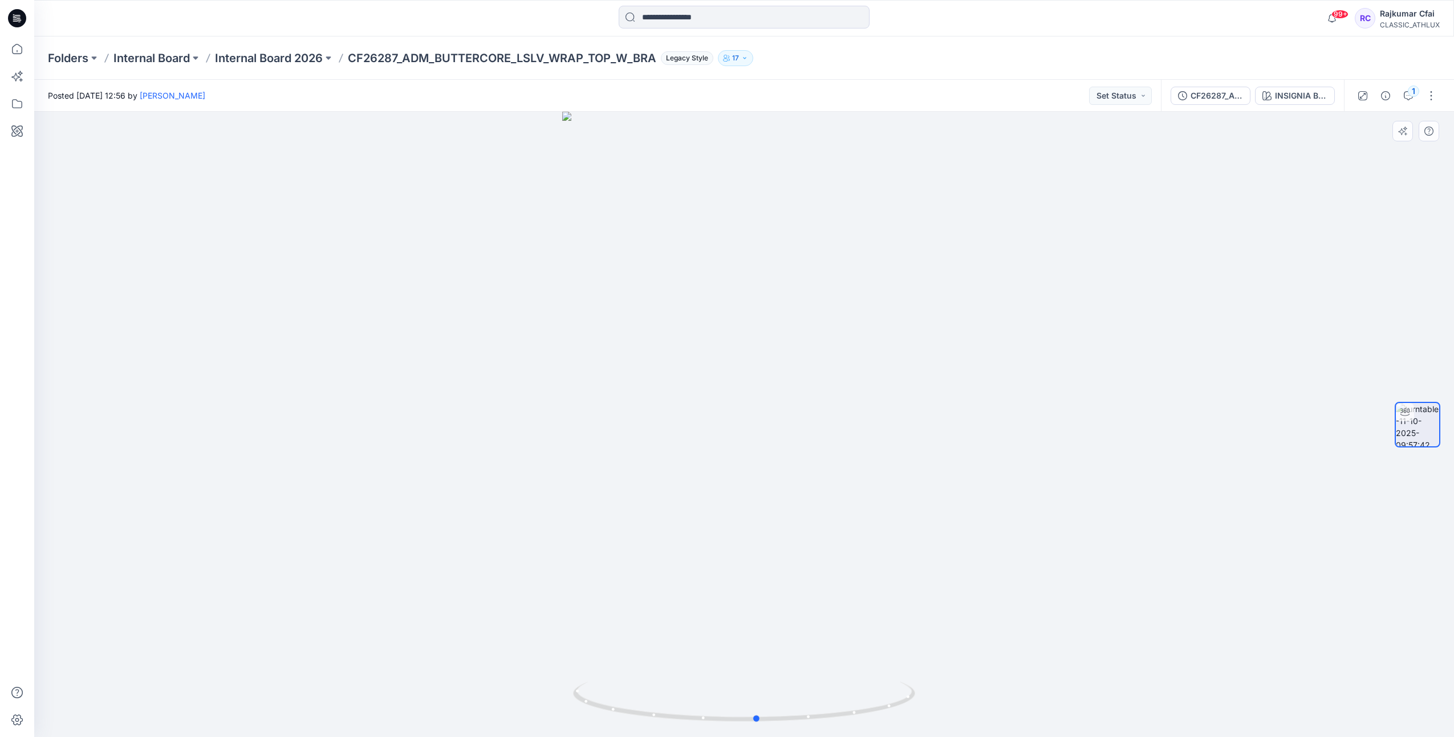
drag, startPoint x: 1074, startPoint y: 506, endPoint x: 1092, endPoint y: 519, distance: 22.1
click at [1092, 519] on div at bounding box center [744, 425] width 1420 height 626
click at [1406, 98] on icon "button" at bounding box center [1408, 95] width 9 height 9
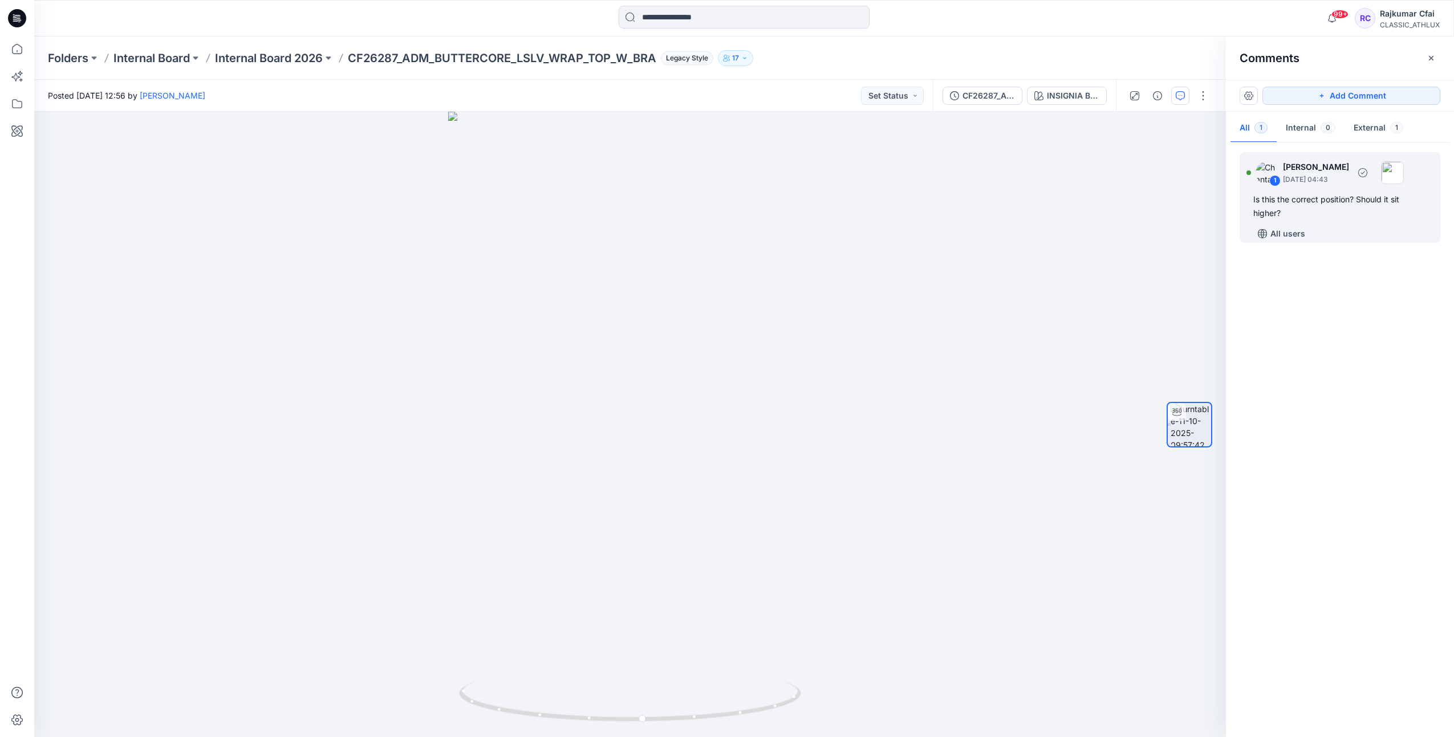
click at [1304, 206] on div "Is this the correct position? Should it sit higher?" at bounding box center [1340, 206] width 173 height 27
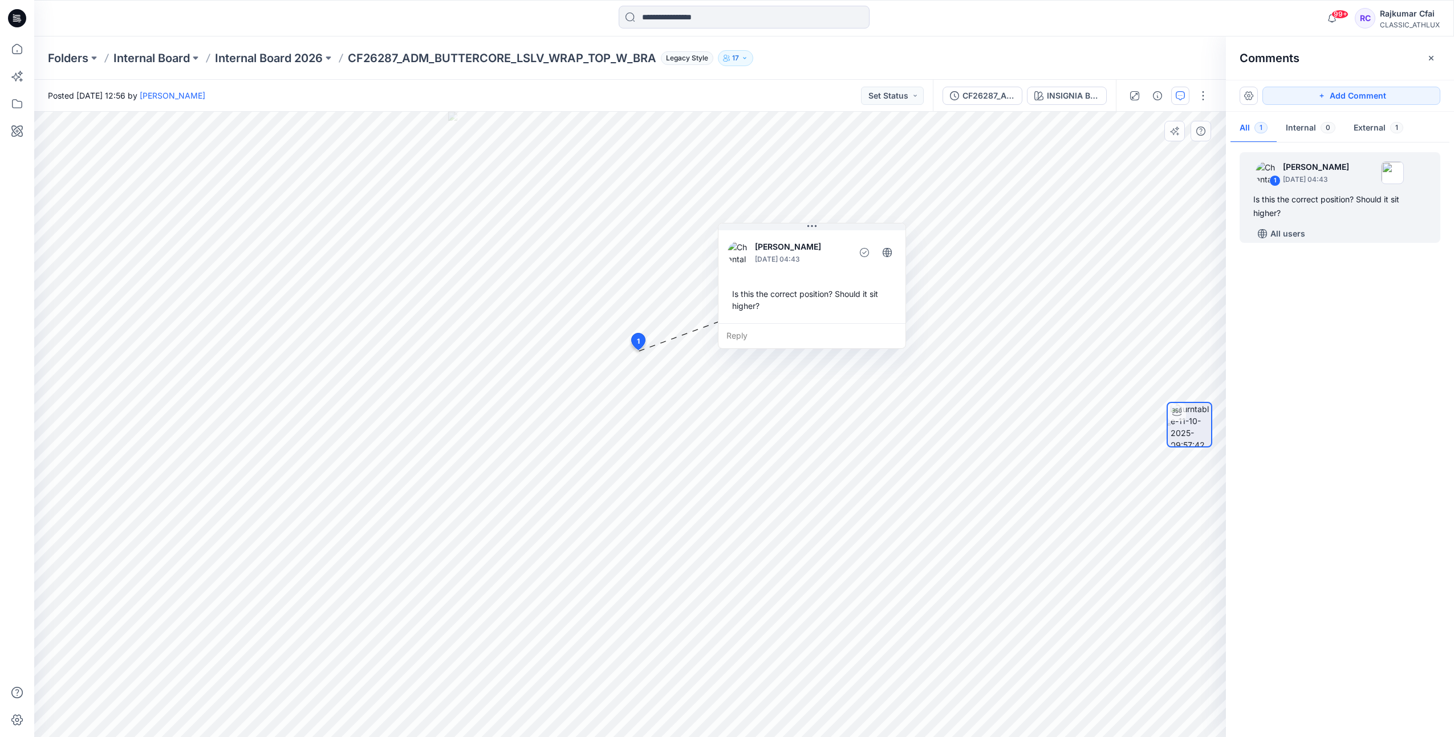
drag, startPoint x: 795, startPoint y: 348, endPoint x: 817, endPoint y: 312, distance: 42.0
click at [817, 312] on div "Is this the correct position? Should it sit higher?" at bounding box center [812, 299] width 169 height 33
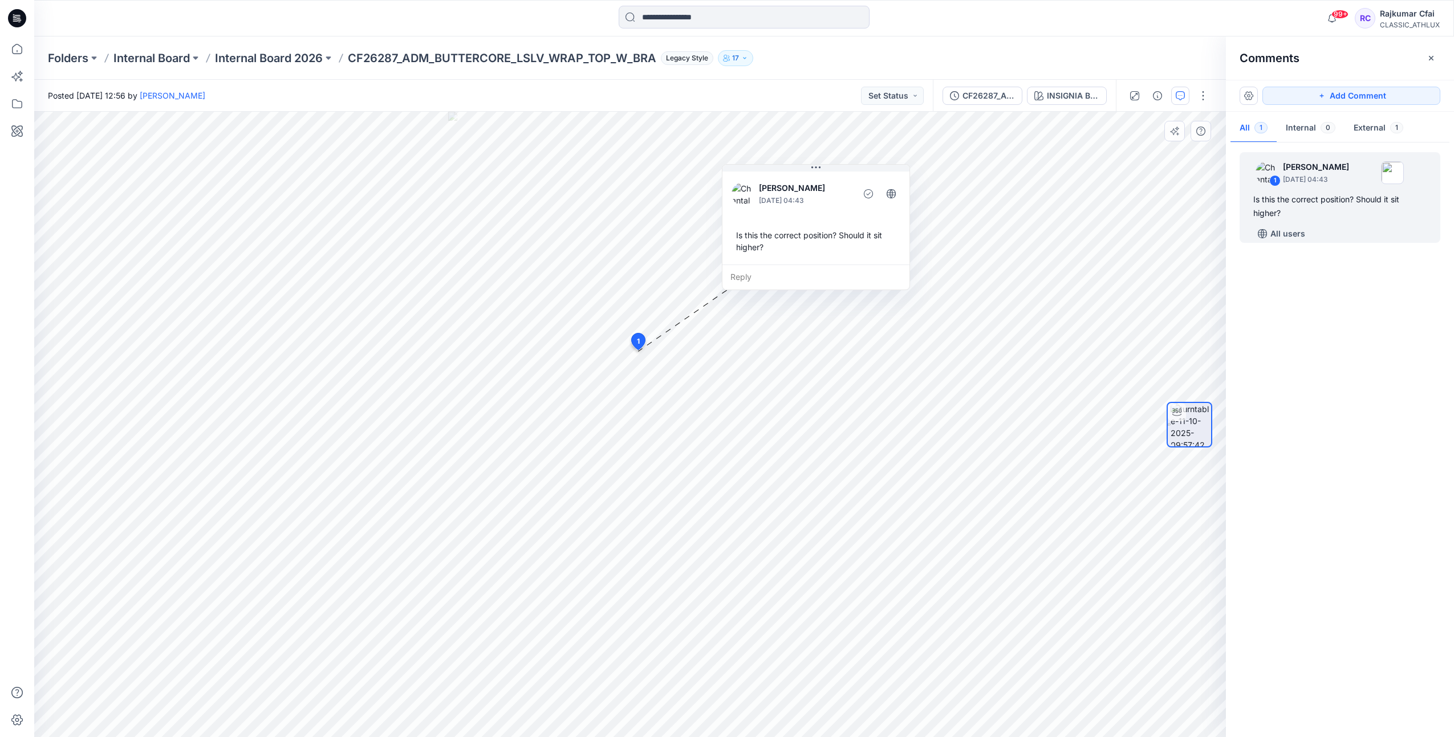
drag, startPoint x: 801, startPoint y: 259, endPoint x: 798, endPoint y: 225, distance: 34.3
click at [798, 225] on div "Is this the correct position? Should it sit higher?" at bounding box center [816, 241] width 169 height 33
click at [996, 95] on div "CF26287_ADM_BUTTERCORE_LSLV_WRAP_TOP_W_BRA" at bounding box center [989, 96] width 52 height 13
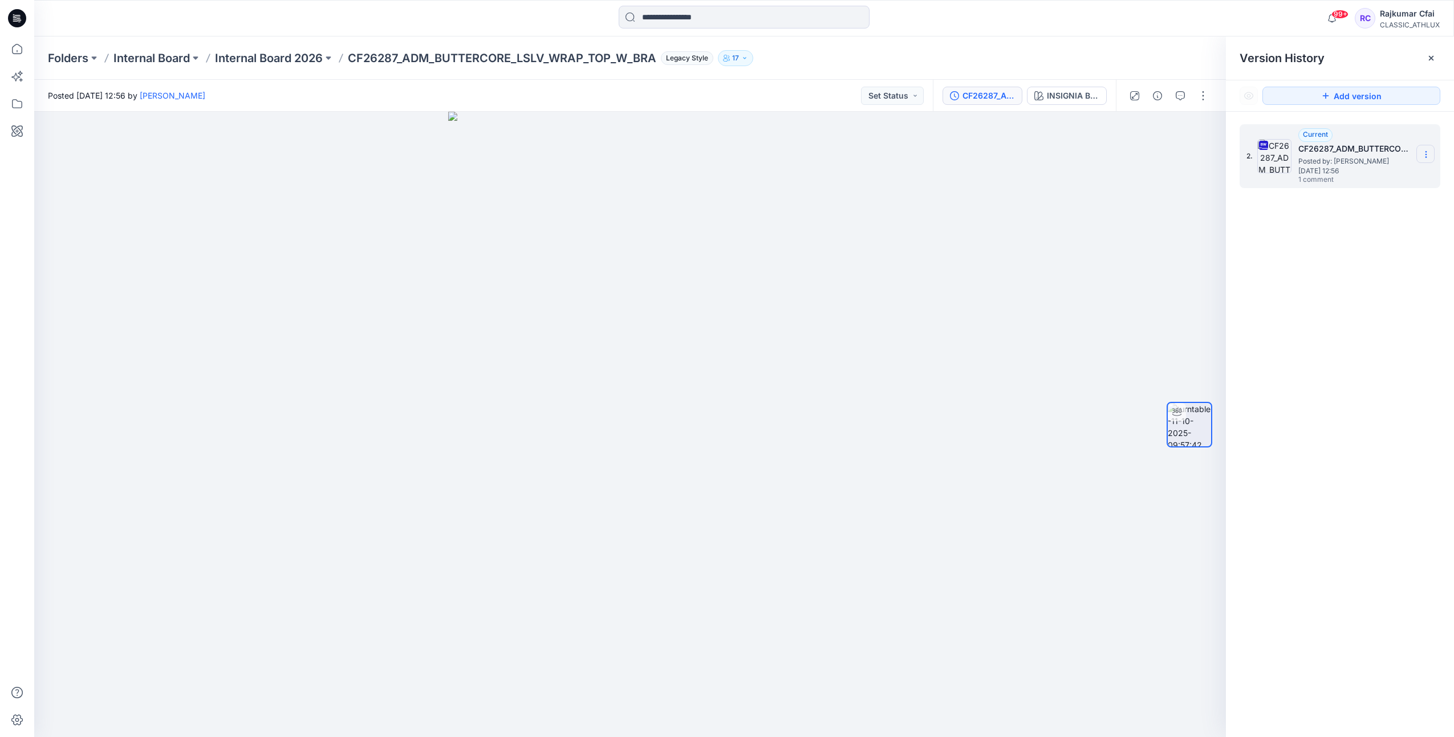
click at [1426, 155] on icon at bounding box center [1426, 155] width 1 height 1
click at [1351, 179] on span "Download Source BW File" at bounding box center [1369, 177] width 96 height 14
drag, startPoint x: 870, startPoint y: 289, endPoint x: 942, endPoint y: 243, distance: 85.4
click at [870, 289] on div at bounding box center [630, 425] width 1192 height 626
click at [1316, 163] on span "Posted by: [PERSON_NAME]" at bounding box center [1356, 161] width 114 height 11
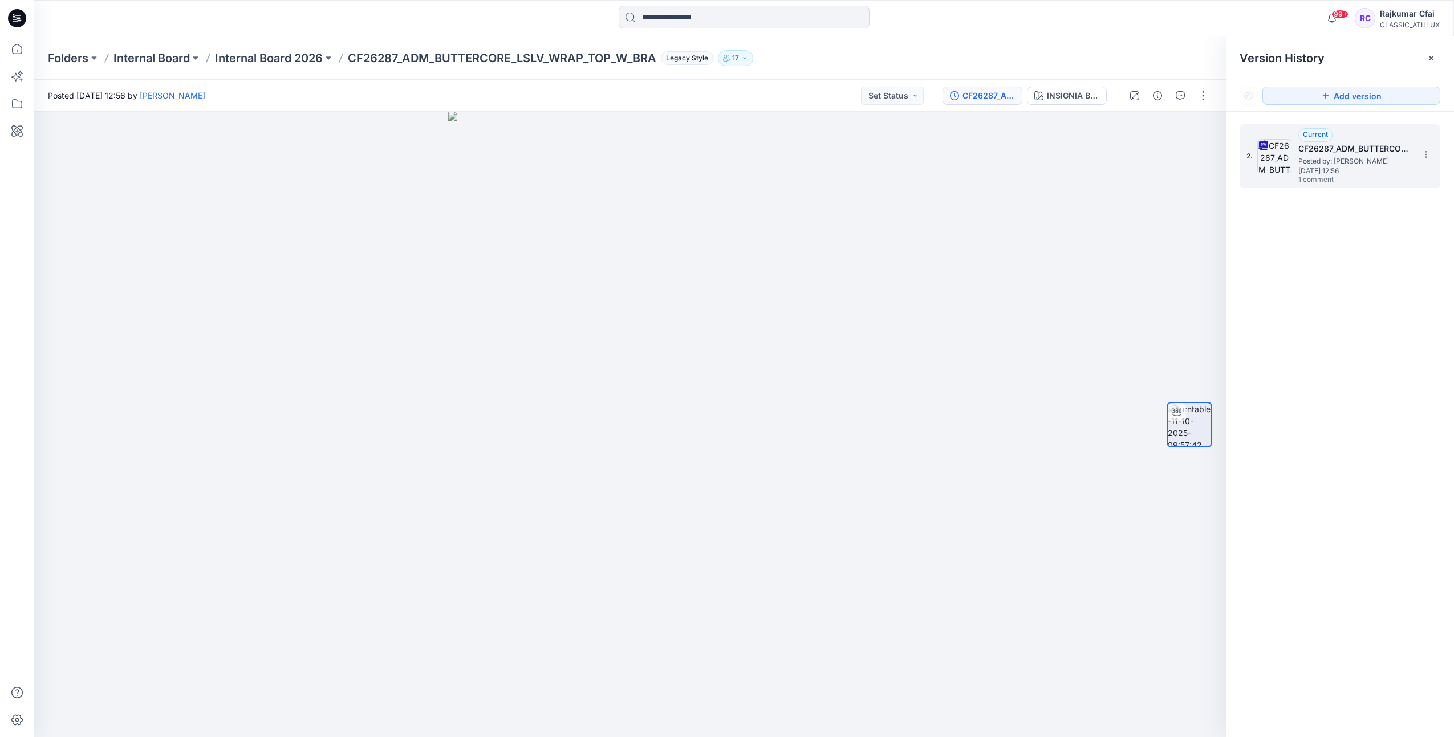
click at [1347, 173] on span "[DATE] 12:56" at bounding box center [1356, 171] width 114 height 8
click at [1177, 93] on icon "button" at bounding box center [1180, 95] width 9 height 9
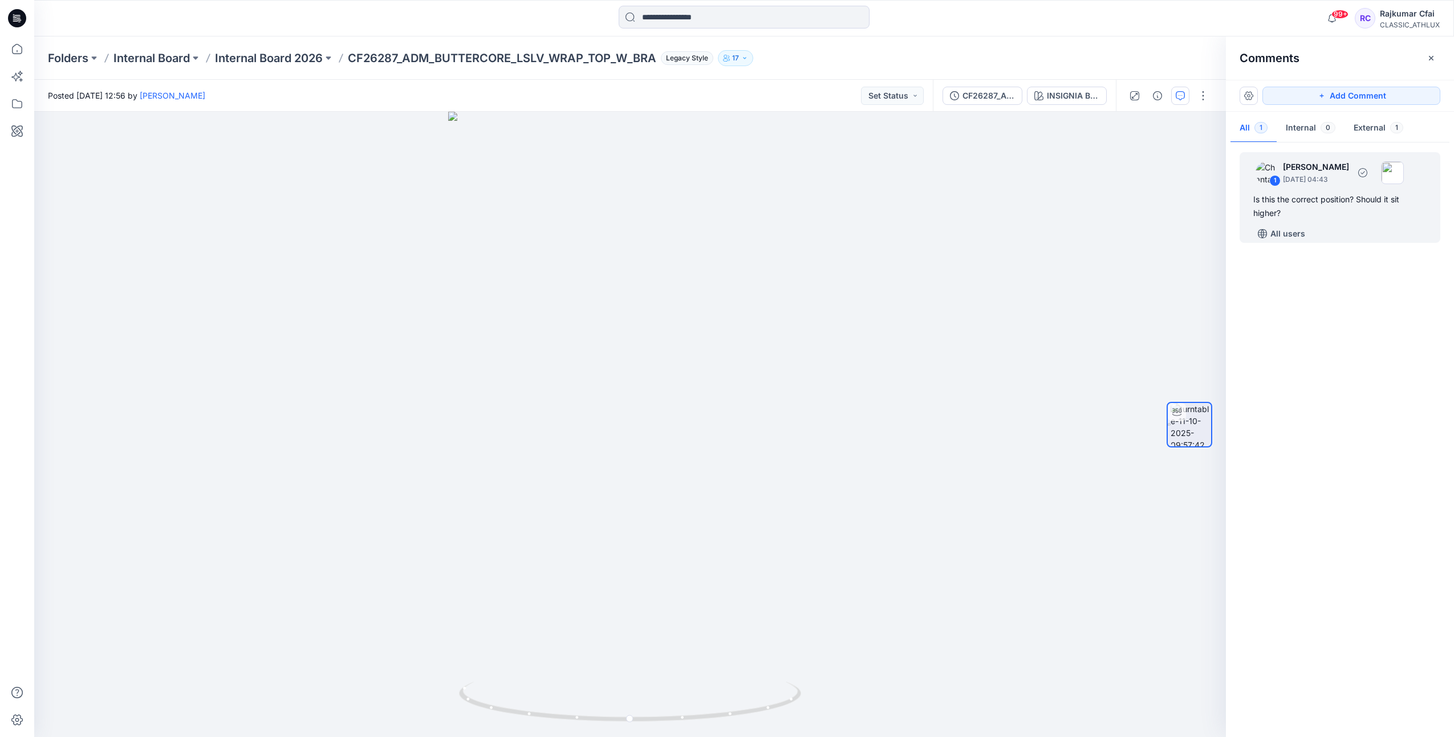
click at [1320, 208] on div "Is this the correct position? Should it sit higher?" at bounding box center [1340, 206] width 173 height 27
drag, startPoint x: 781, startPoint y: 327, endPoint x: 796, endPoint y: 224, distance: 104.9
click at [796, 224] on div "Is this the correct position? Should it sit higher?" at bounding box center [812, 220] width 169 height 33
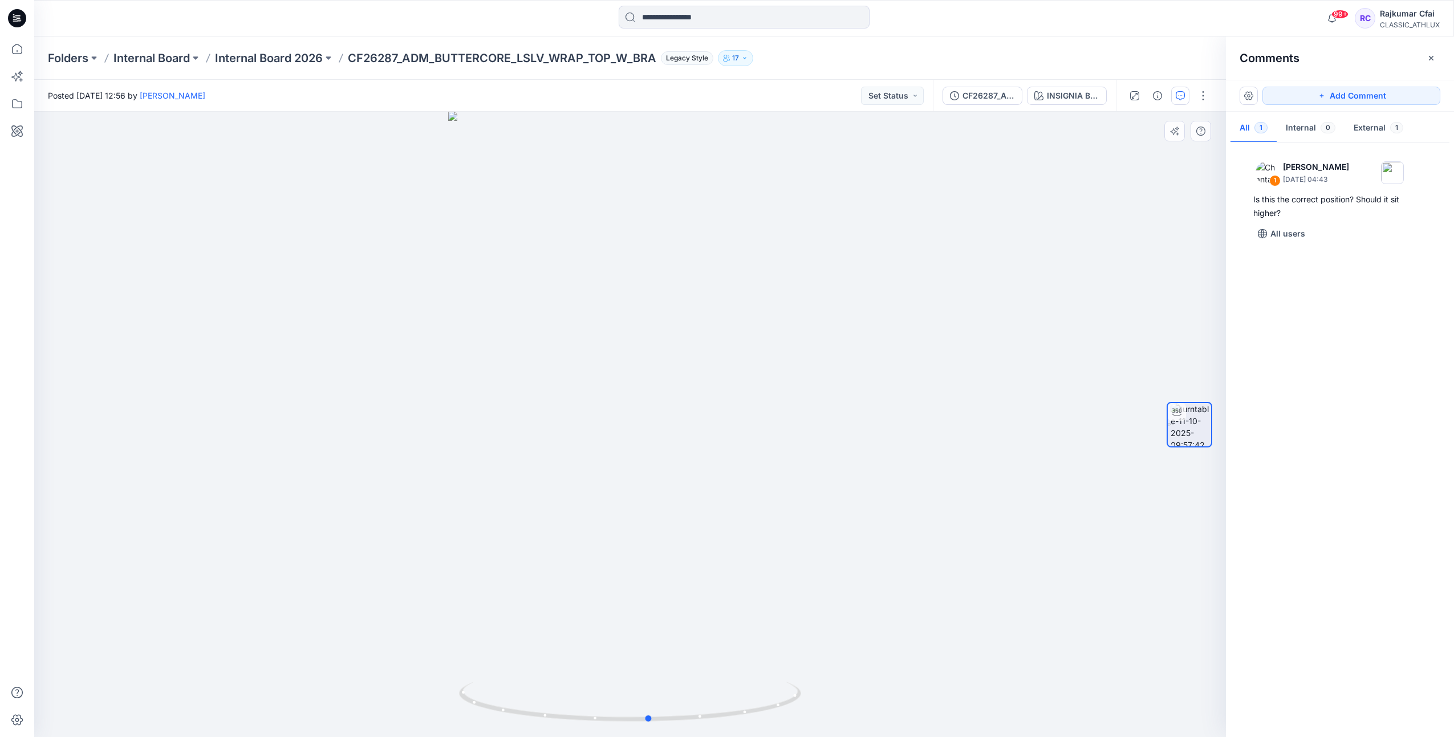
click at [892, 438] on div at bounding box center [630, 425] width 1192 height 626
drag, startPoint x: 873, startPoint y: 383, endPoint x: 658, endPoint y: 413, distance: 217.6
click at [658, 412] on div at bounding box center [630, 425] width 1192 height 626
